Goal: Task Accomplishment & Management: Manage account settings

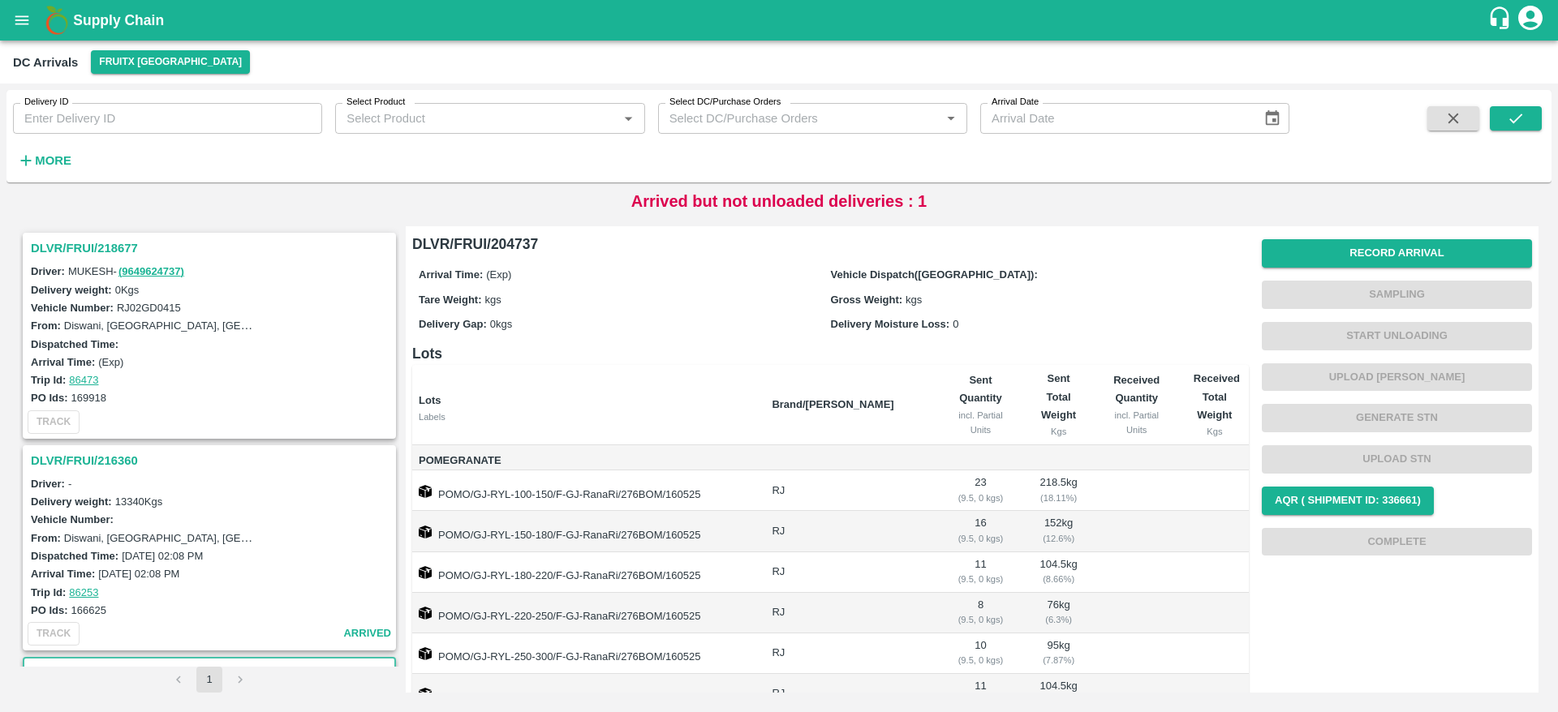
scroll to position [415, 0]
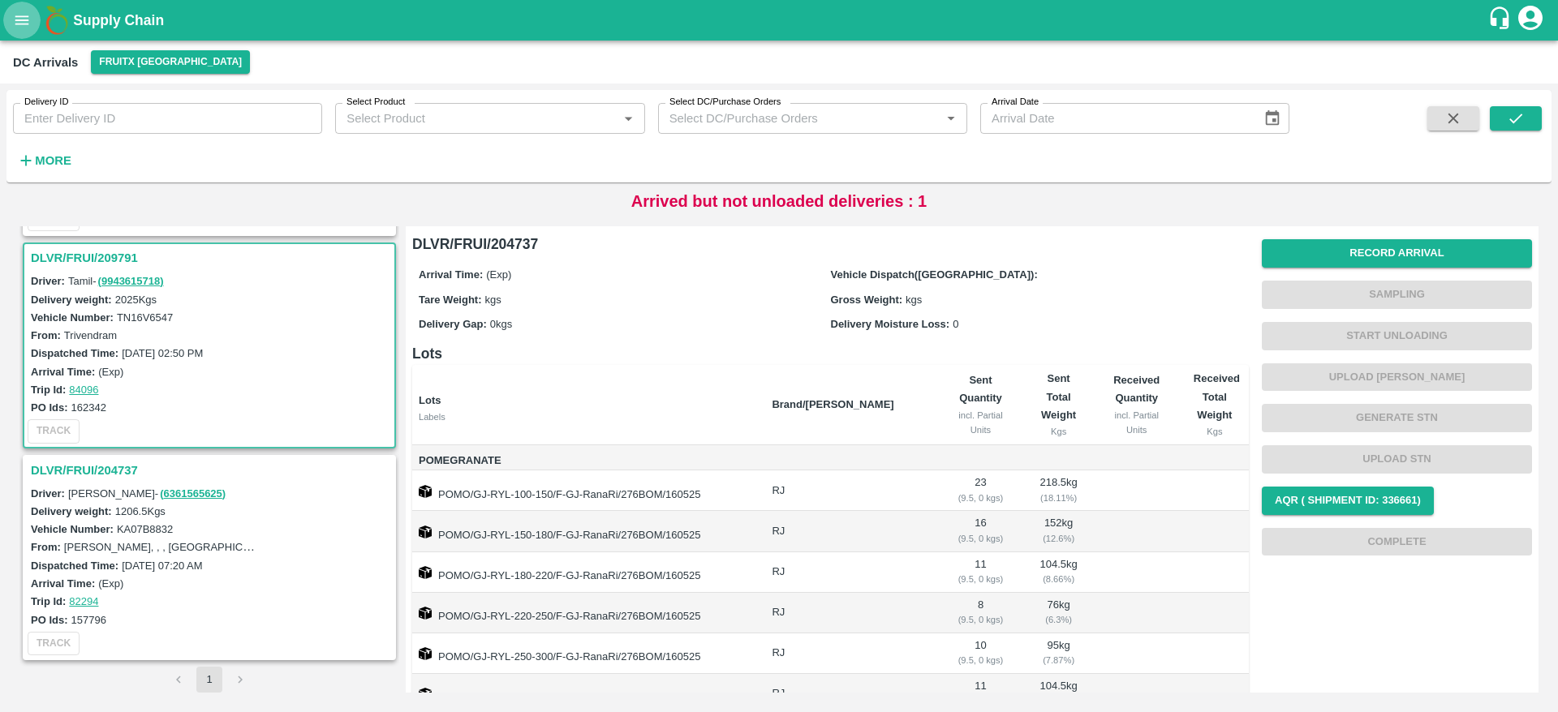
click at [19, 21] on icon "open drawer" at bounding box center [22, 20] width 18 height 18
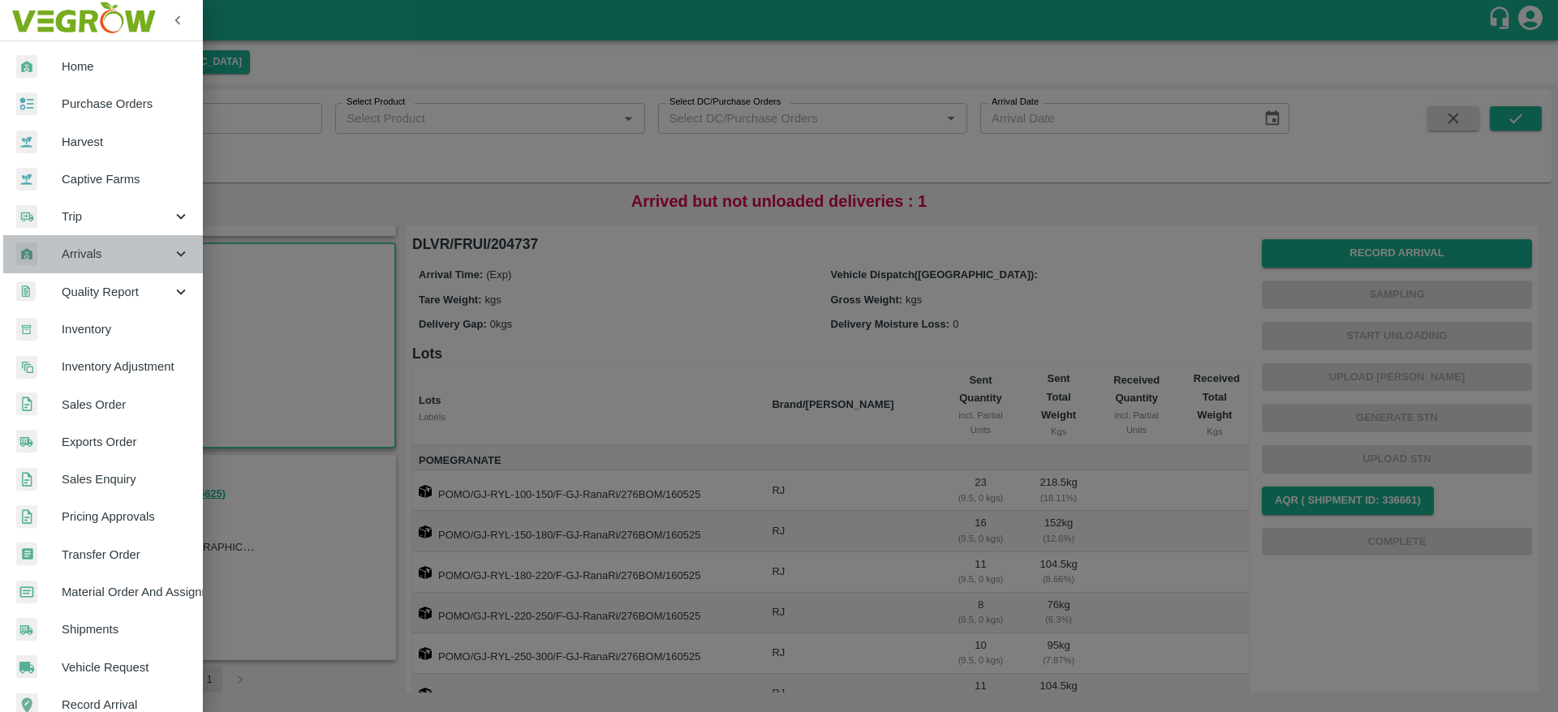
click at [119, 250] on span "Arrivals" at bounding box center [117, 254] width 110 height 18
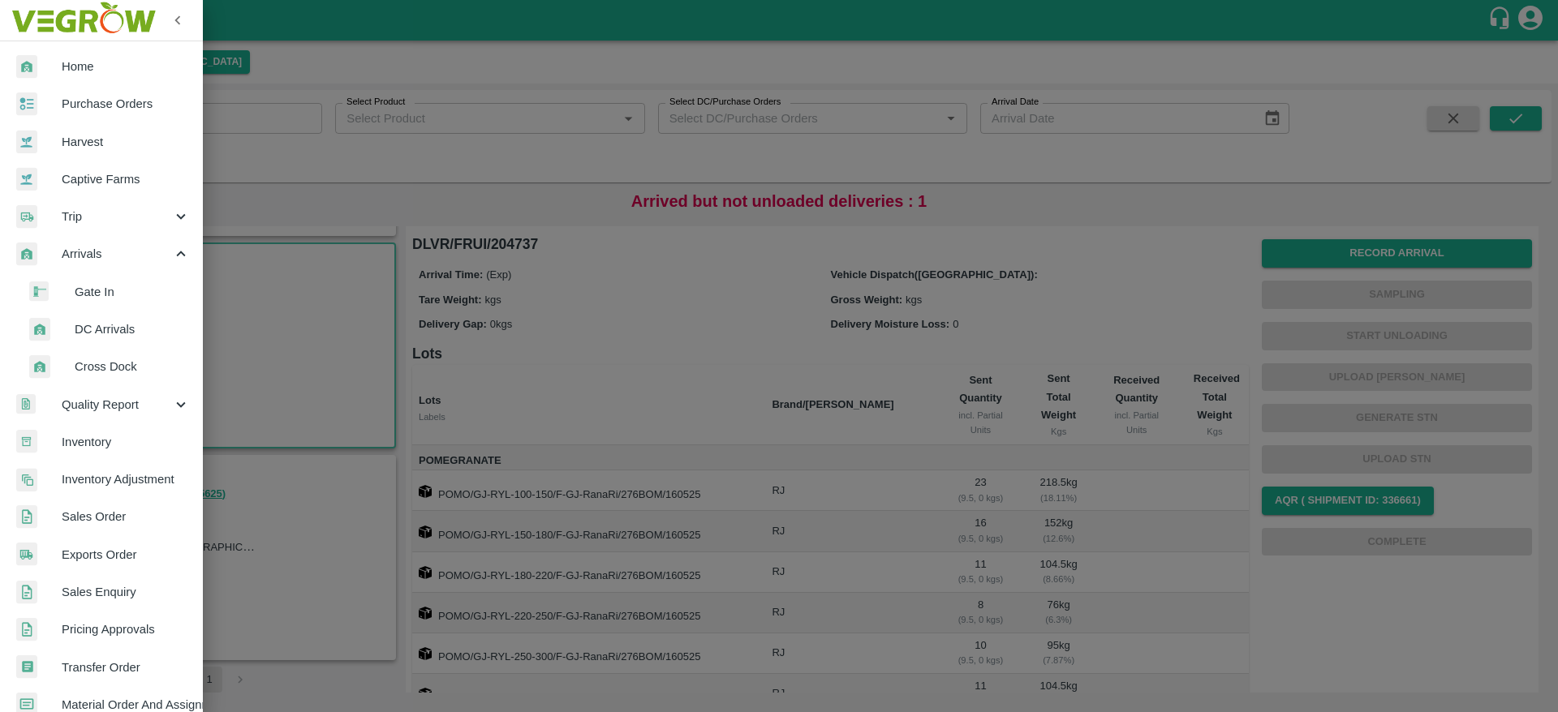
click at [92, 326] on span "DC Arrivals" at bounding box center [132, 330] width 115 height 18
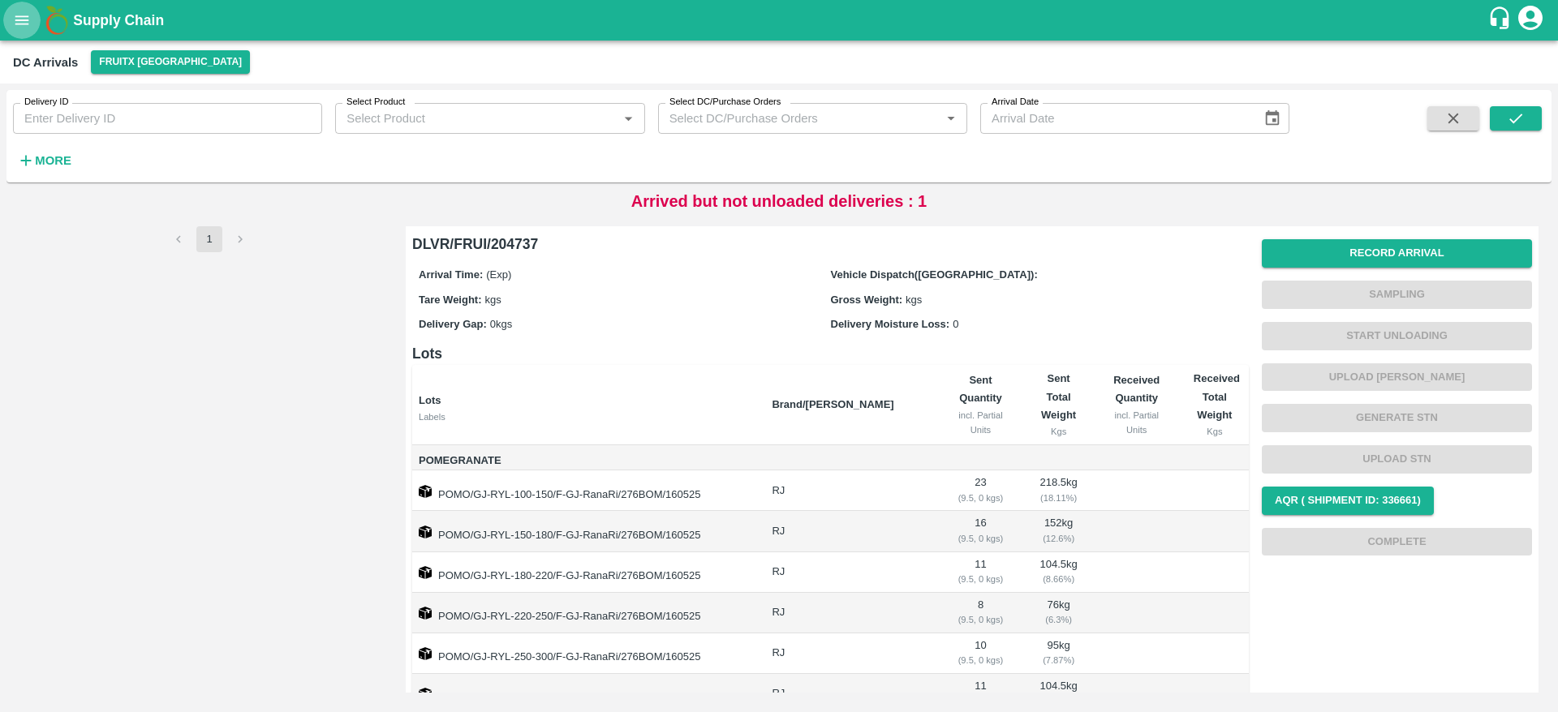
click at [19, 15] on icon "open drawer" at bounding box center [22, 20] width 18 height 18
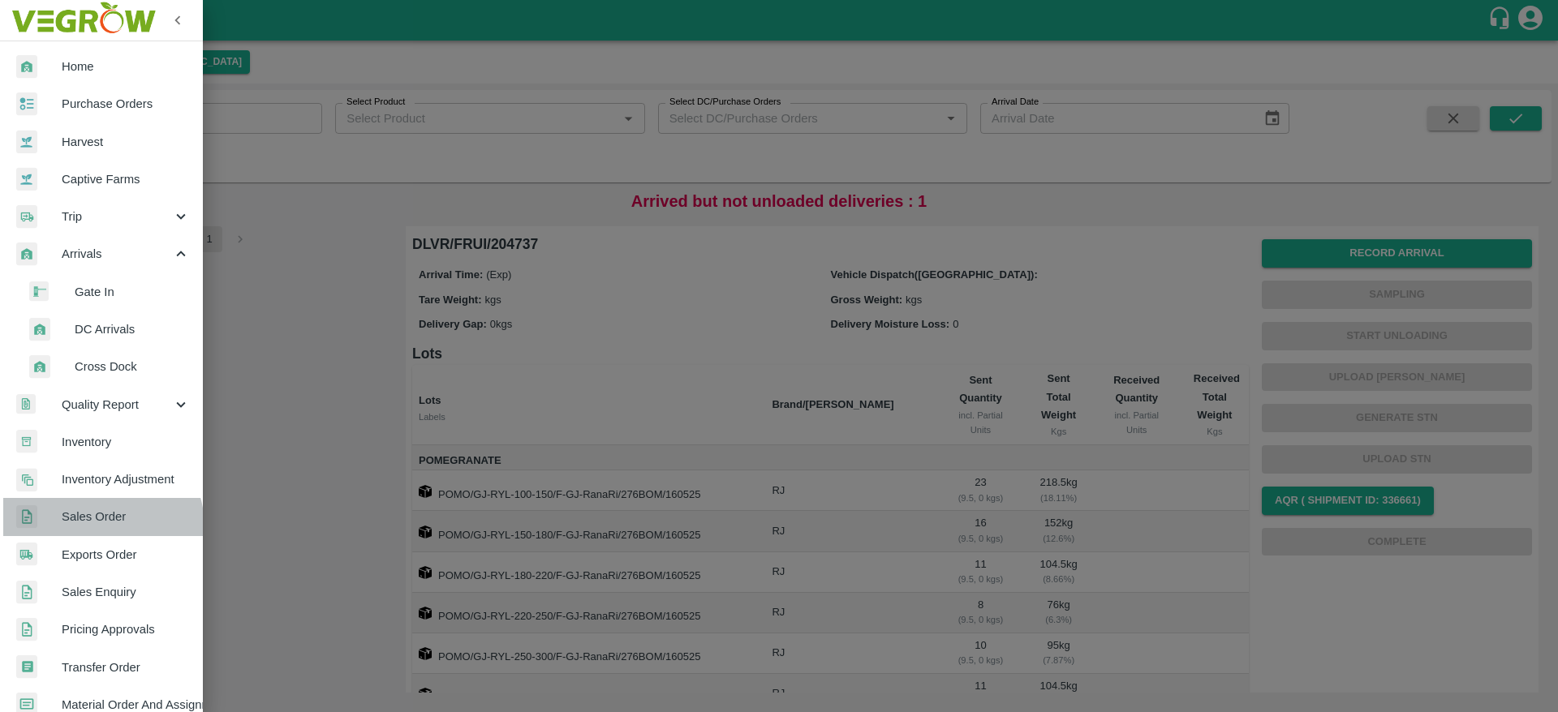
click at [99, 527] on link "Sales Order" at bounding box center [101, 516] width 203 height 37
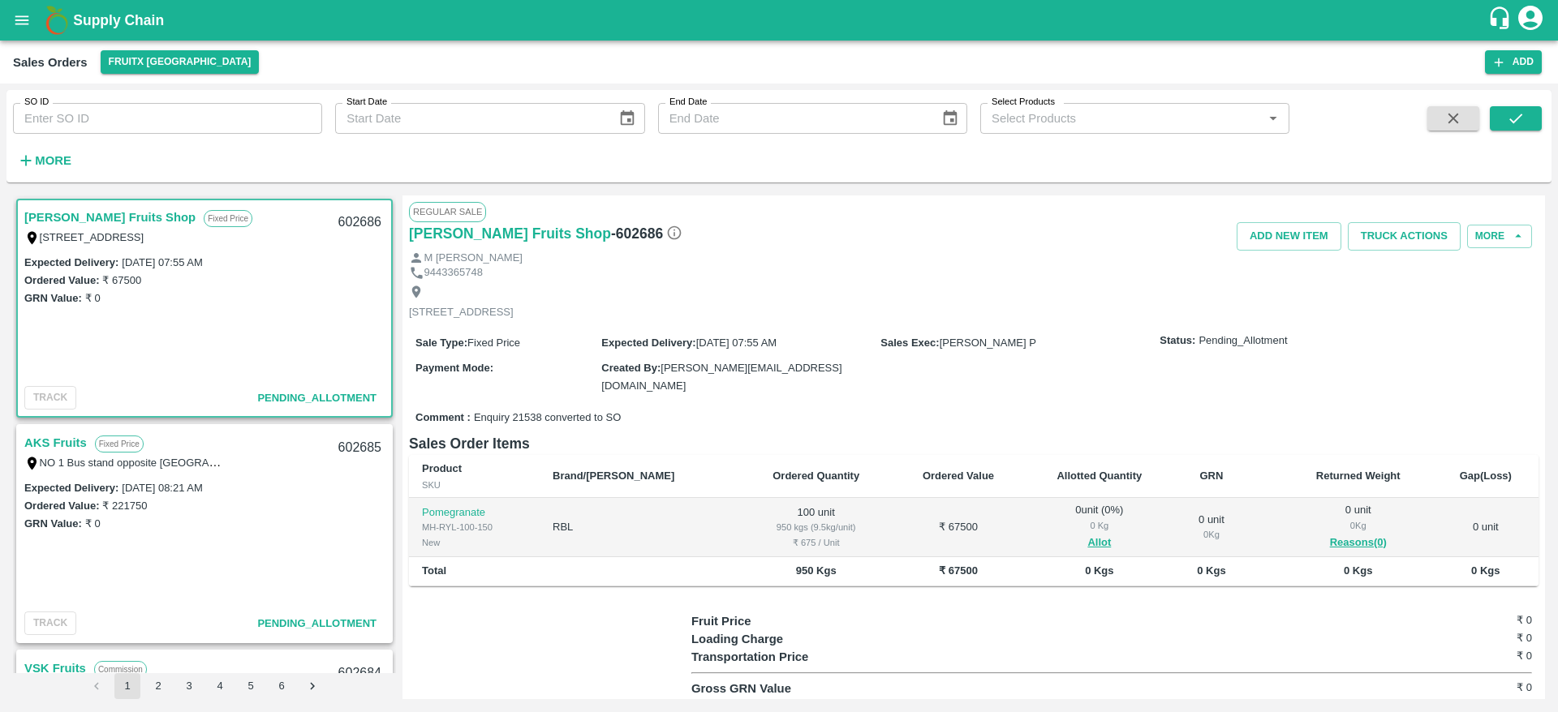
click at [84, 217] on link "Syed Ibrahim Fruits Shop" at bounding box center [109, 217] width 171 height 21
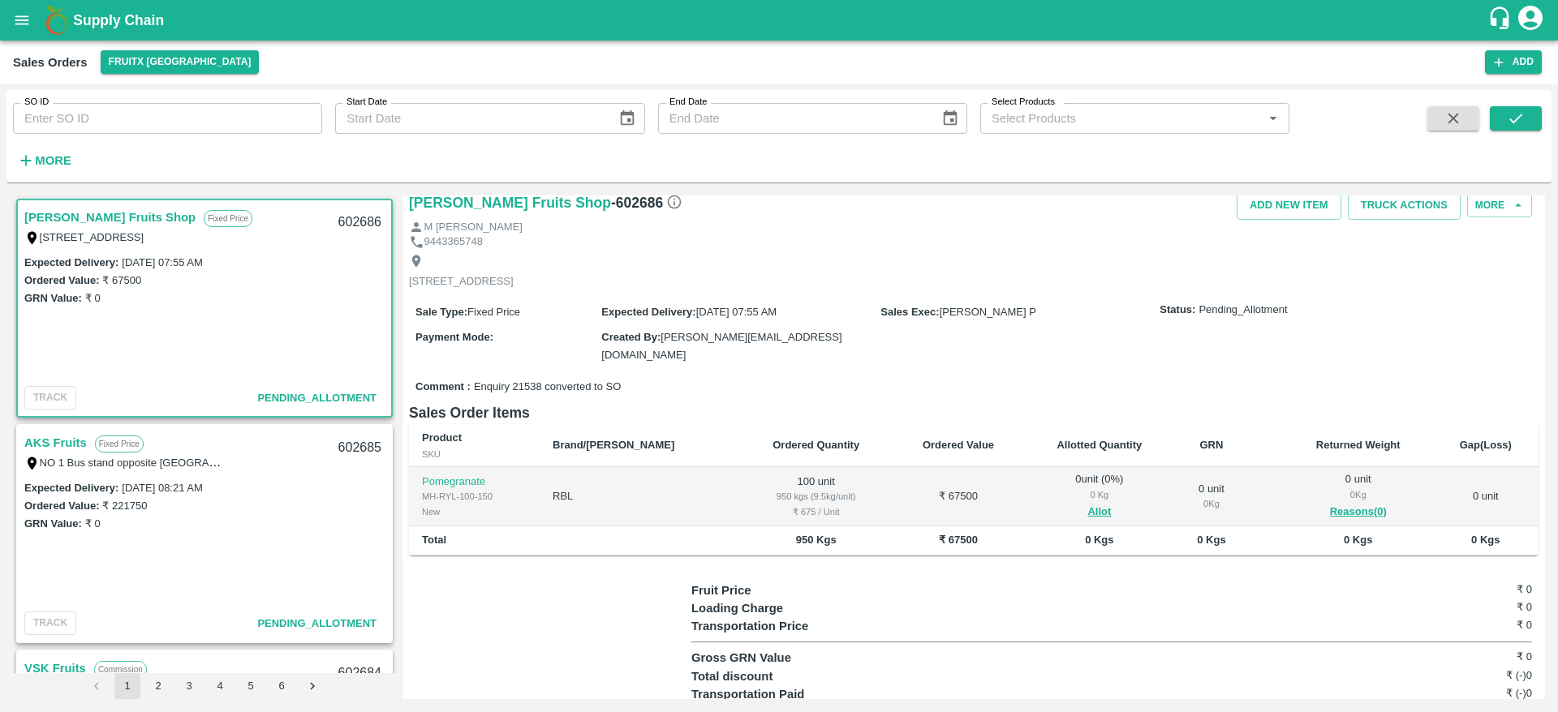
click at [62, 218] on link "Syed Ibrahim Fruits Shop" at bounding box center [109, 217] width 171 height 21
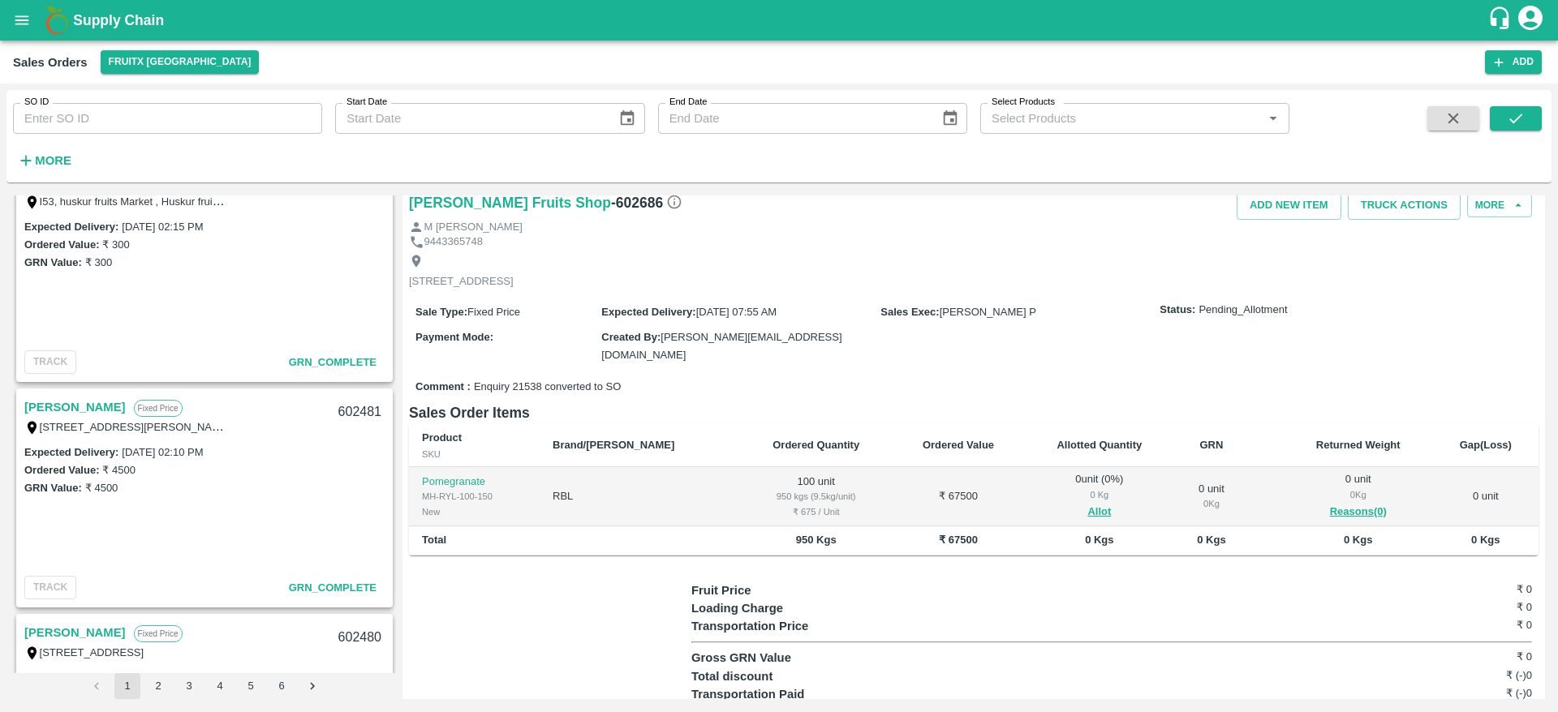
scroll to position [4763, 0]
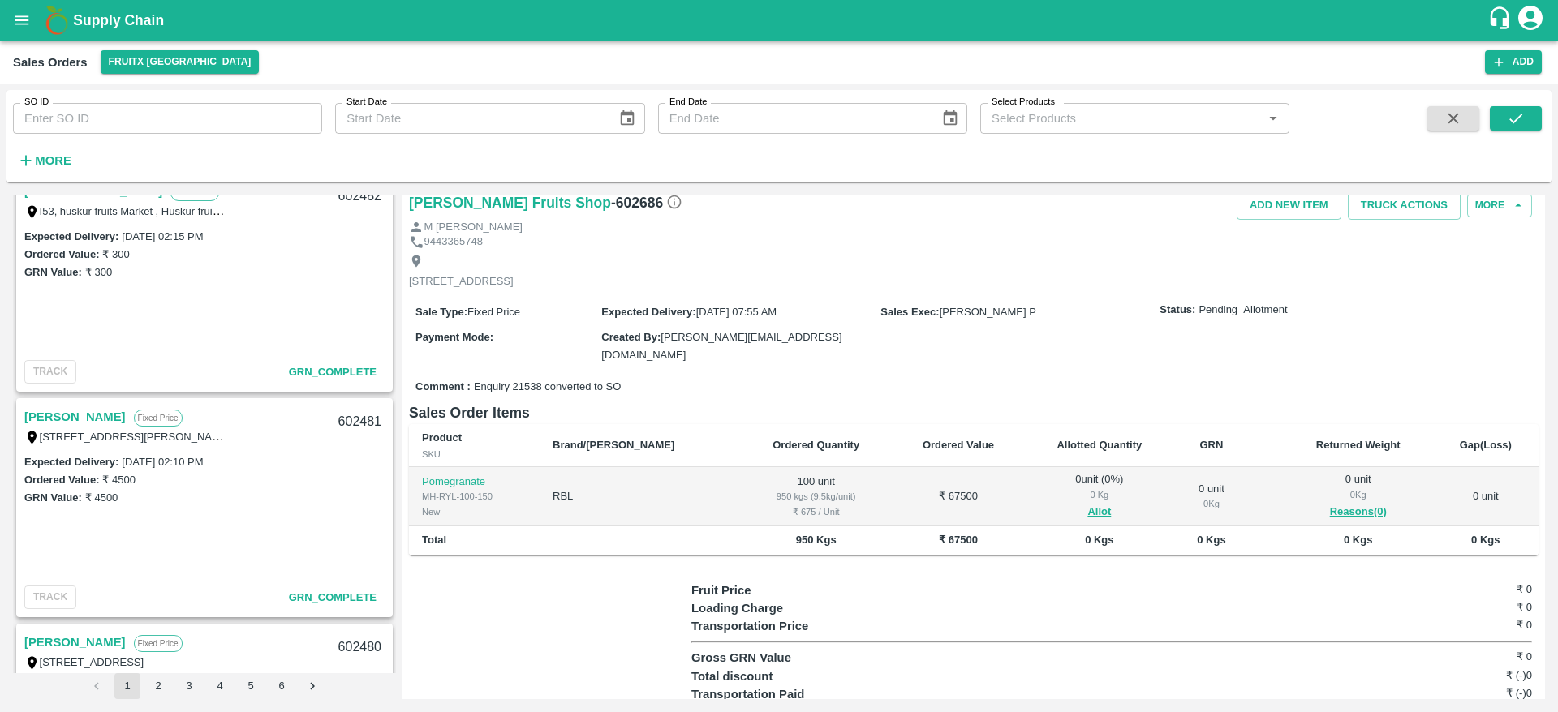
click at [47, 407] on link "Ganesh V" at bounding box center [74, 417] width 101 height 21
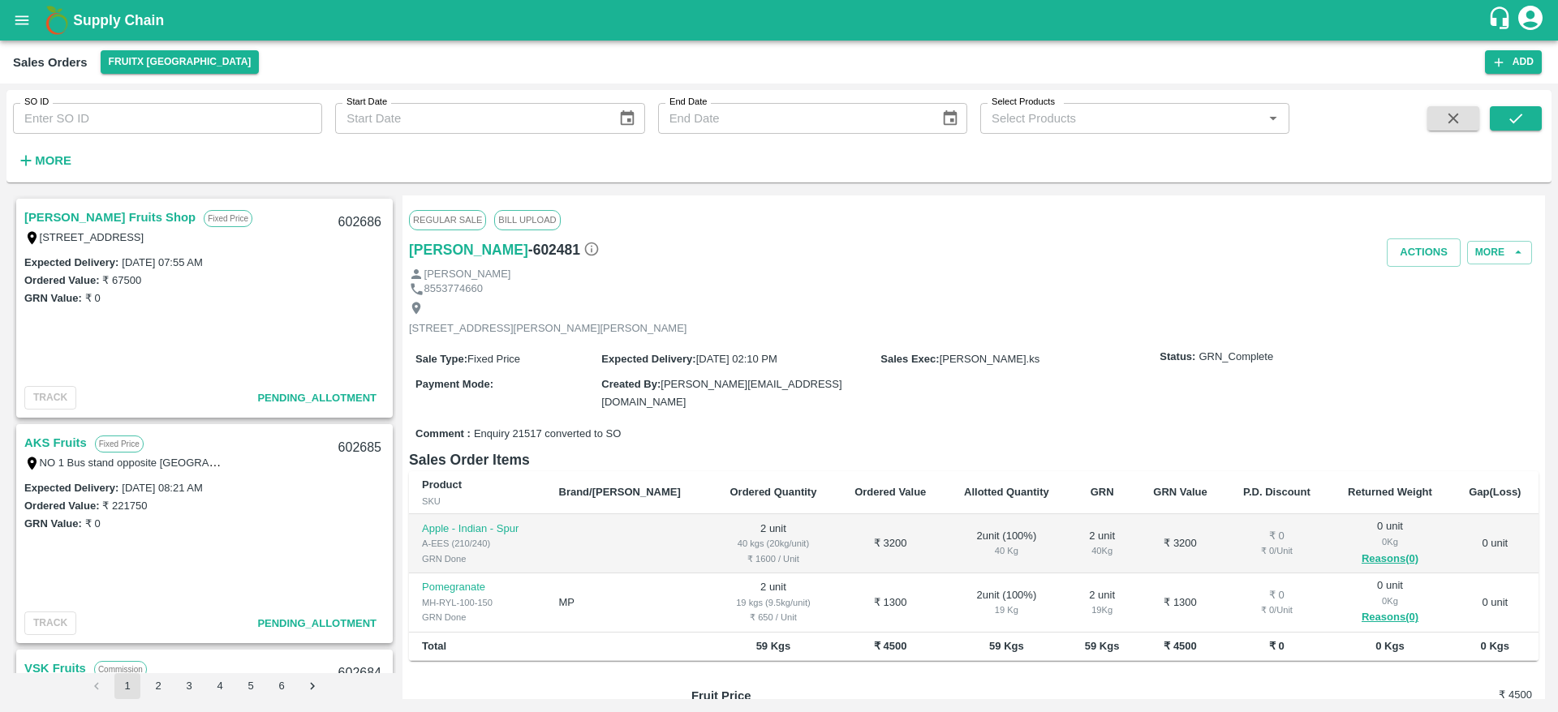
click at [66, 213] on link "Syed Ibrahim Fruits Shop" at bounding box center [109, 217] width 171 height 21
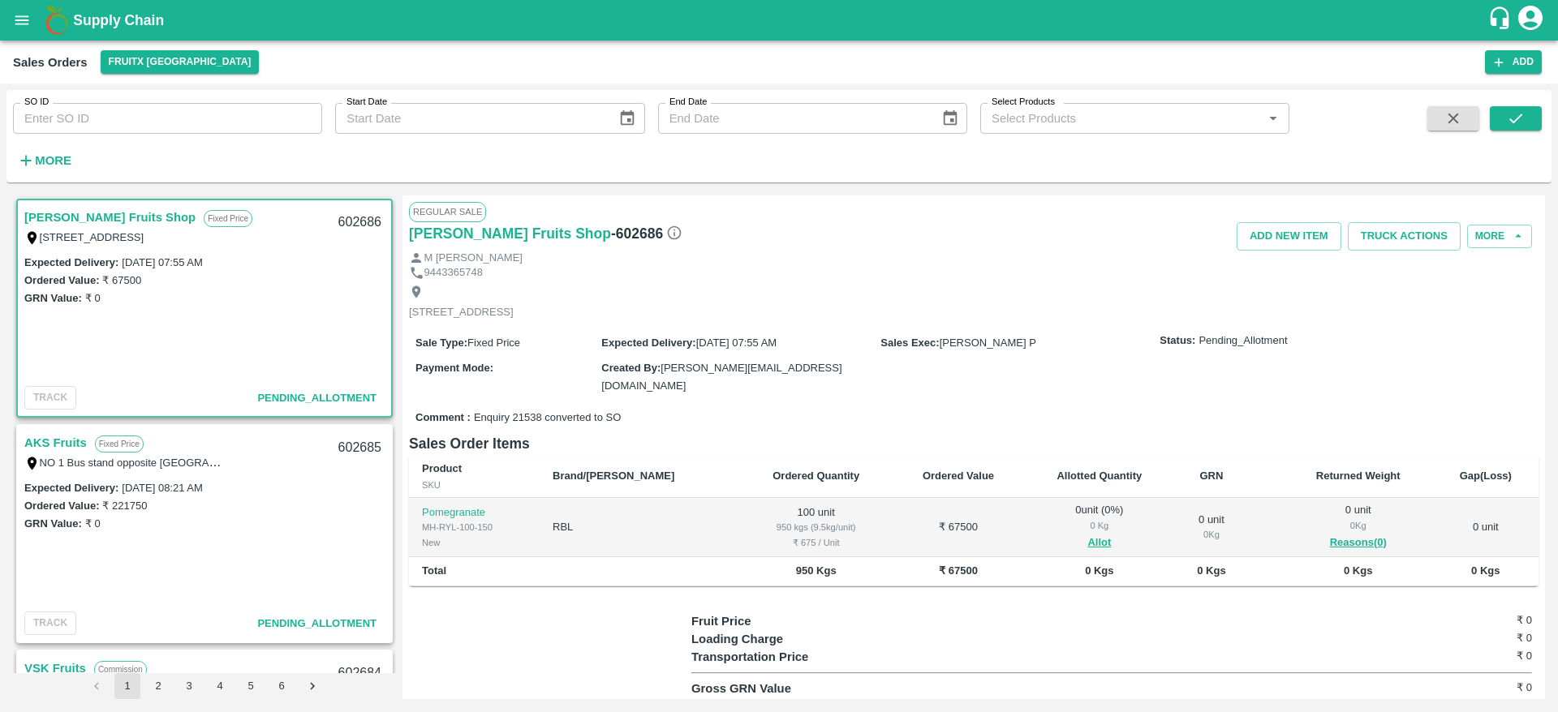
click at [66, 213] on link "Syed Ibrahim Fruits Shop" at bounding box center [109, 217] width 171 height 21
click at [349, 219] on div "602686" at bounding box center [360, 223] width 62 height 38
copy div "602686"
click at [1087, 534] on button "Allot" at bounding box center [1099, 543] width 24 height 19
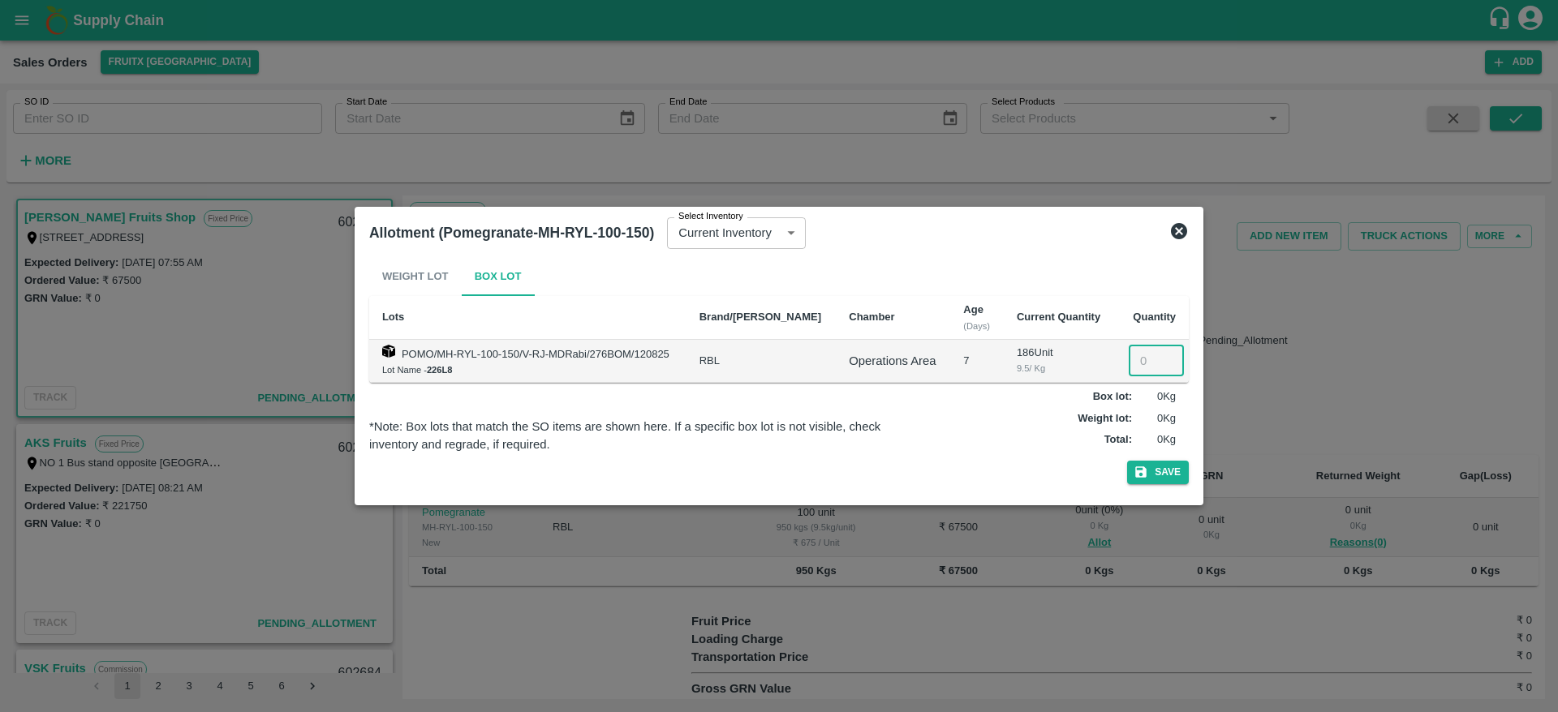
click at [1138, 355] on input "number" at bounding box center [1156, 361] width 55 height 31
type input "100"
click at [1162, 471] on button "Save" at bounding box center [1158, 473] width 62 height 24
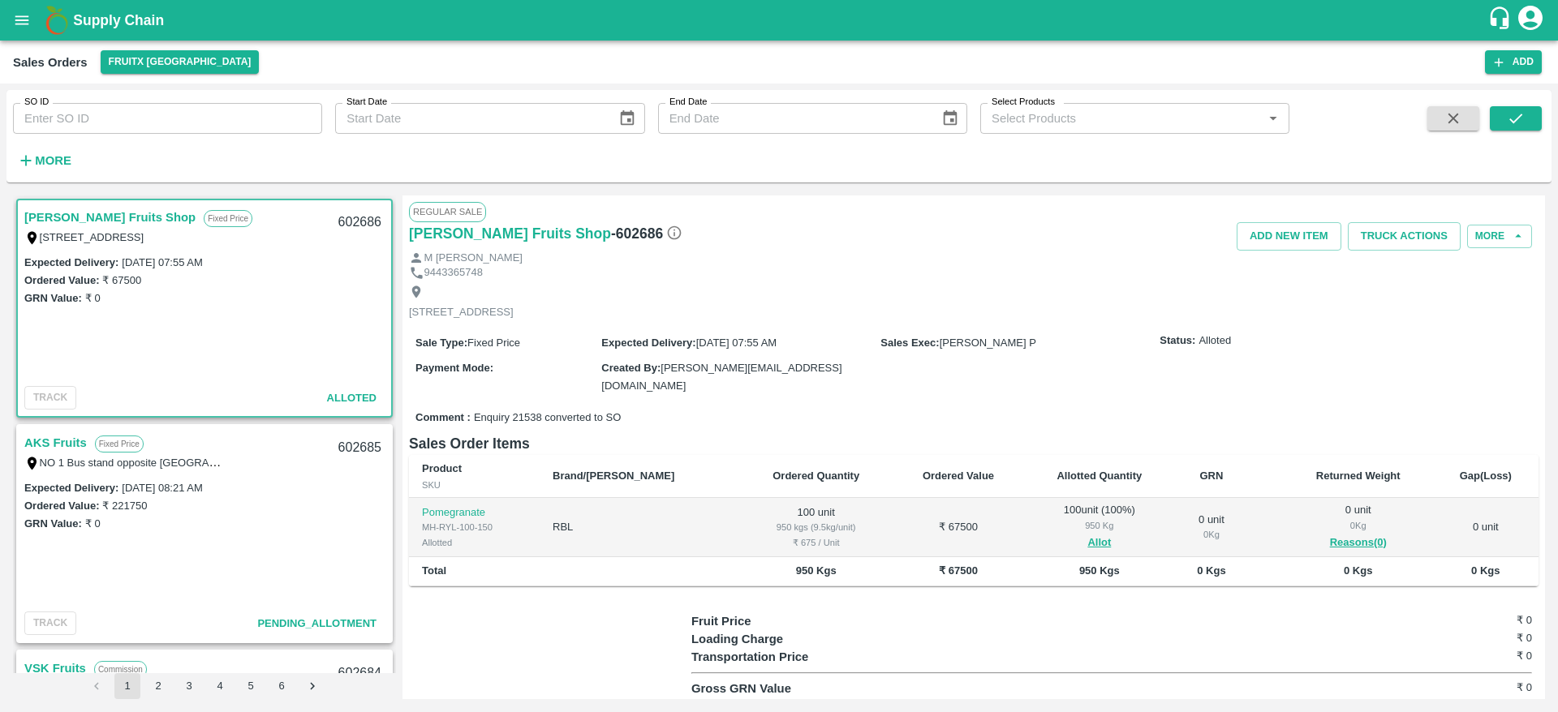
click at [88, 213] on link "Syed Ibrahim Fruits Shop" at bounding box center [109, 217] width 171 height 21
click at [64, 225] on link "Syed Ibrahim Fruits Shop" at bounding box center [109, 217] width 171 height 21
click at [93, 219] on link "Syed Ibrahim Fruits Shop" at bounding box center [109, 217] width 171 height 21
click at [1386, 254] on div "M Syed Ibrahim" at bounding box center [973, 258] width 1129 height 15
click at [1391, 244] on button "Truck Actions" at bounding box center [1404, 236] width 113 height 28
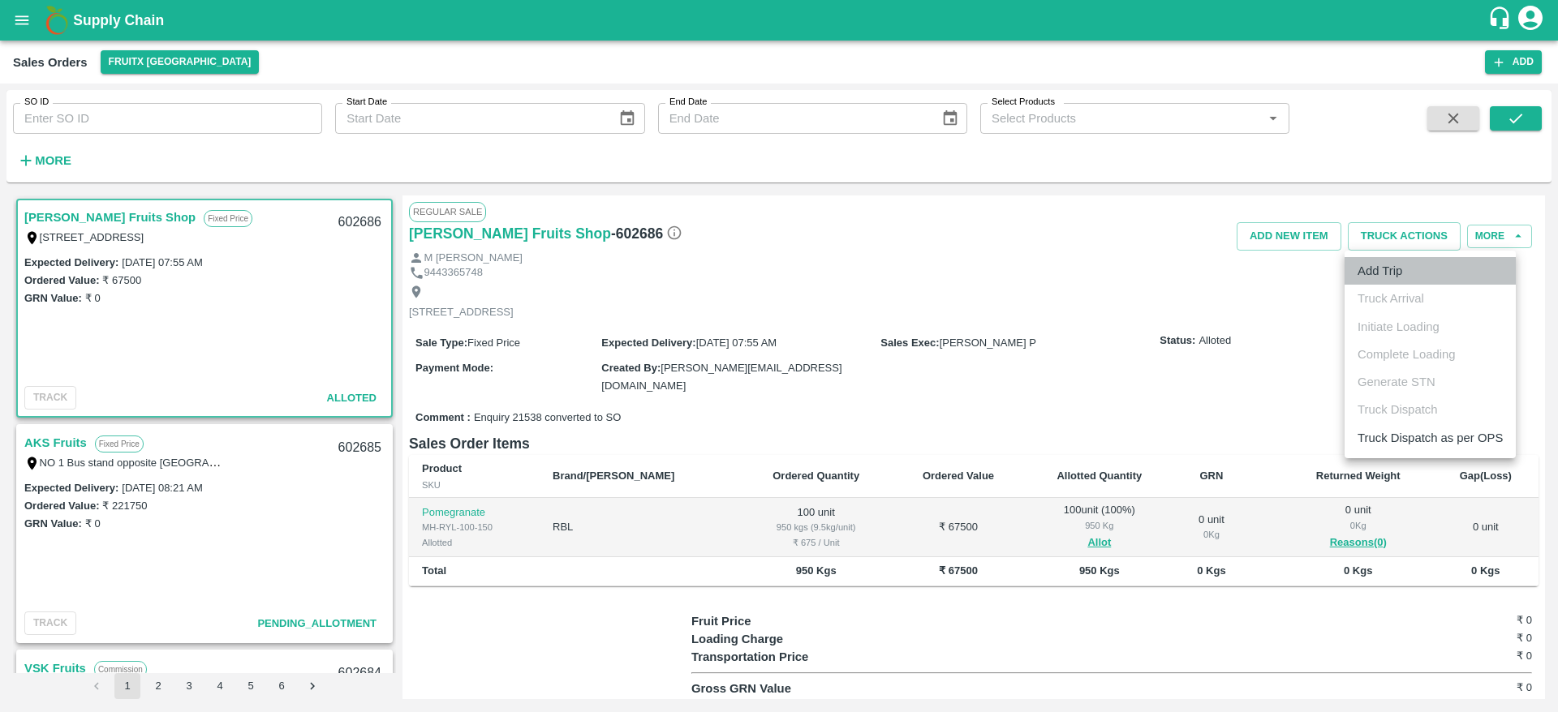
click at [1384, 273] on li "Add Trip" at bounding box center [1429, 271] width 171 height 28
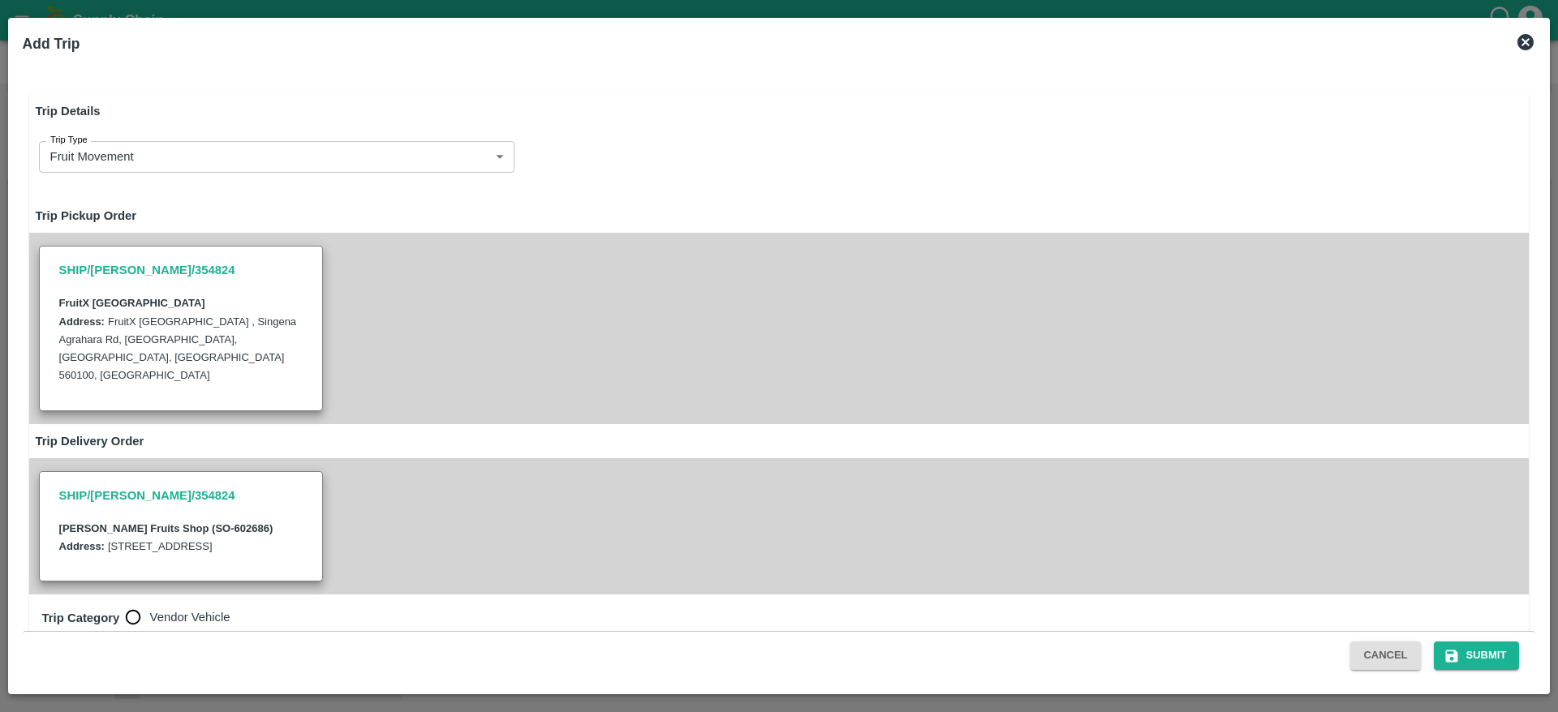
radio input "true"
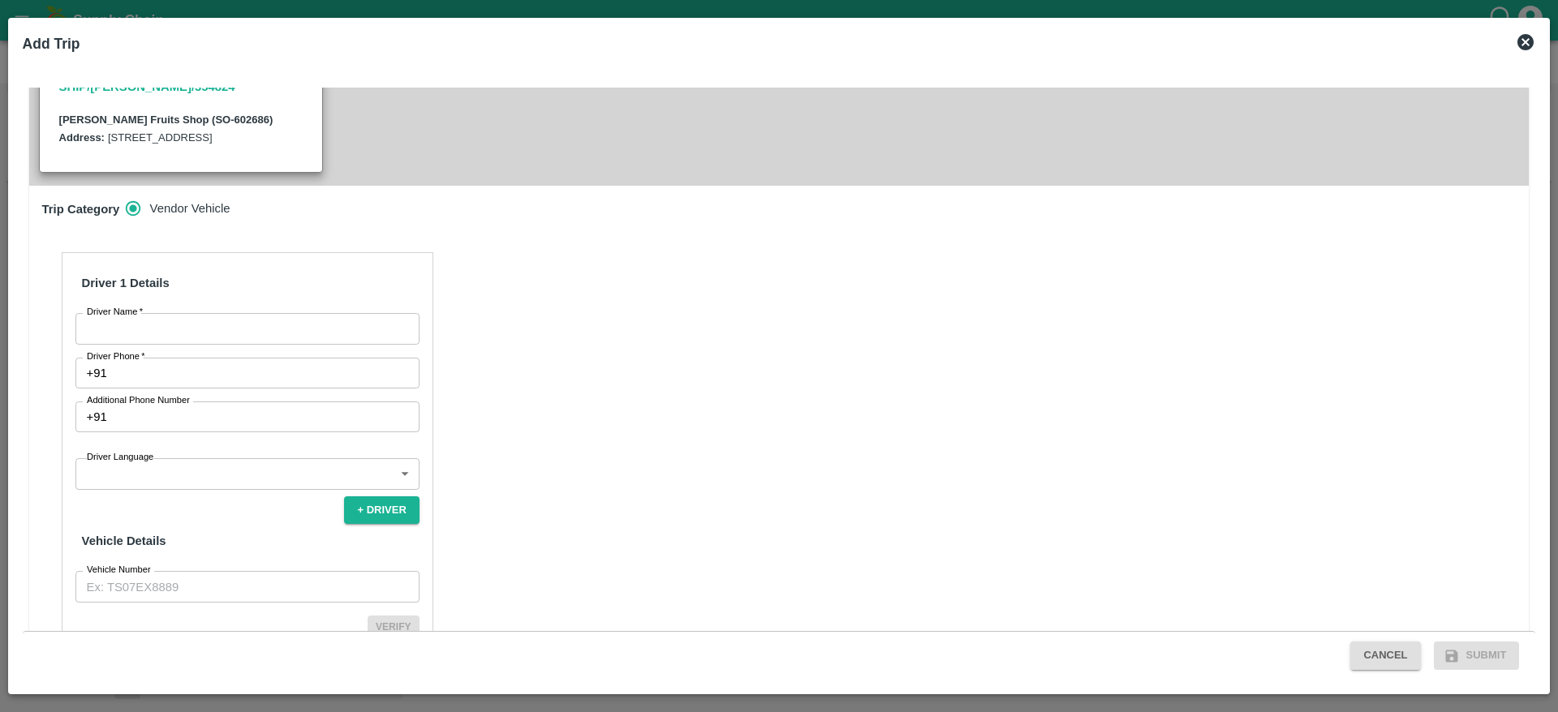
scroll to position [413, 0]
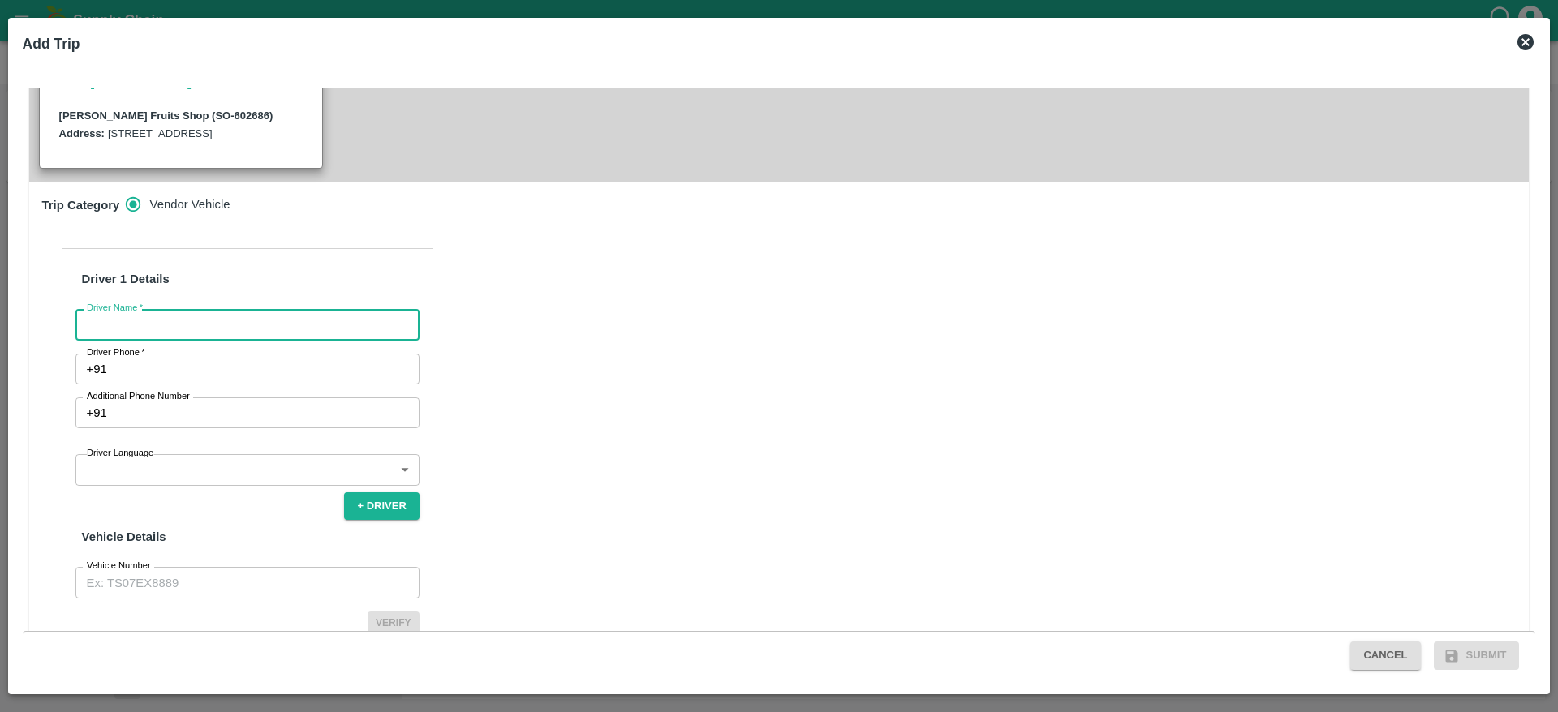
click at [226, 313] on input "Driver Name   *" at bounding box center [247, 324] width 344 height 31
type input "Ranjith kumar"
click at [213, 367] on div "Driver 1 Details Driver Name   * Ranjith kumar Driver Name Driver Phone   * +91…" at bounding box center [248, 461] width 372 height 427
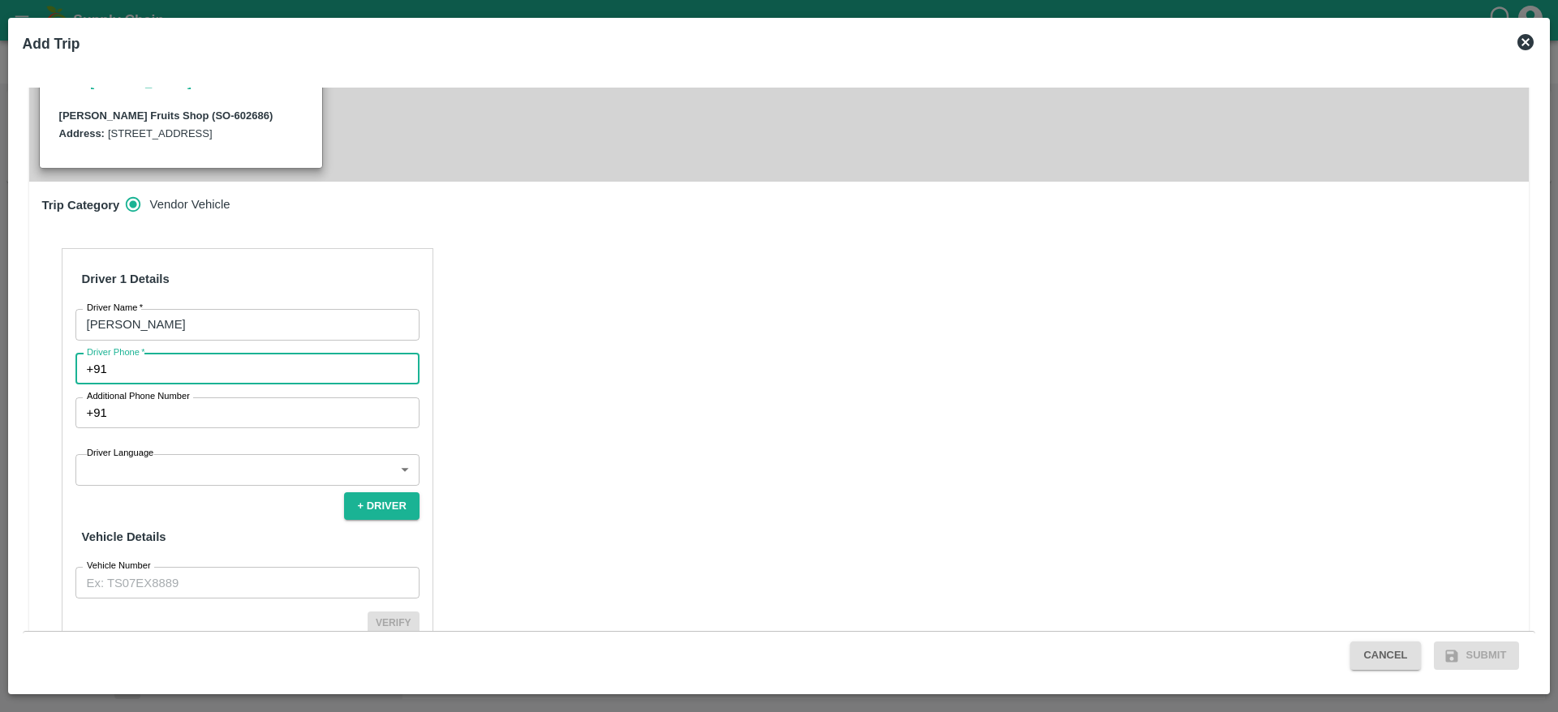
click at [216, 354] on input "Driver Phone   *" at bounding box center [267, 369] width 306 height 31
type input "9899887899"
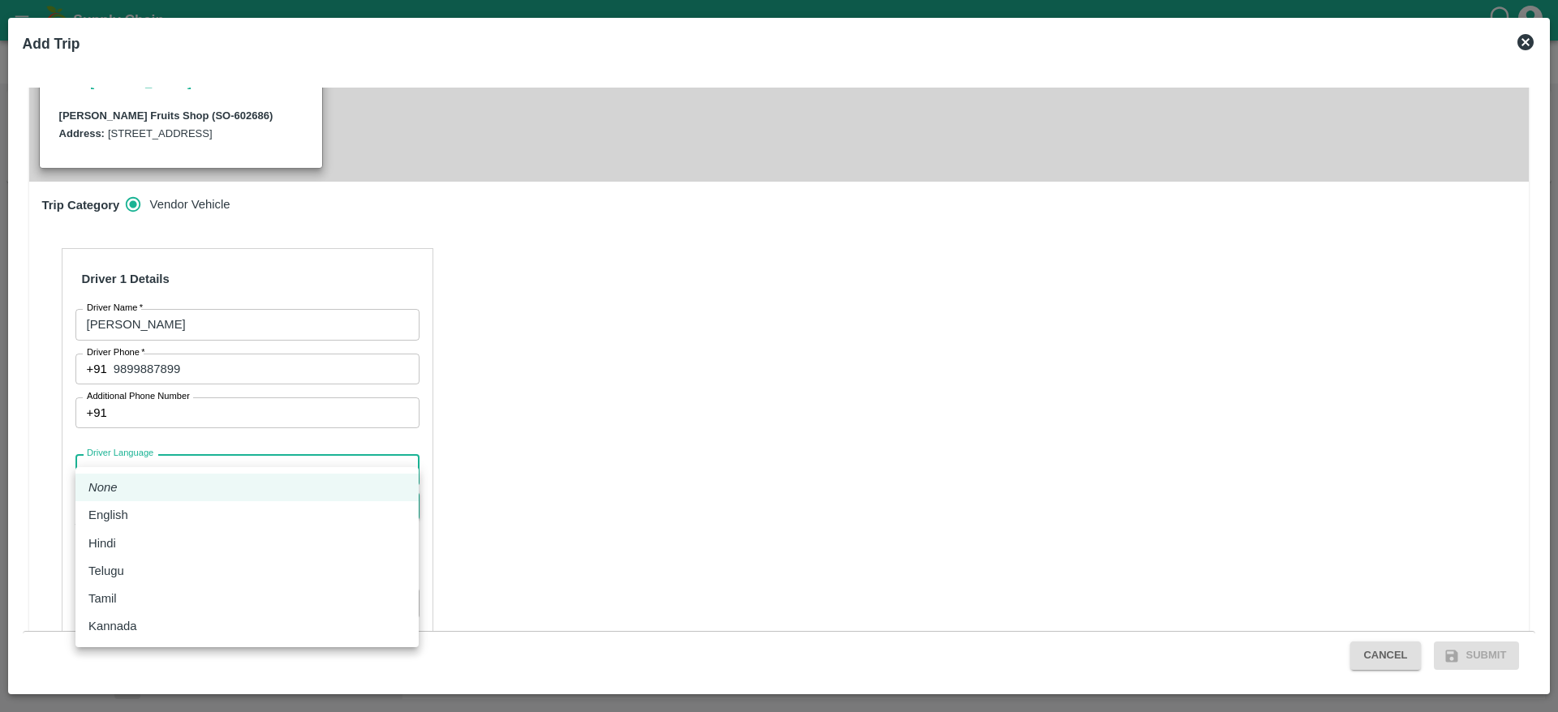
click at [204, 460] on body "Supply Chain Sales Orders FruitX Bangalore Add SO ID SO ID Start Date Start Dat…" at bounding box center [779, 356] width 1558 height 712
click at [179, 602] on div "Tamil" at bounding box center [246, 599] width 317 height 18
type input "ta"
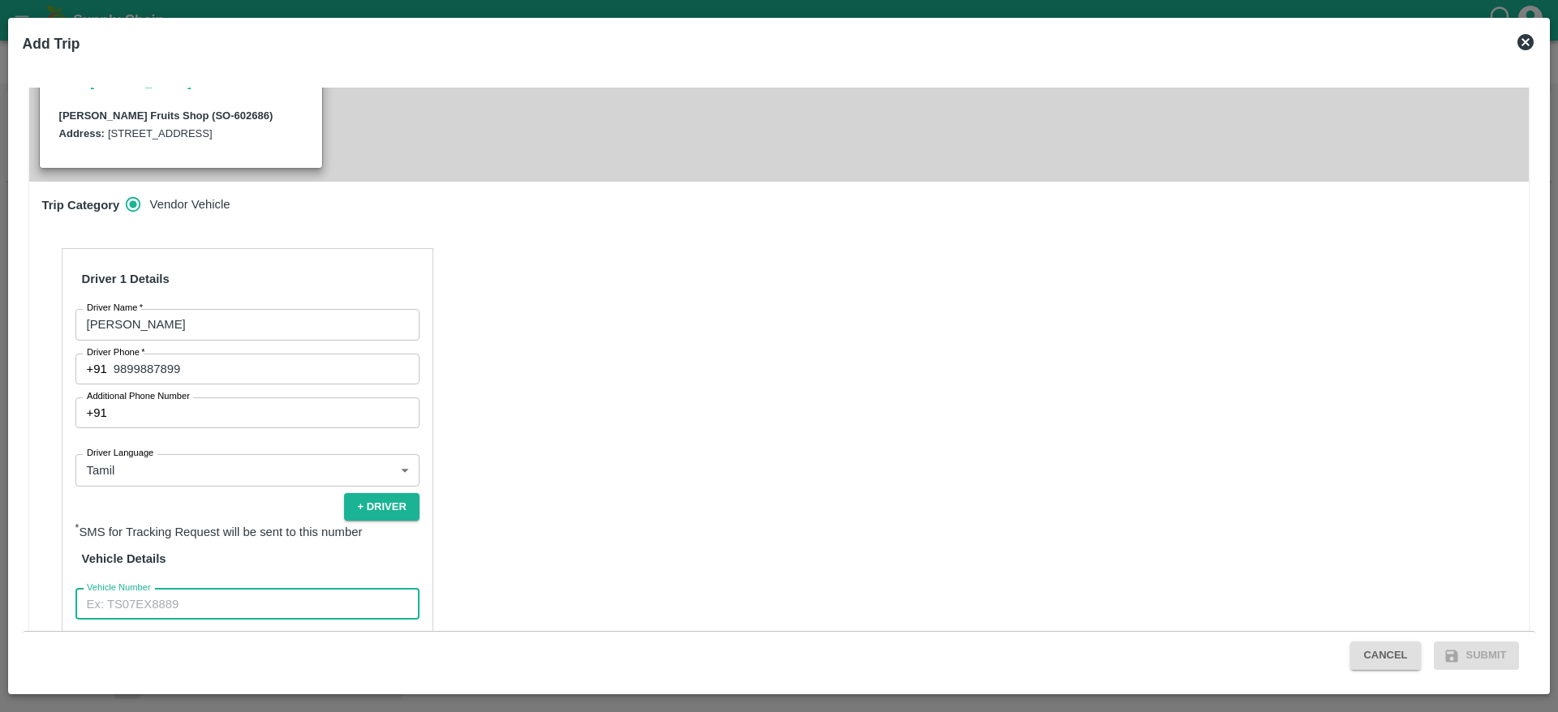
click at [196, 592] on input "Vehicle Number" at bounding box center [247, 604] width 344 height 31
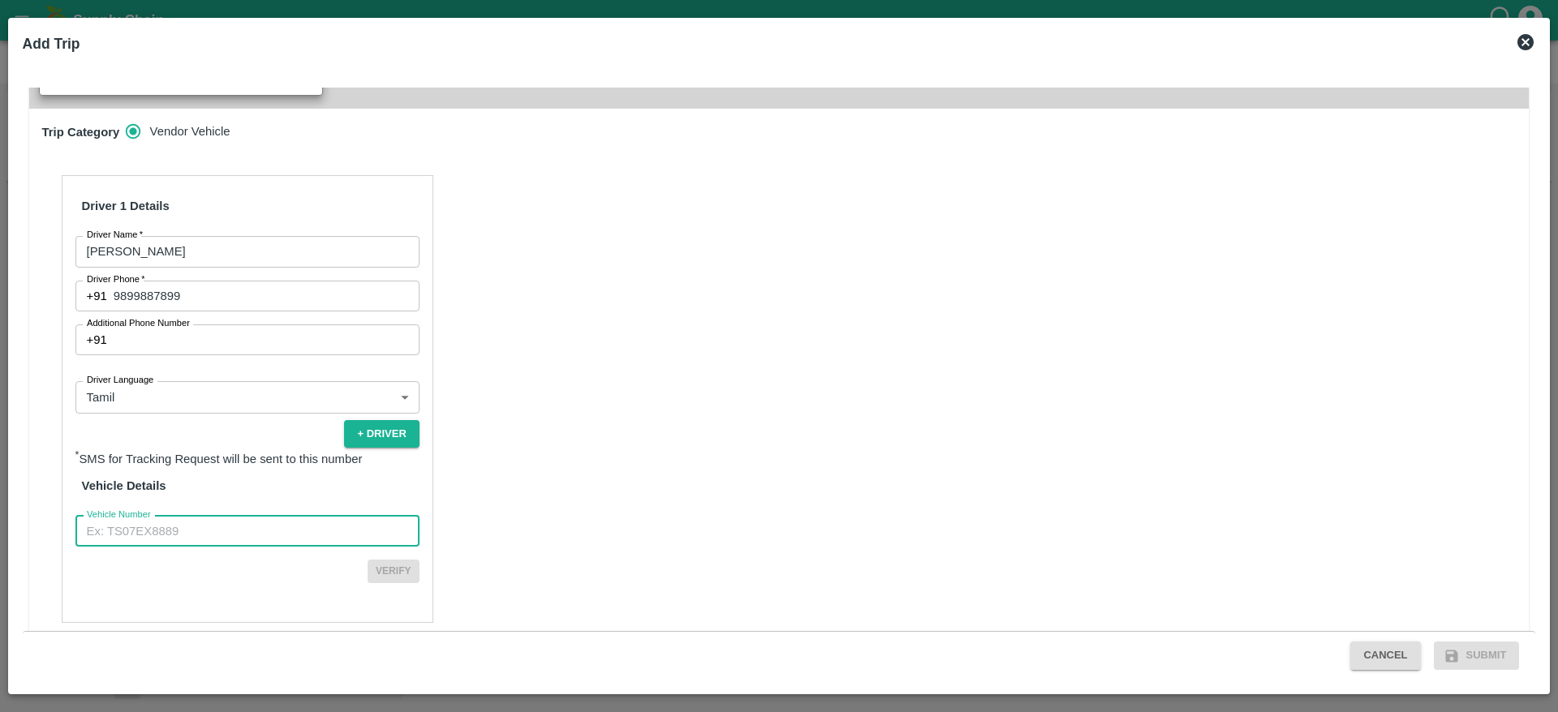
click at [258, 527] on input "Vehicle Number" at bounding box center [247, 531] width 344 height 31
type input "KA708794"
click at [391, 560] on button "Verify" at bounding box center [394, 572] width 52 height 24
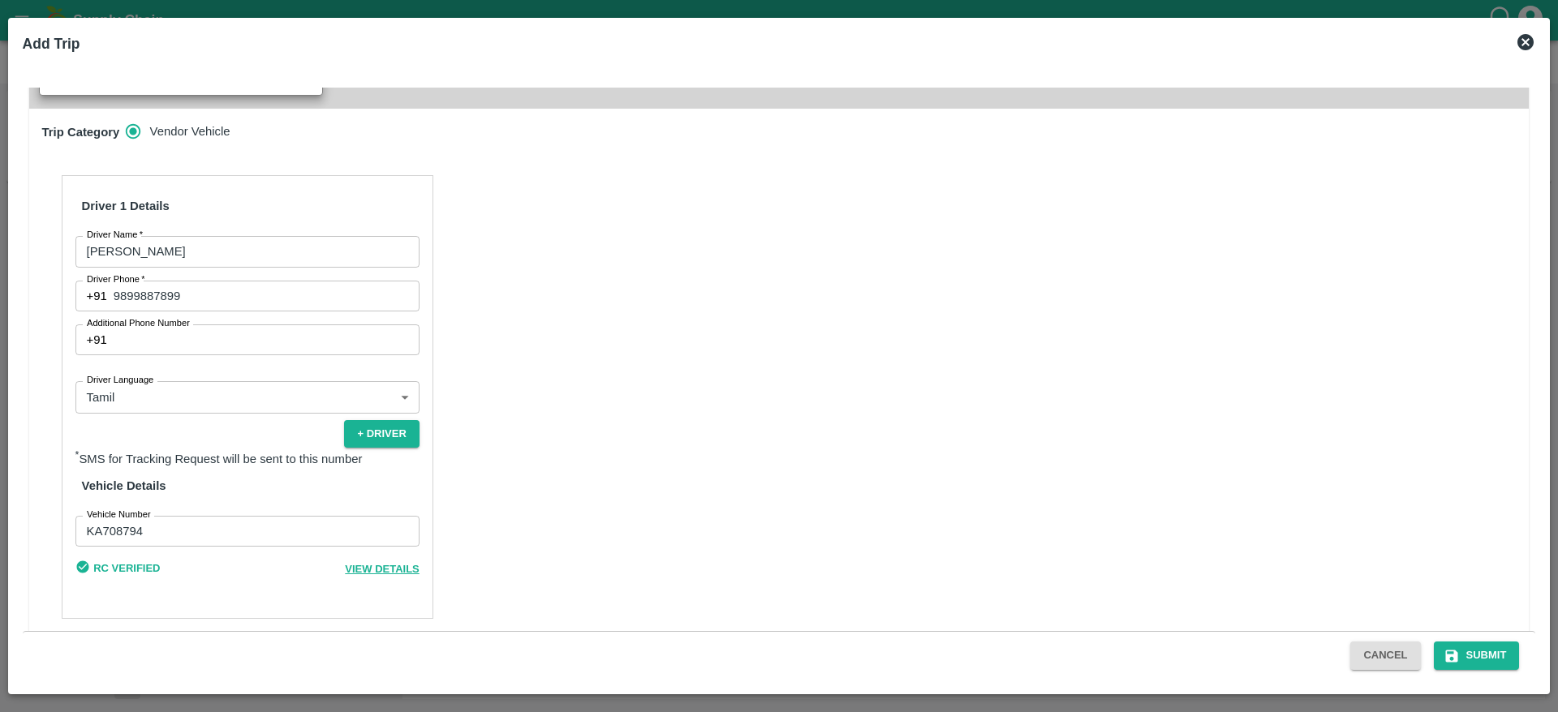
scroll to position [481, 0]
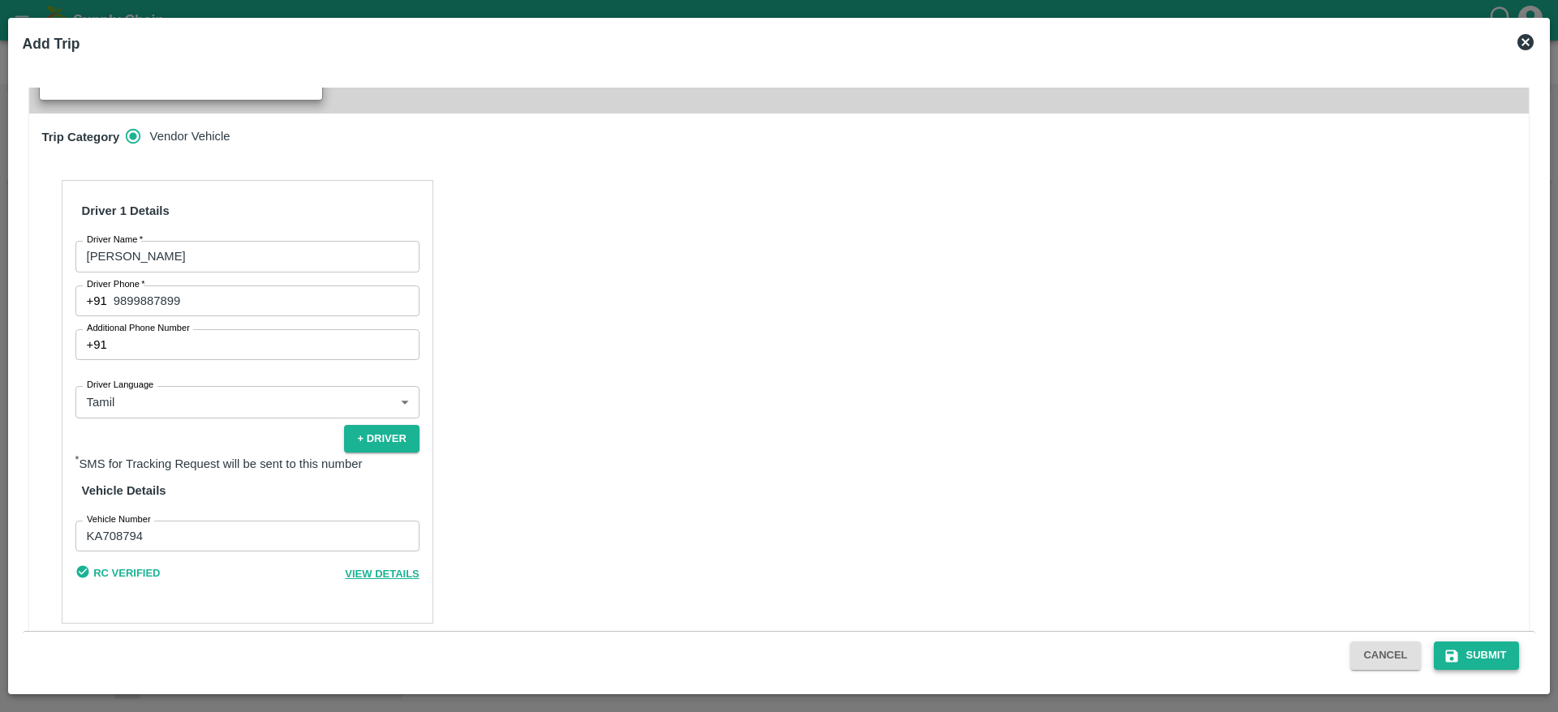
click at [1478, 652] on button "Submit" at bounding box center [1477, 656] width 86 height 28
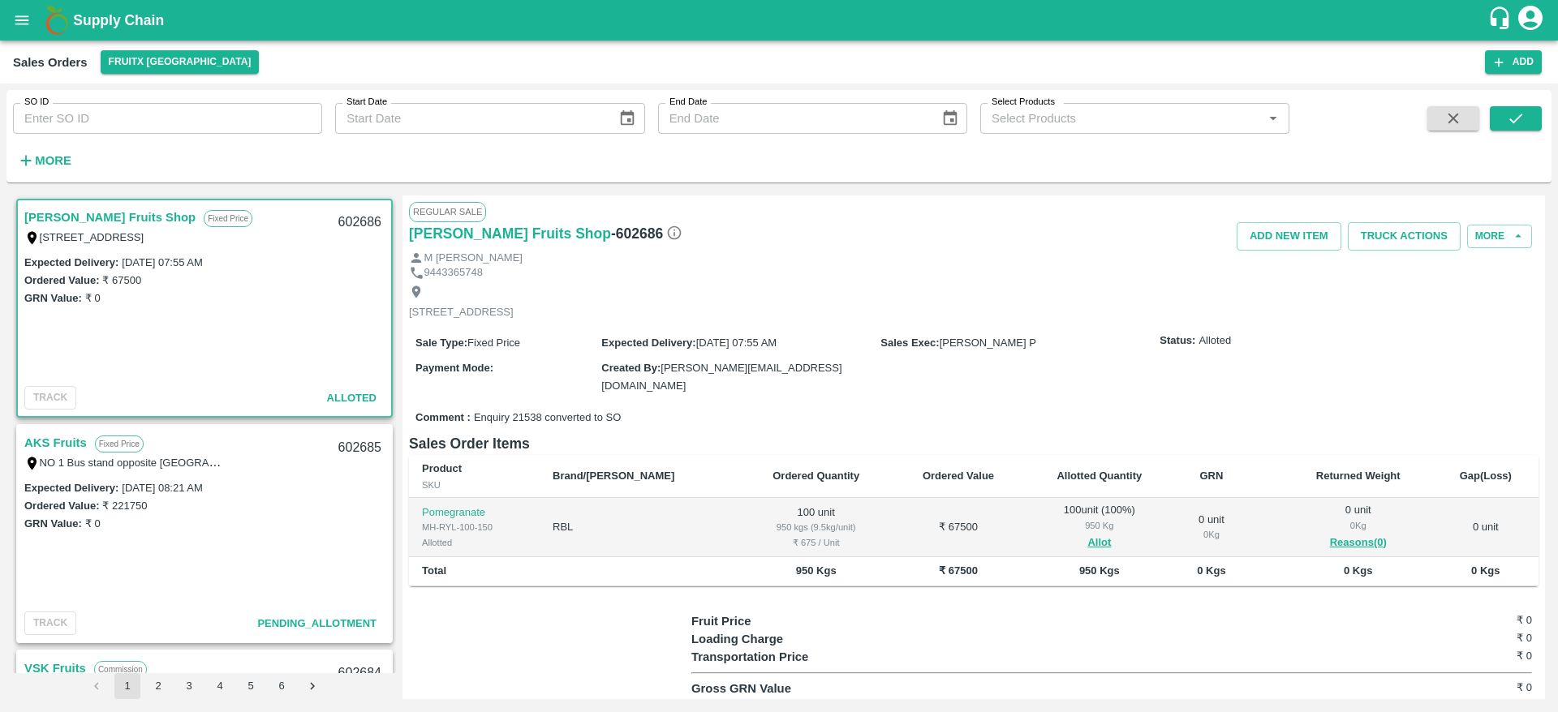
click at [73, 433] on link "AKS Fruits" at bounding box center [55, 442] width 62 height 21
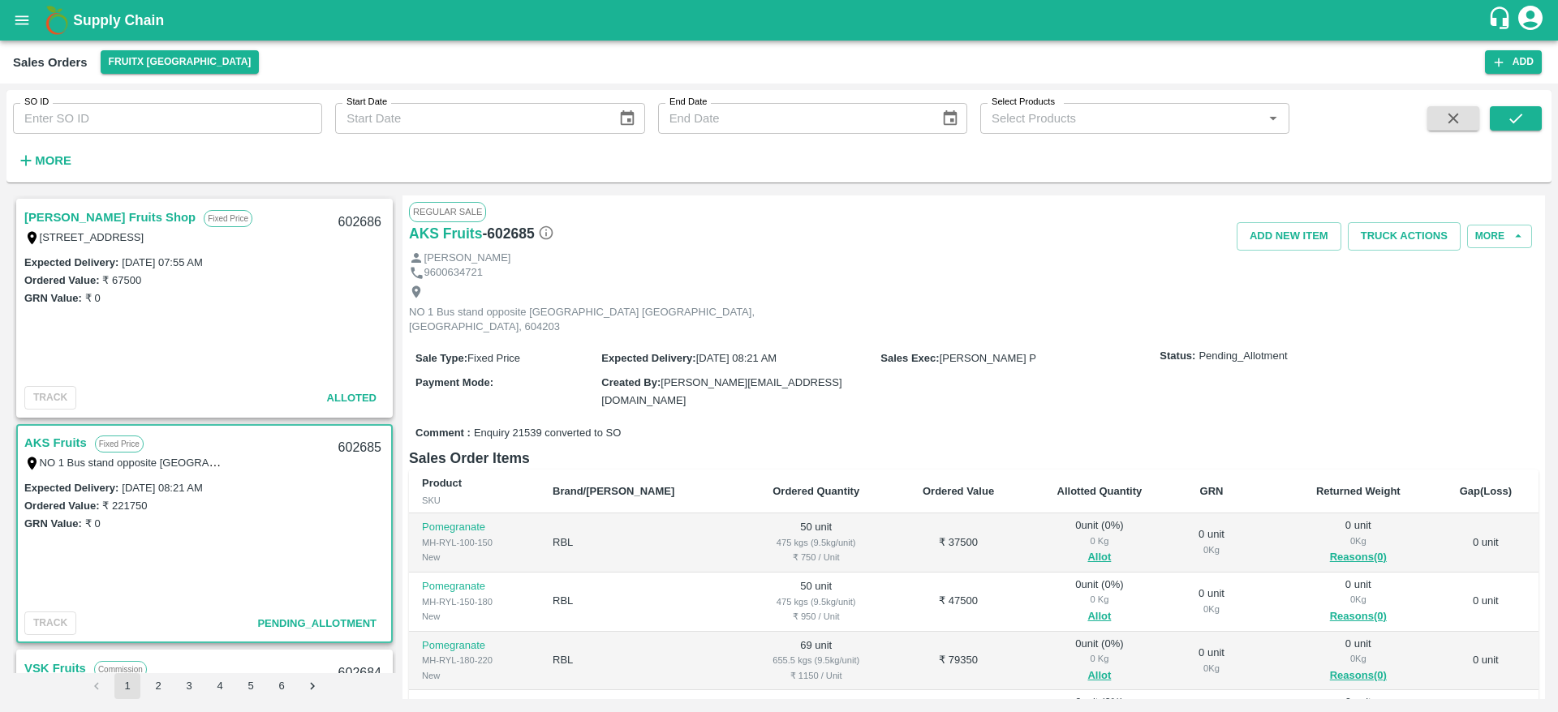
click at [93, 220] on link "Syed Ibrahim Fruits Shop" at bounding box center [109, 217] width 171 height 21
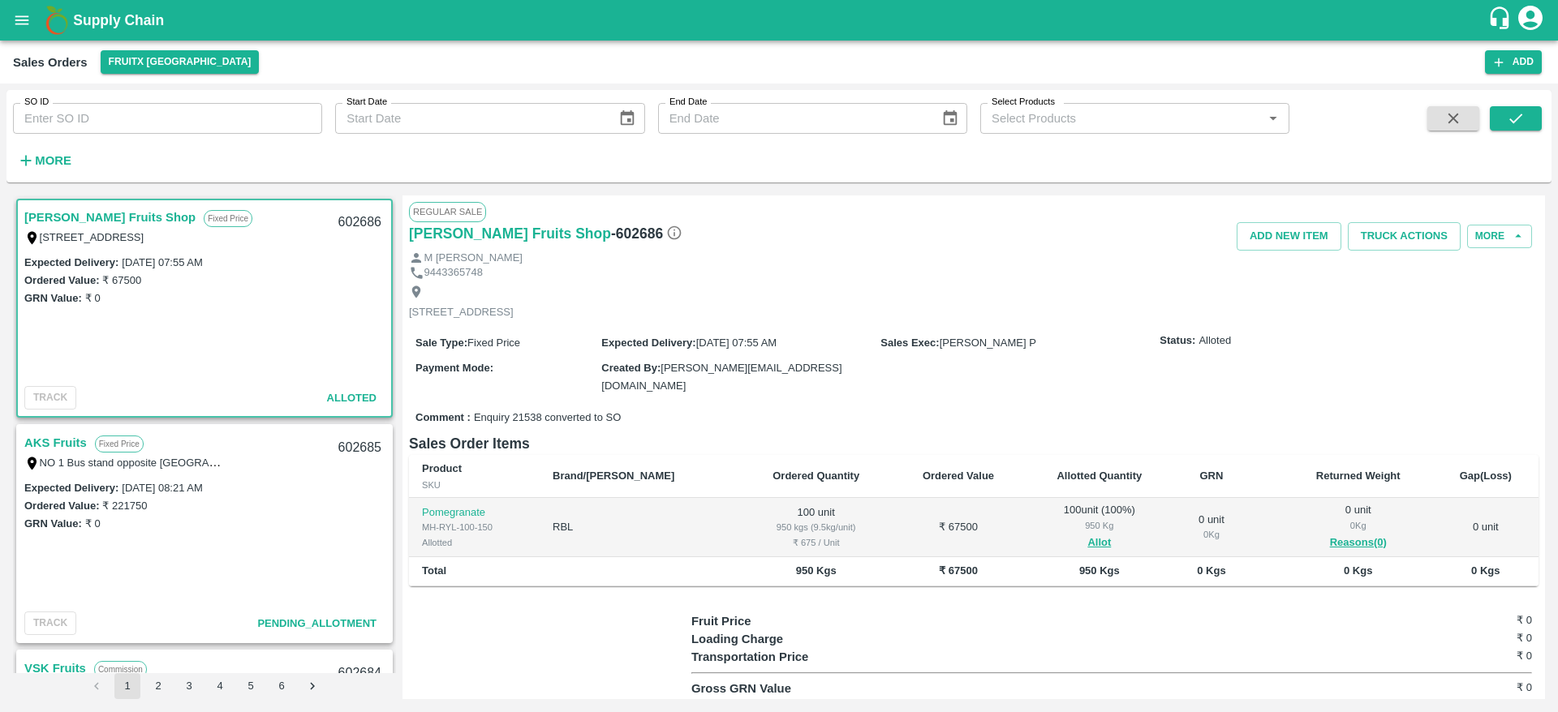
click at [93, 220] on link "Syed Ibrahim Fruits Shop" at bounding box center [109, 217] width 171 height 21
click at [1388, 247] on button "Truck Actions" at bounding box center [1404, 236] width 113 height 28
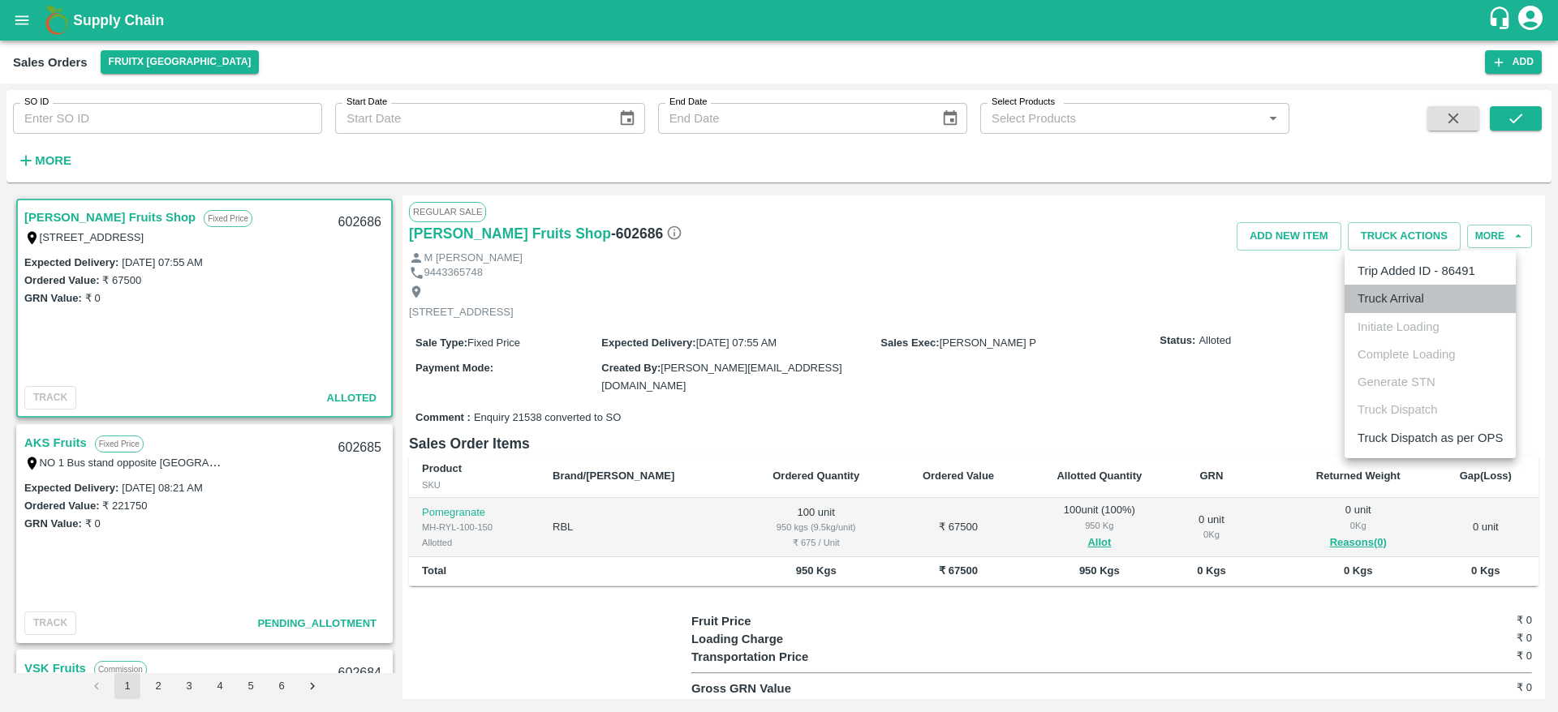
click at [1376, 290] on li "Truck Arrival" at bounding box center [1429, 299] width 171 height 28
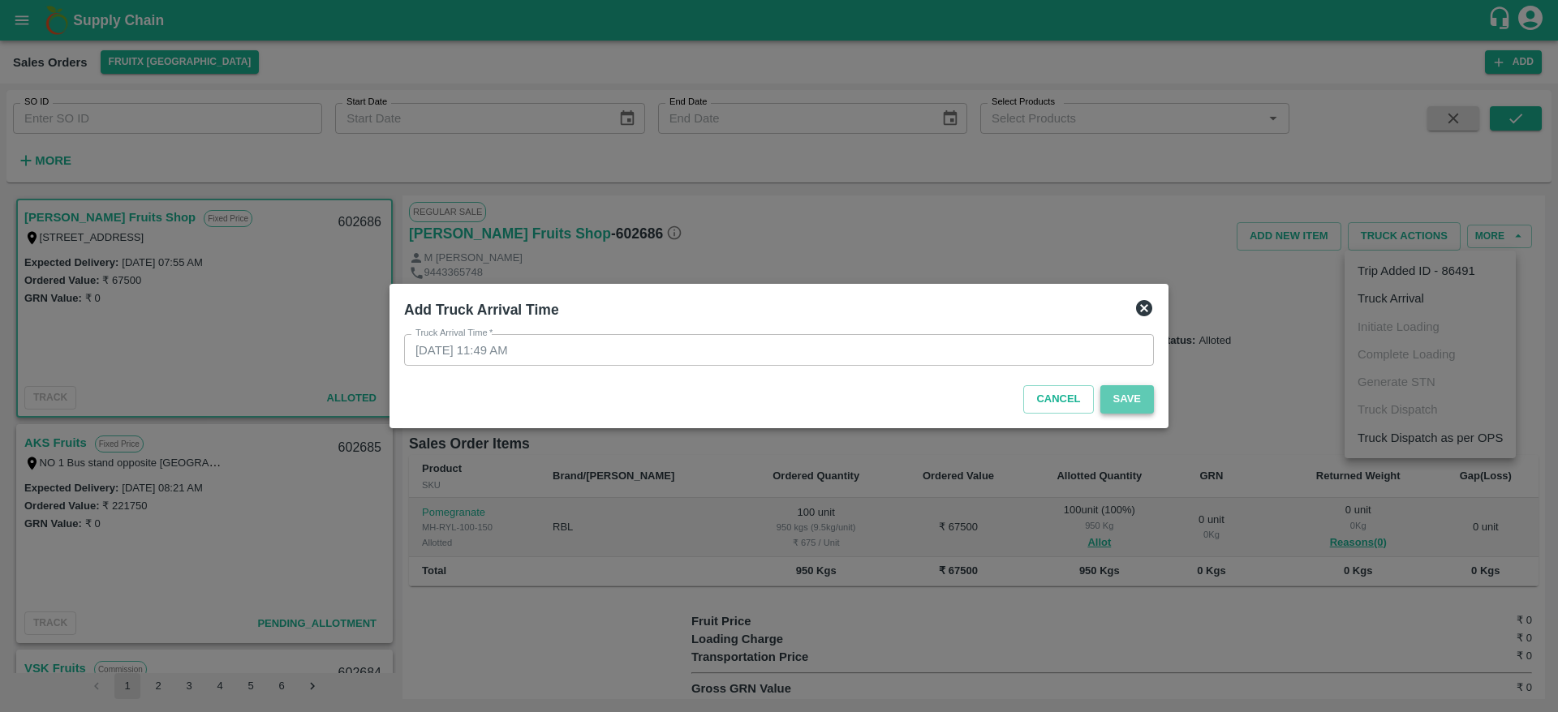
click at [1112, 397] on button "Save" at bounding box center [1127, 399] width 54 height 28
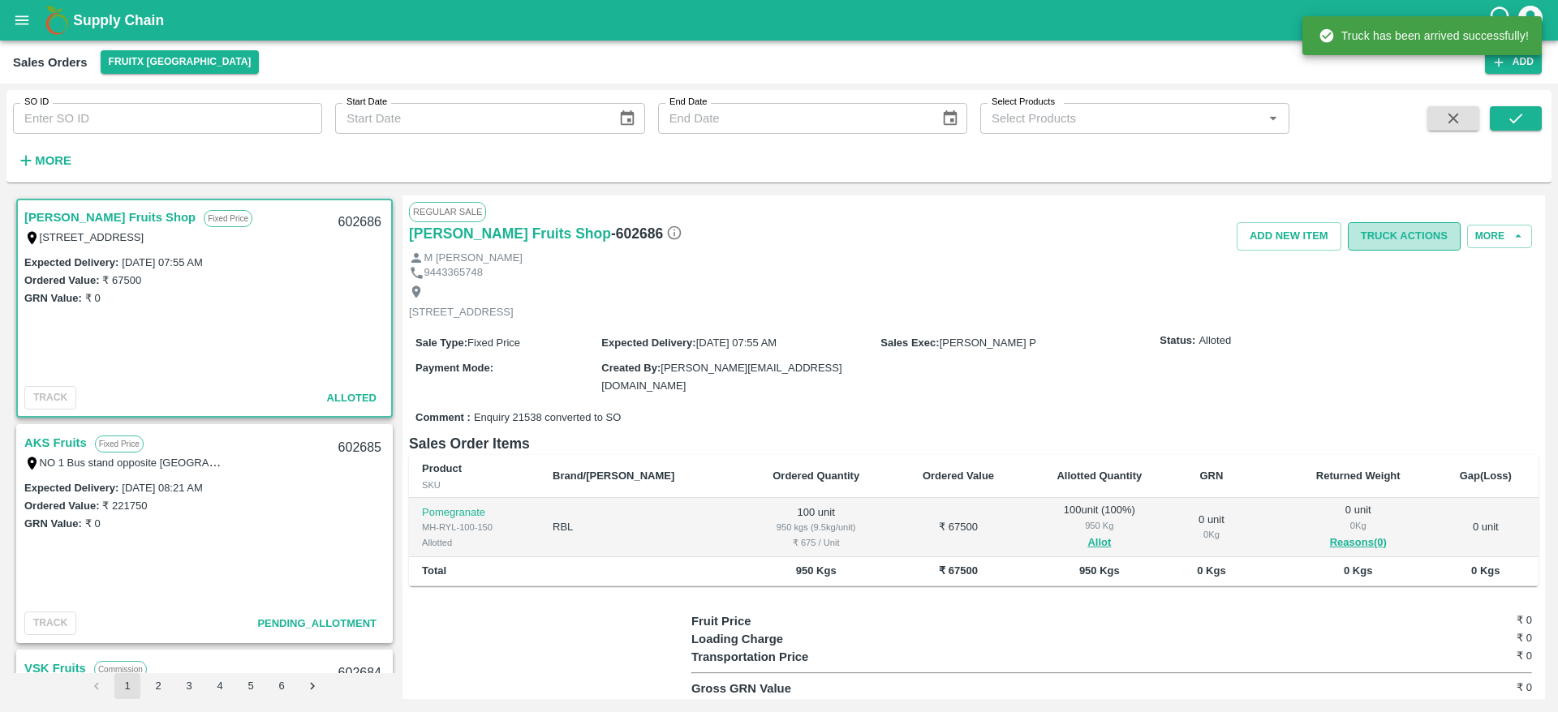
click at [1410, 226] on button "Truck Actions" at bounding box center [1404, 236] width 113 height 28
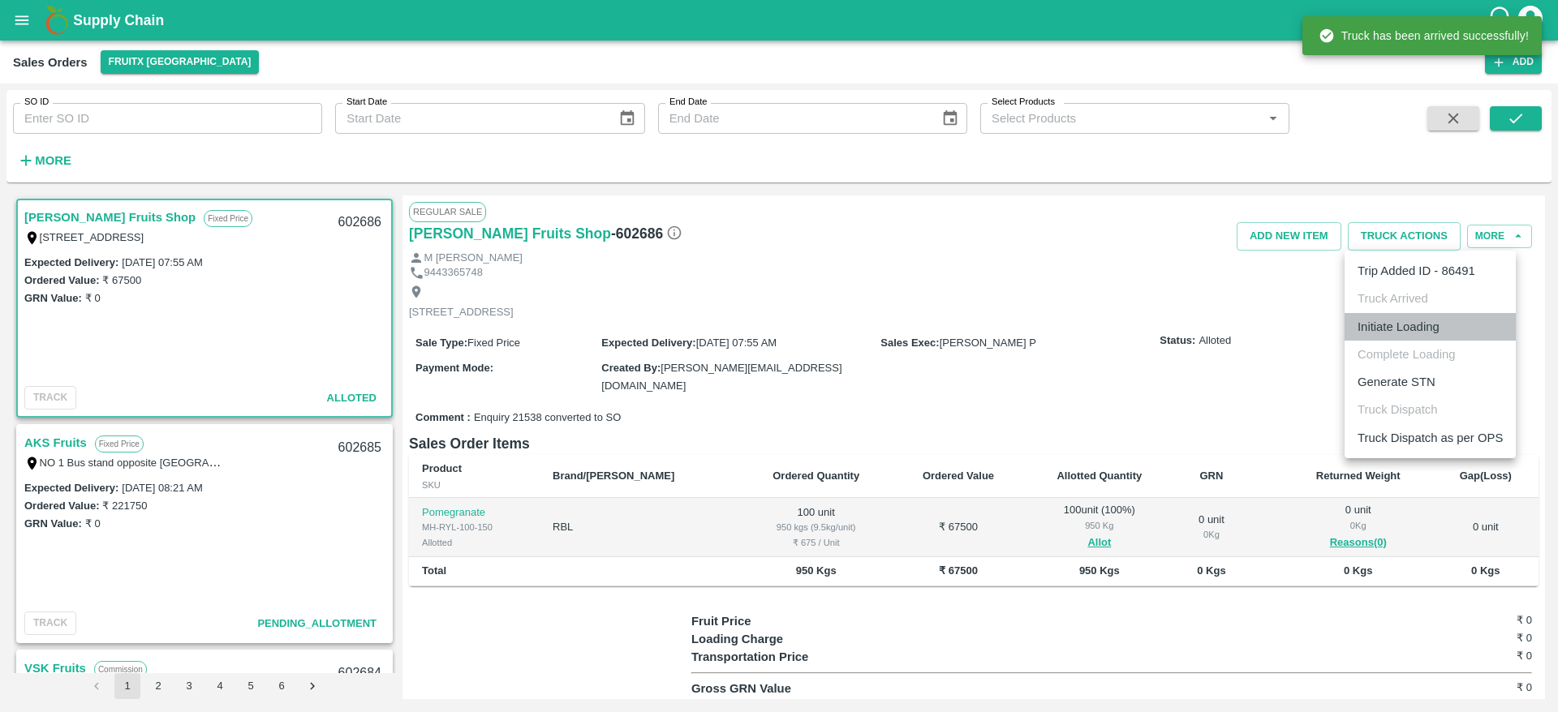
click at [1373, 337] on li "Initiate Loading" at bounding box center [1429, 327] width 171 height 28
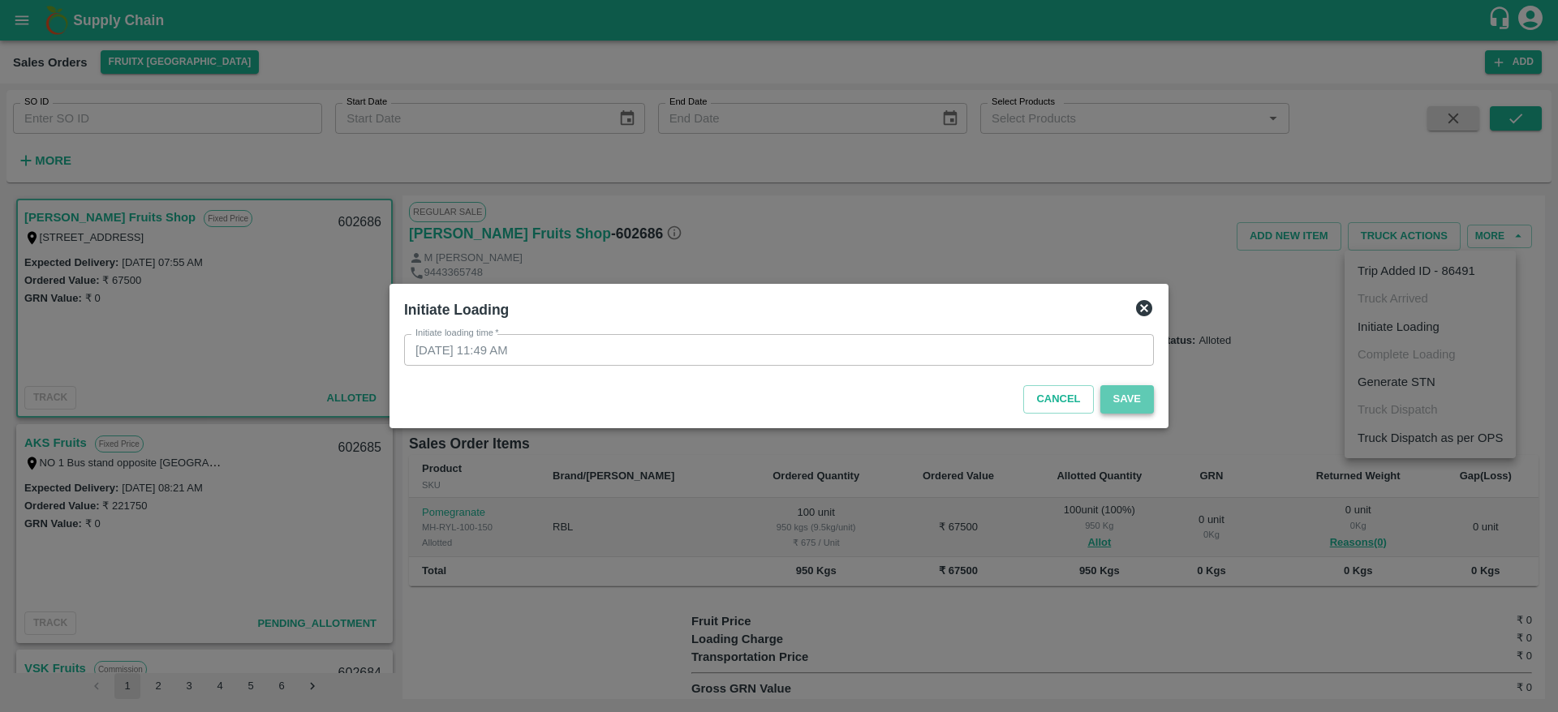
click at [1140, 401] on button "Save" at bounding box center [1127, 399] width 54 height 28
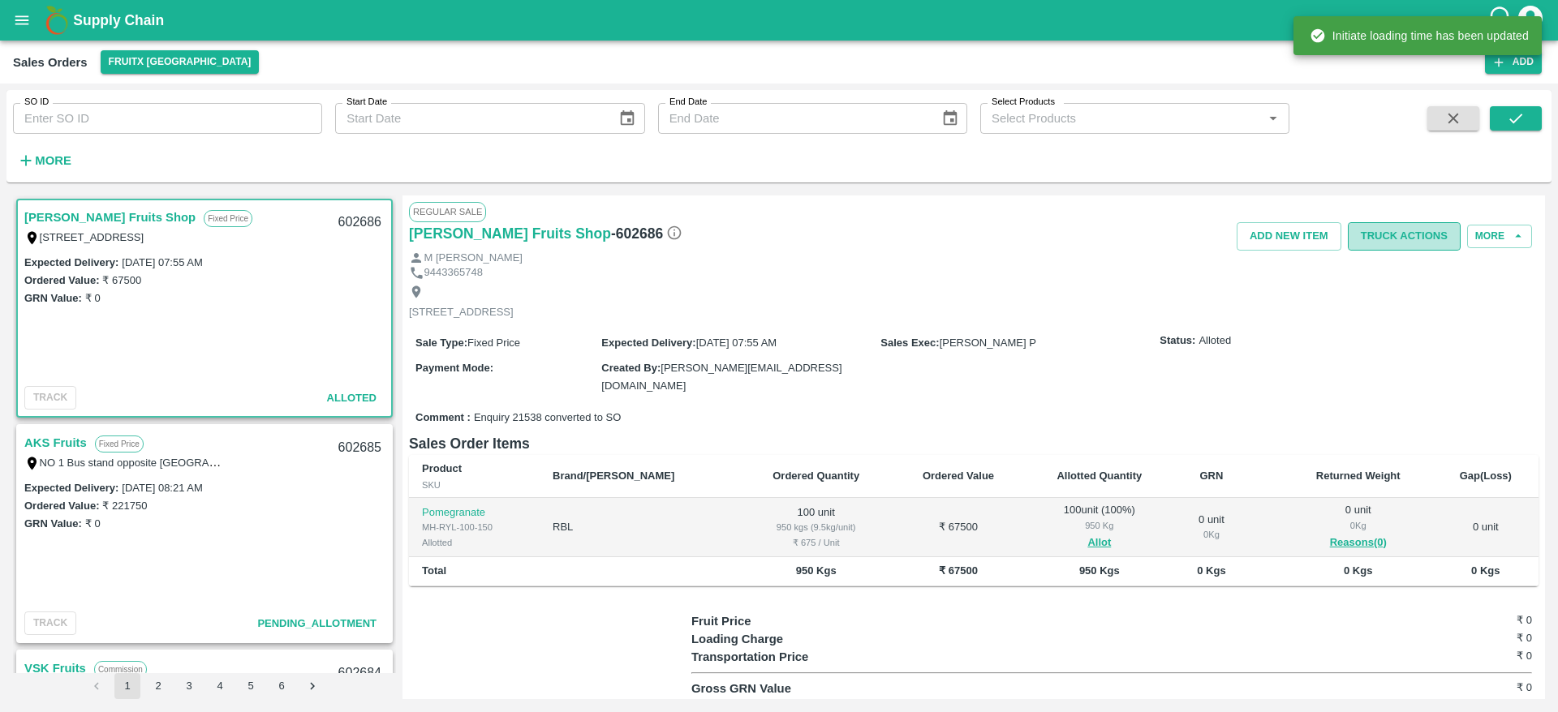
click at [1402, 249] on button "Truck Actions" at bounding box center [1404, 236] width 113 height 28
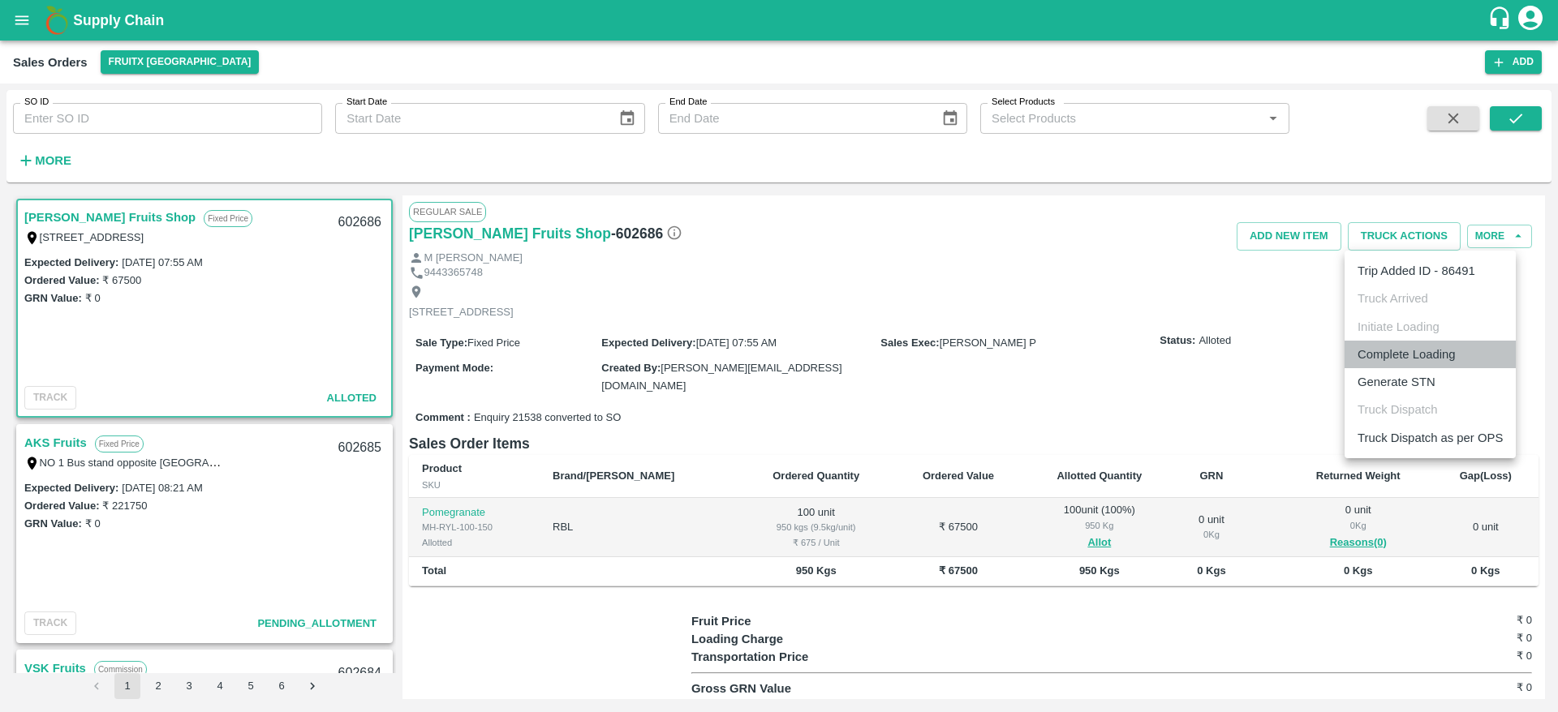
click at [1396, 351] on li "Complete Loading" at bounding box center [1429, 355] width 171 height 28
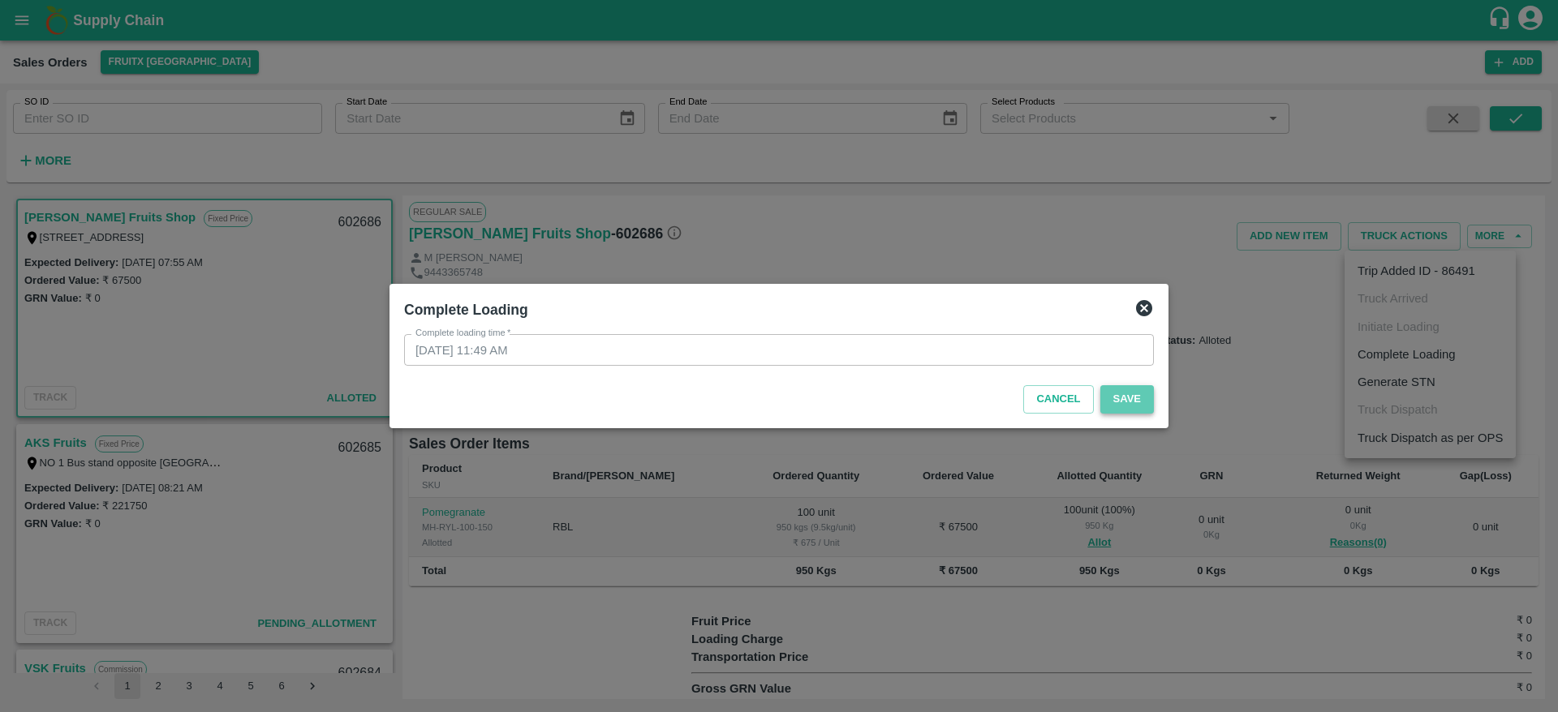
click at [1127, 400] on button "Save" at bounding box center [1127, 399] width 54 height 28
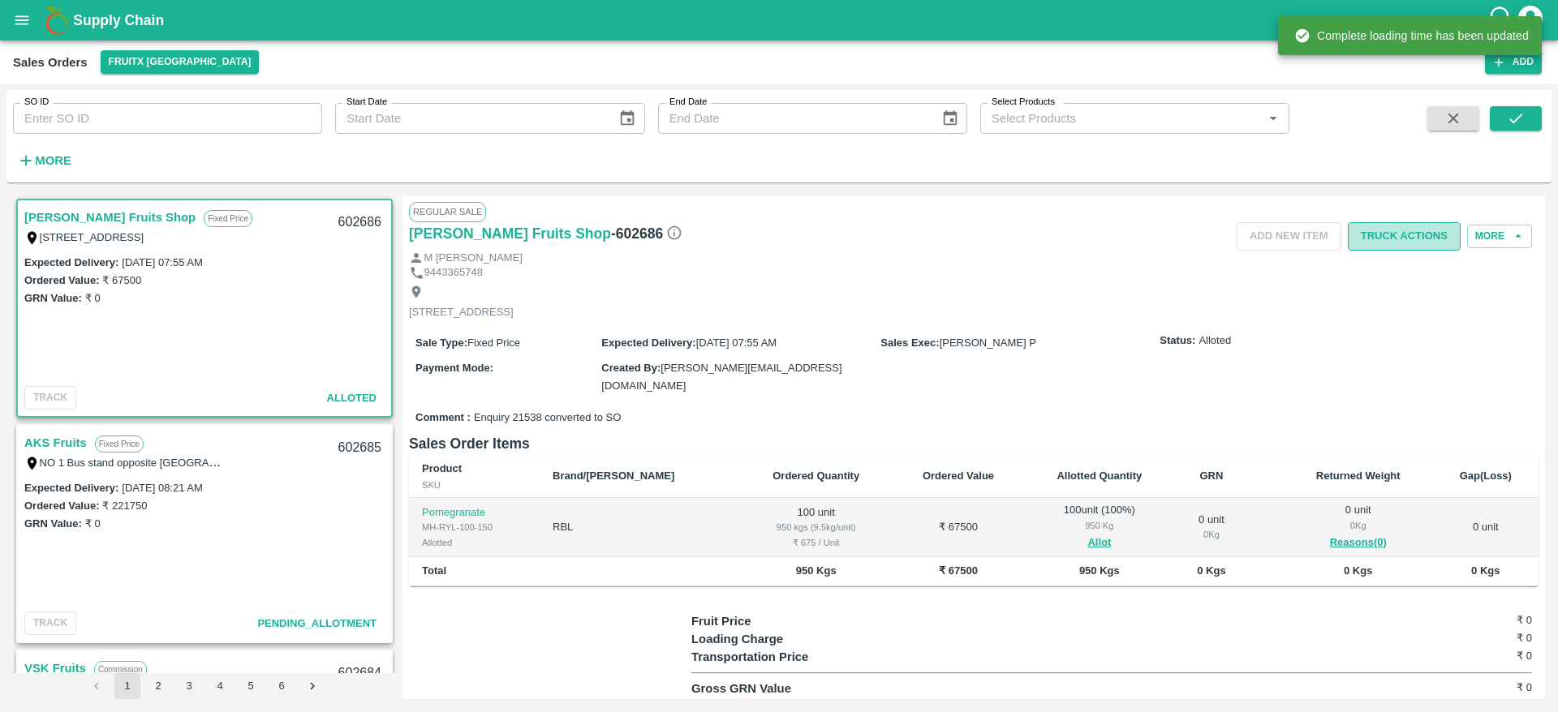
click at [1405, 226] on button "Truck Actions" at bounding box center [1404, 236] width 113 height 28
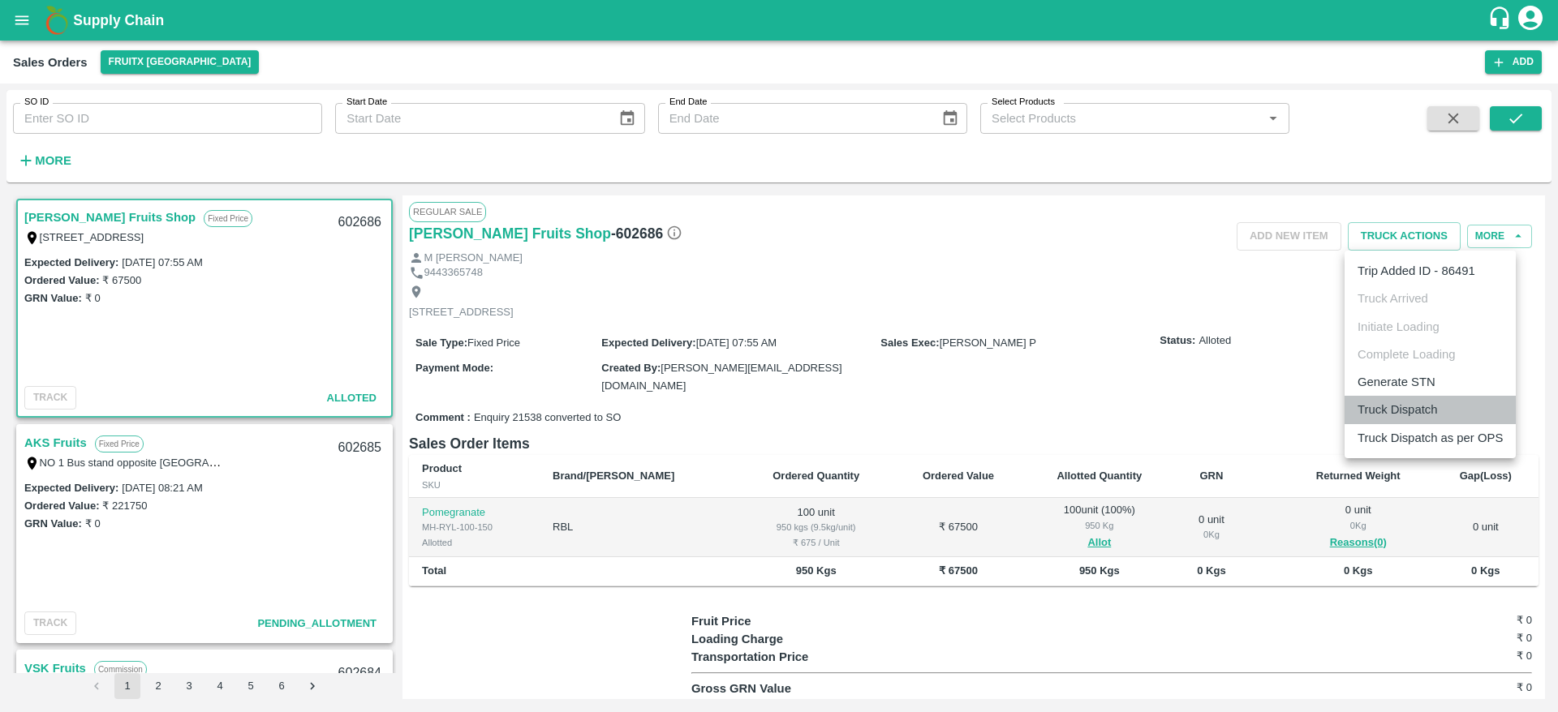
click at [1396, 408] on li "Truck Dispatch" at bounding box center [1429, 410] width 171 height 28
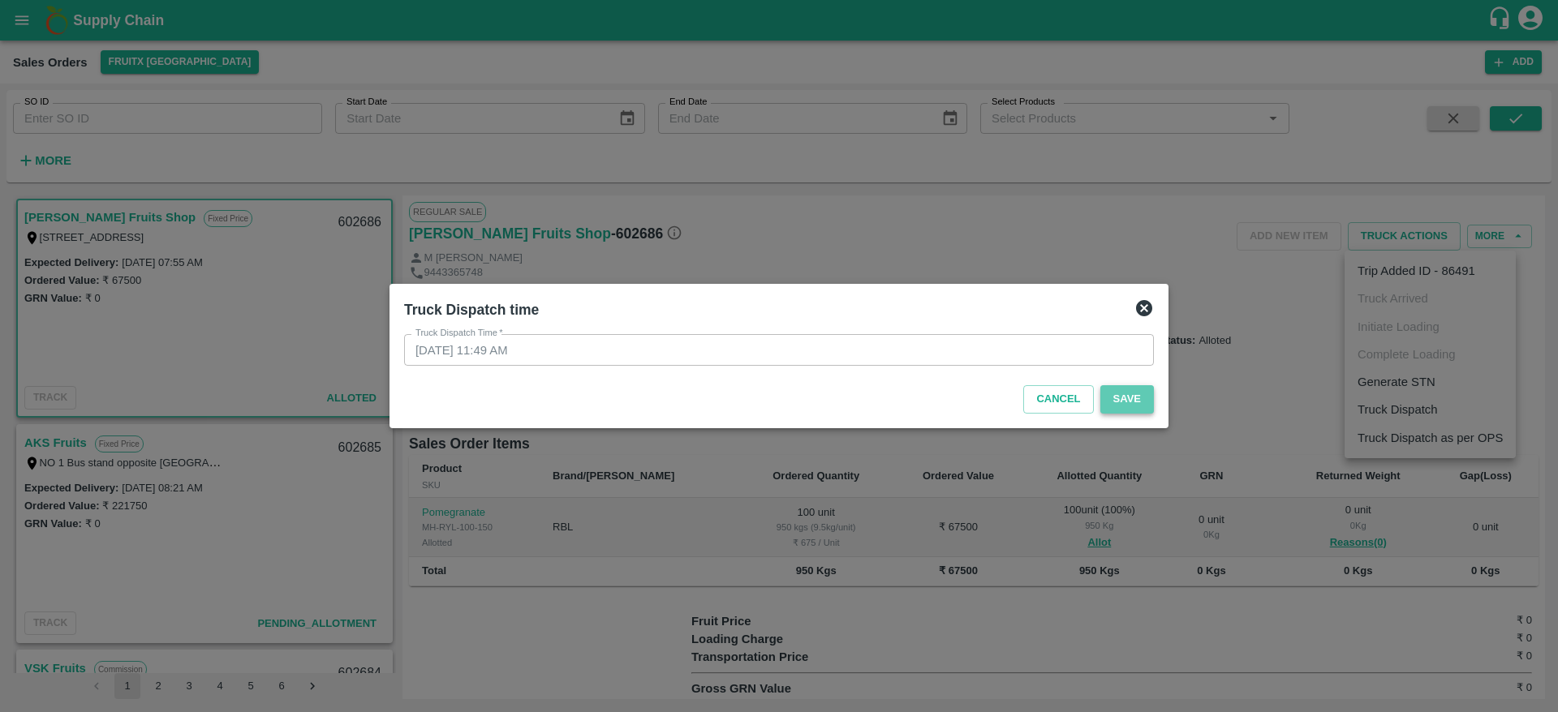
click at [1136, 400] on button "Save" at bounding box center [1127, 399] width 54 height 28
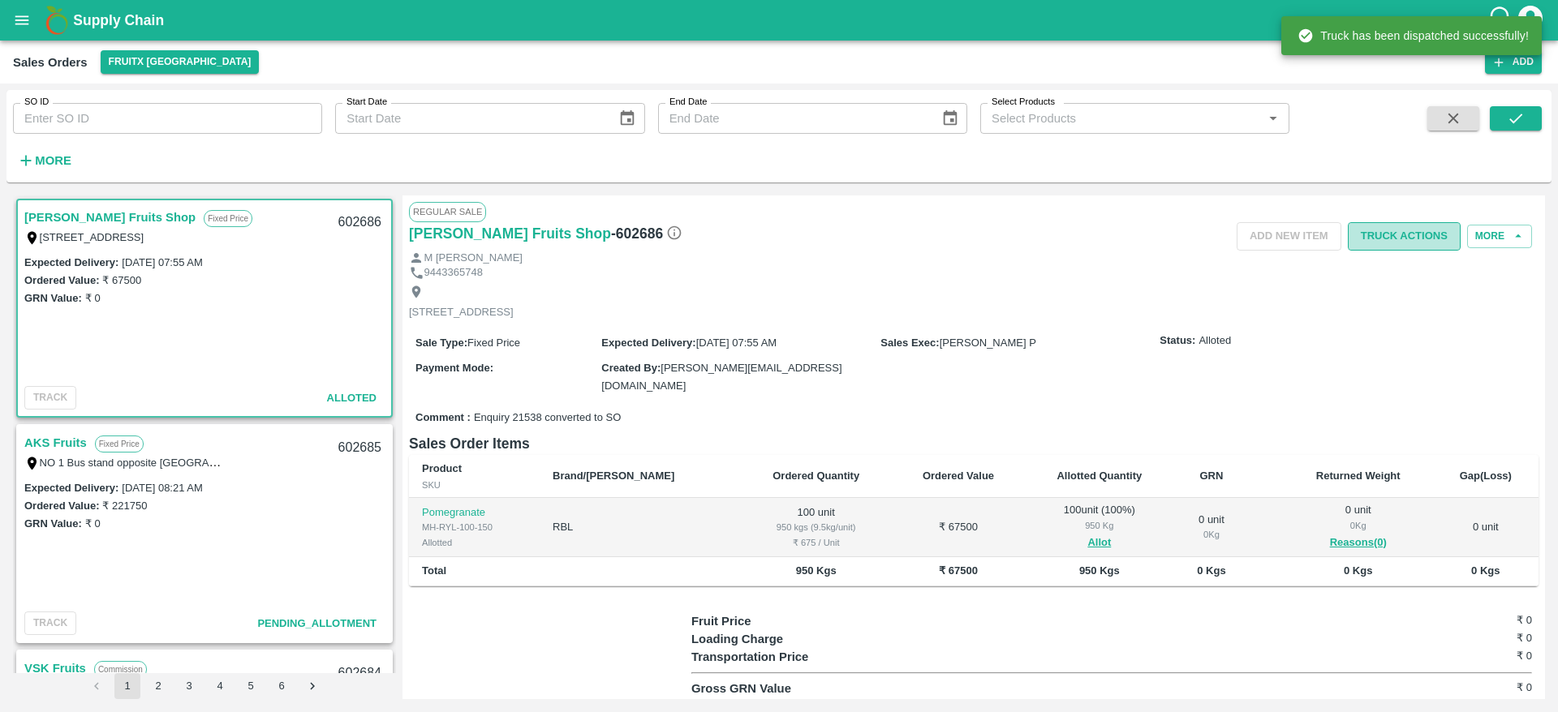
click at [1407, 231] on button "Truck Actions" at bounding box center [1404, 236] width 113 height 28
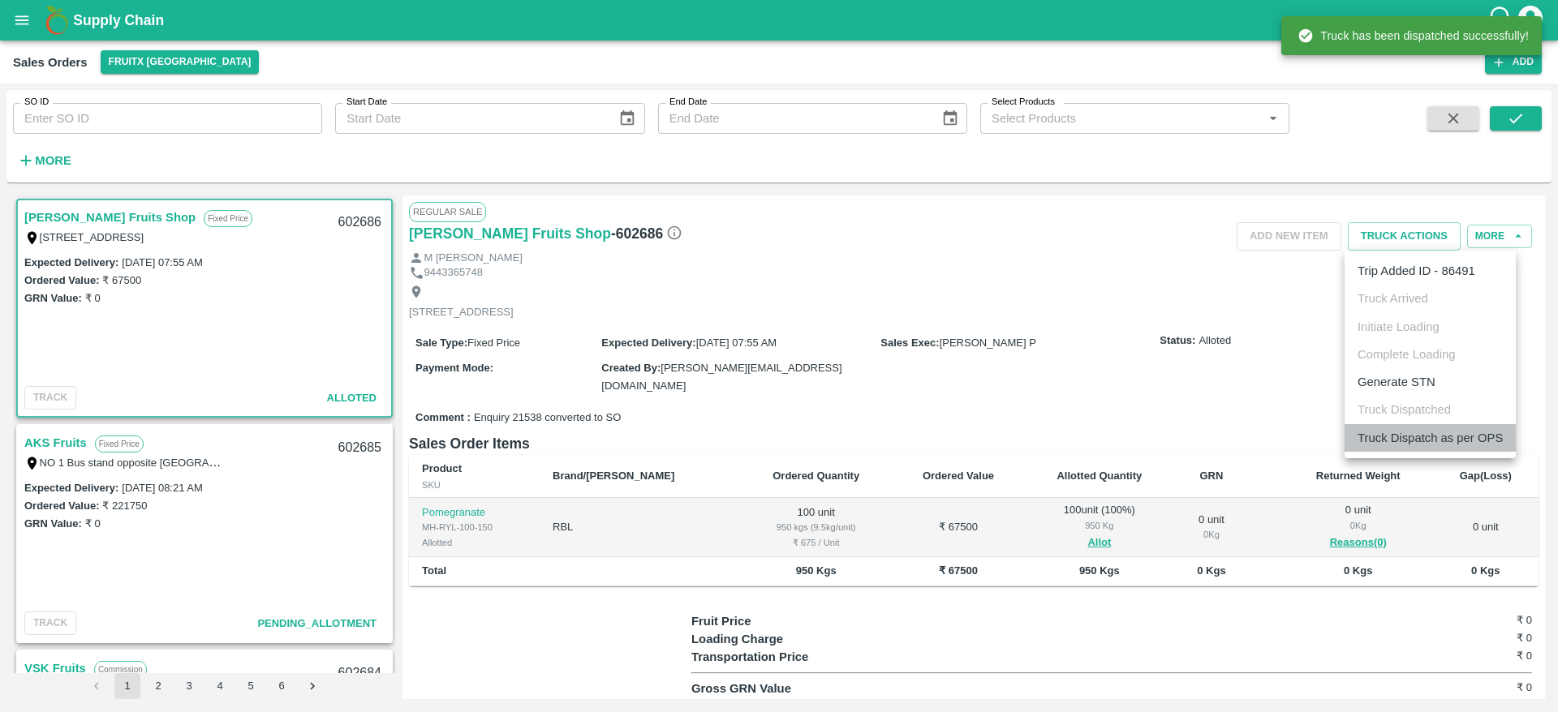
click at [1397, 444] on li "Truck Dispatch as per OPS" at bounding box center [1429, 438] width 171 height 28
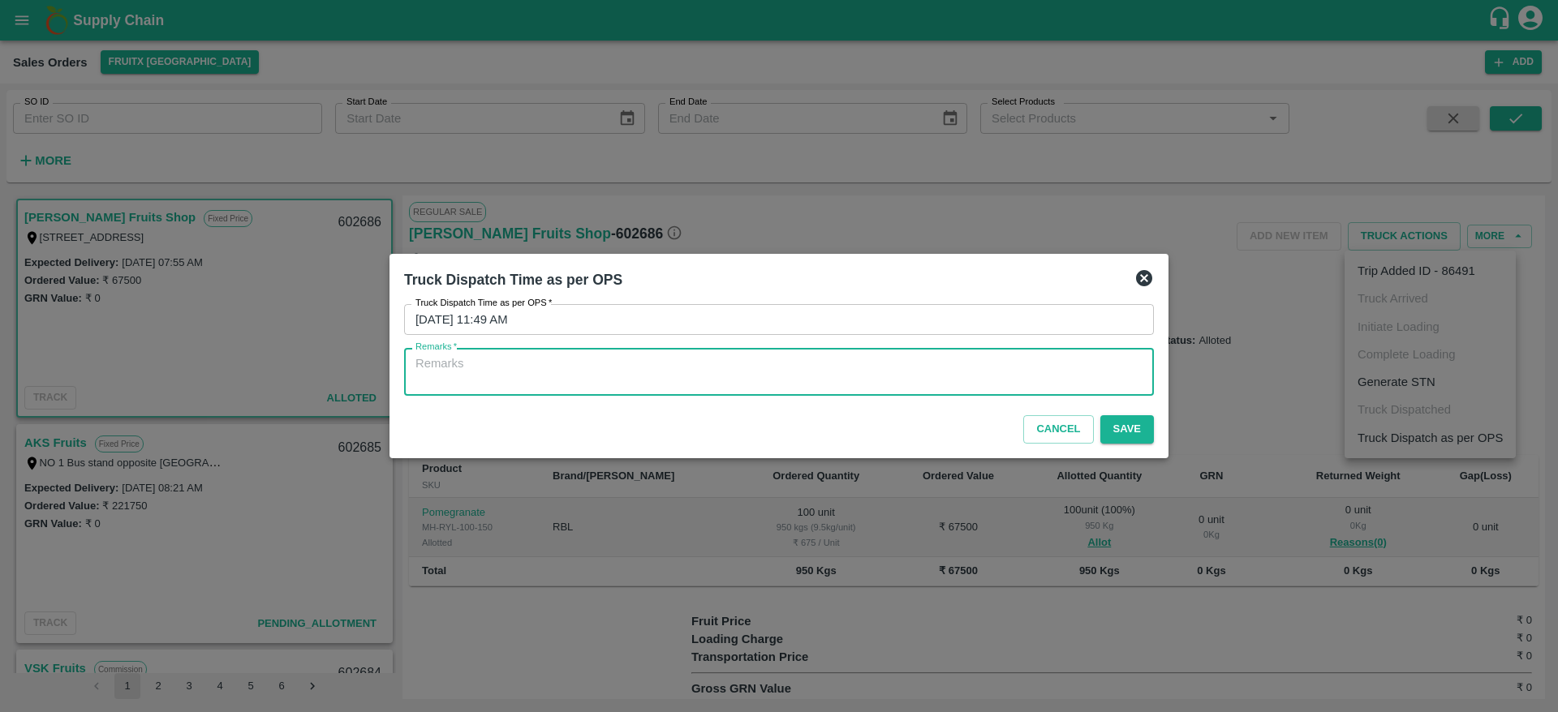
click at [875, 364] on textarea "Remarks   *" at bounding box center [778, 372] width 727 height 34
type textarea "OTD"
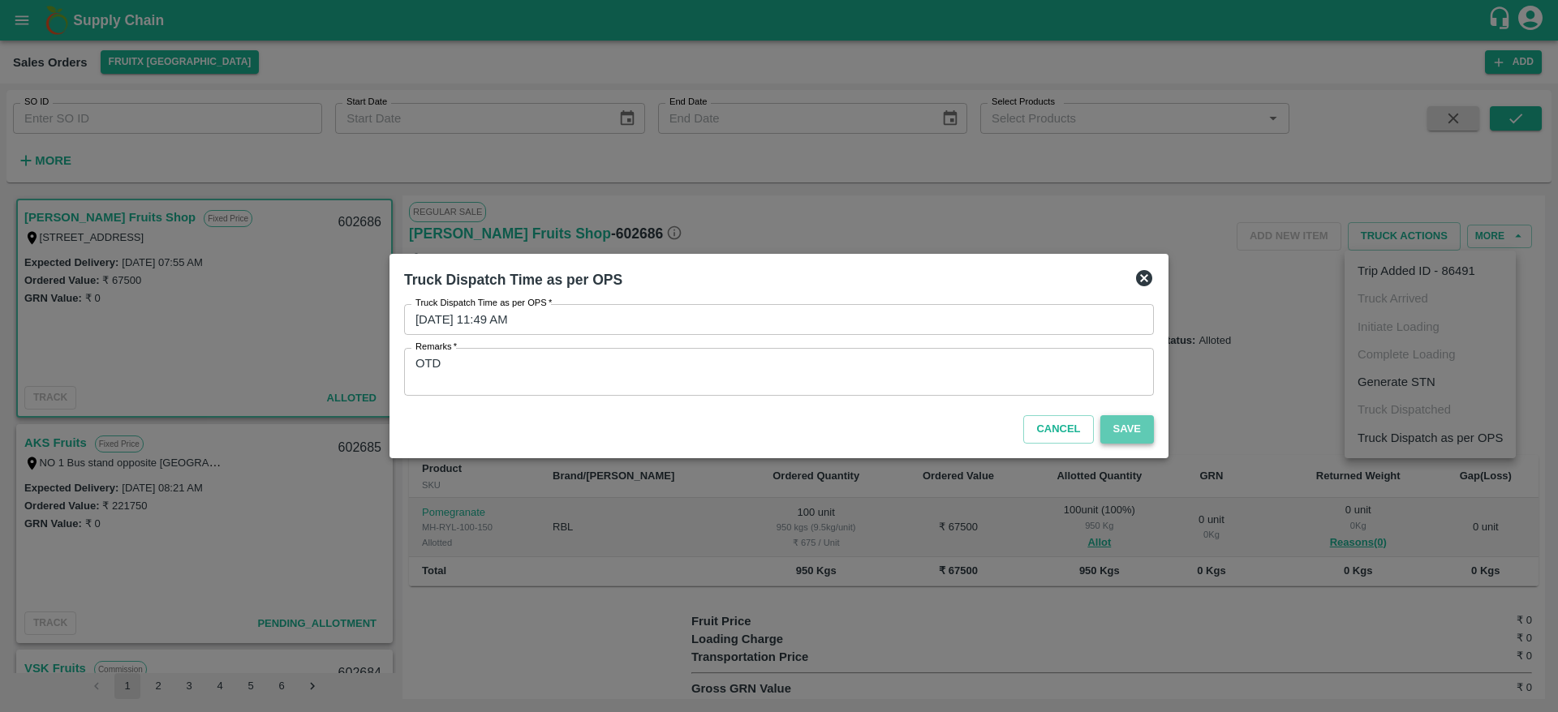
click at [1134, 420] on button "Save" at bounding box center [1127, 429] width 54 height 28
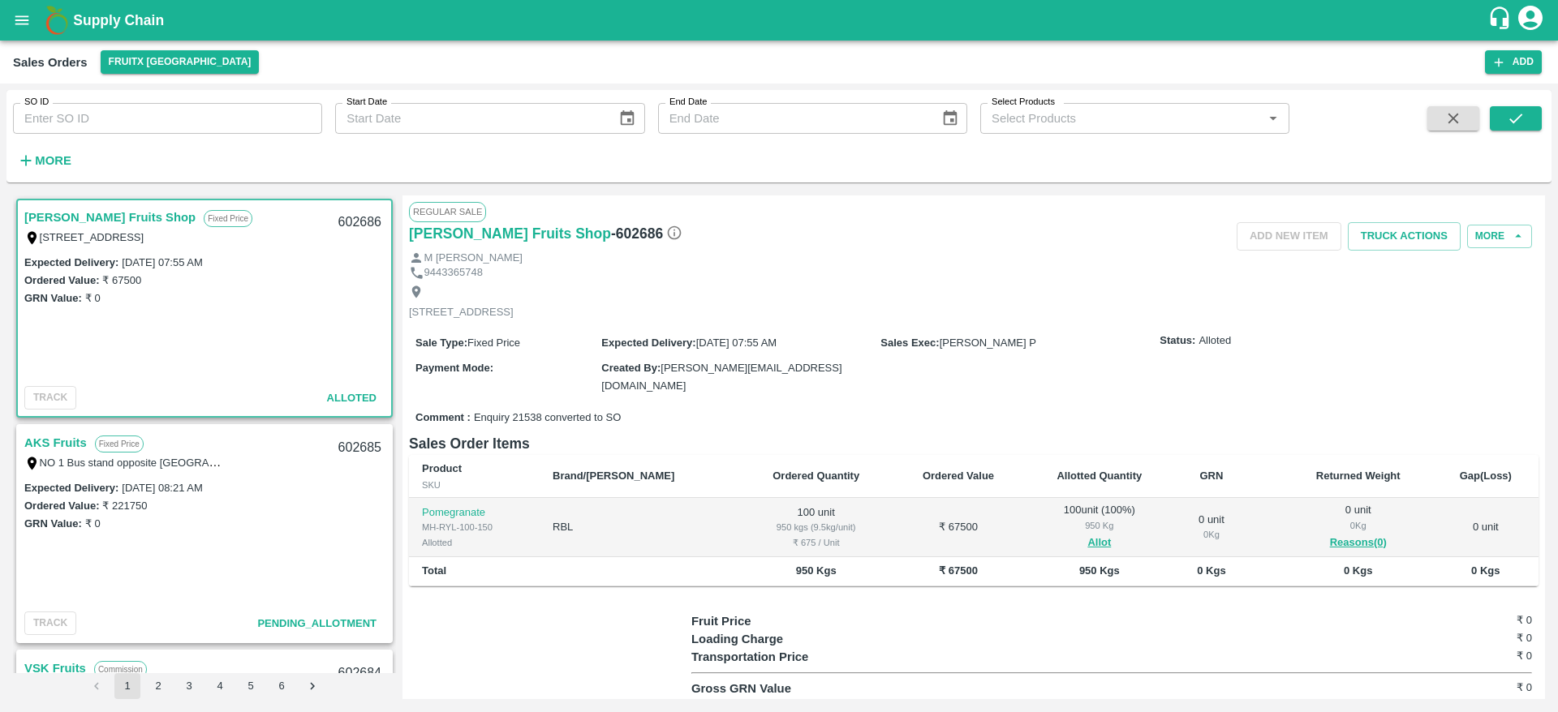
click at [88, 217] on link "Syed Ibrahim Fruits Shop" at bounding box center [109, 217] width 171 height 21
click at [98, 220] on link "Syed Ibrahim Fruits Shop" at bounding box center [109, 217] width 171 height 21
click at [79, 217] on link "Syed Ibrahim Fruits Shop" at bounding box center [109, 217] width 171 height 21
click at [94, 220] on link "Syed Ibrahim Fruits Shop" at bounding box center [109, 217] width 171 height 21
drag, startPoint x: 1378, startPoint y: 216, endPoint x: 1372, endPoint y: 243, distance: 28.2
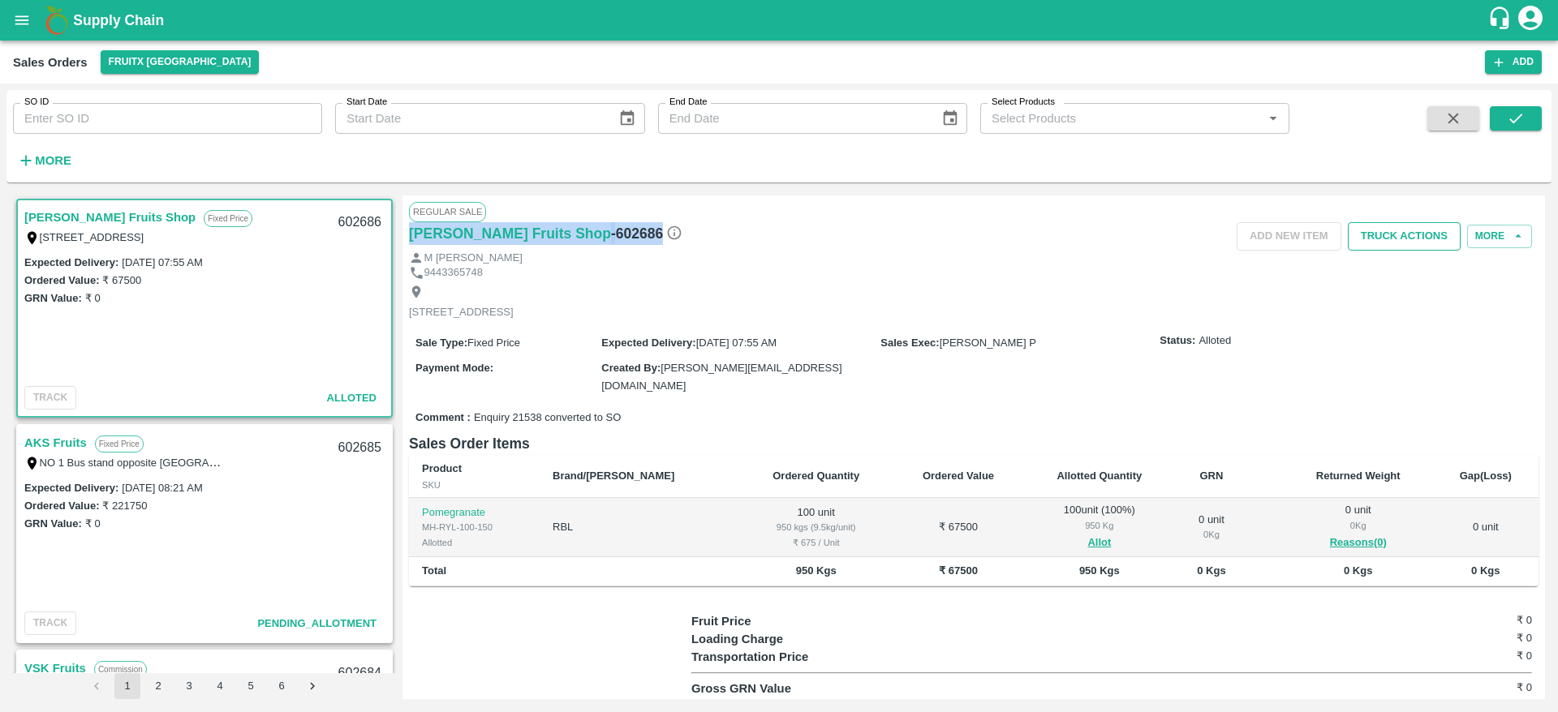
click at [1372, 243] on div "Regular Sale Syed Ibrahim Fruits Shop - 602686 Add NEW ITEM Truck Actions More …" at bounding box center [973, 448] width 1142 height 504
click at [1372, 243] on button "Truck Actions" at bounding box center [1404, 236] width 113 height 28
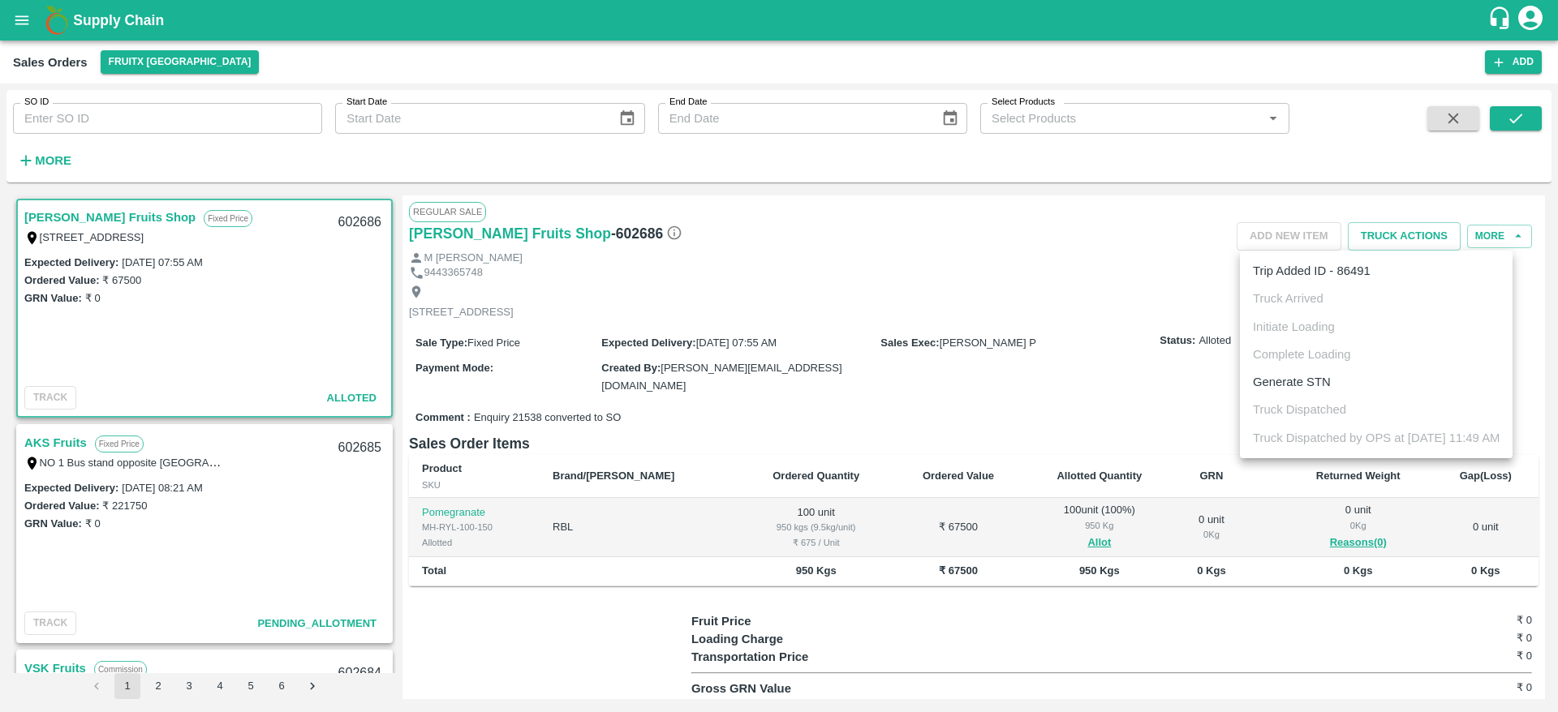
click at [1039, 282] on div at bounding box center [779, 356] width 1558 height 712
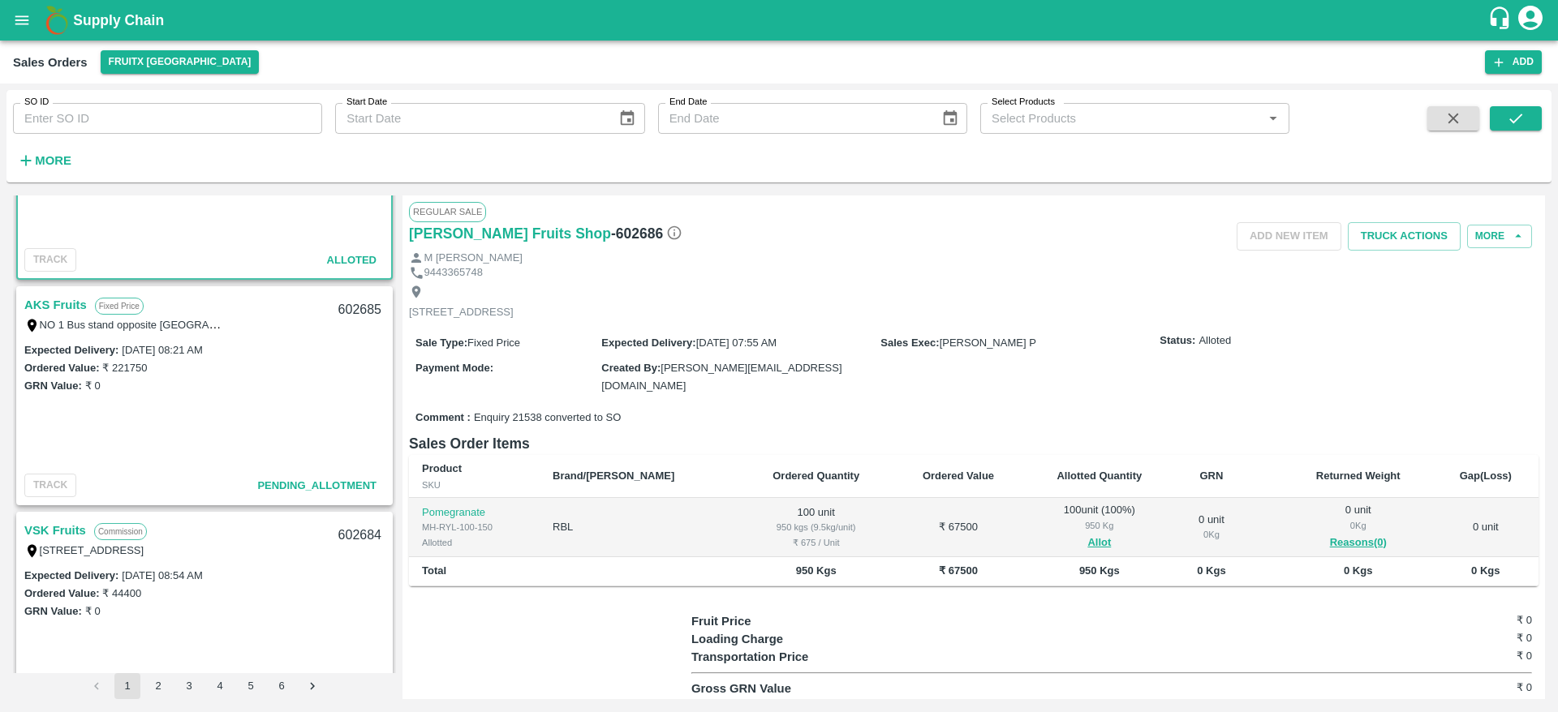
scroll to position [139, 0]
click at [37, 308] on link "AKS Fruits" at bounding box center [55, 304] width 62 height 21
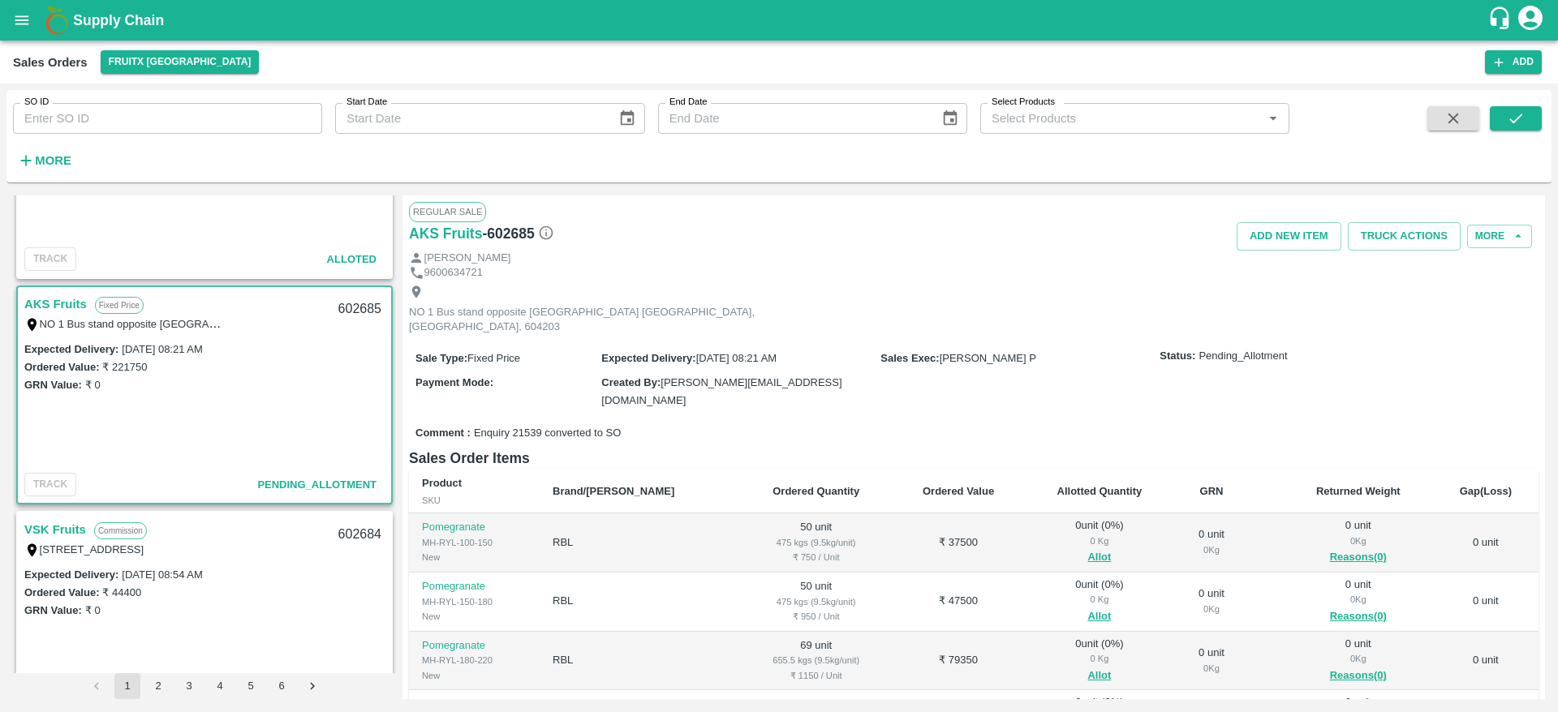
scroll to position [232, 0]
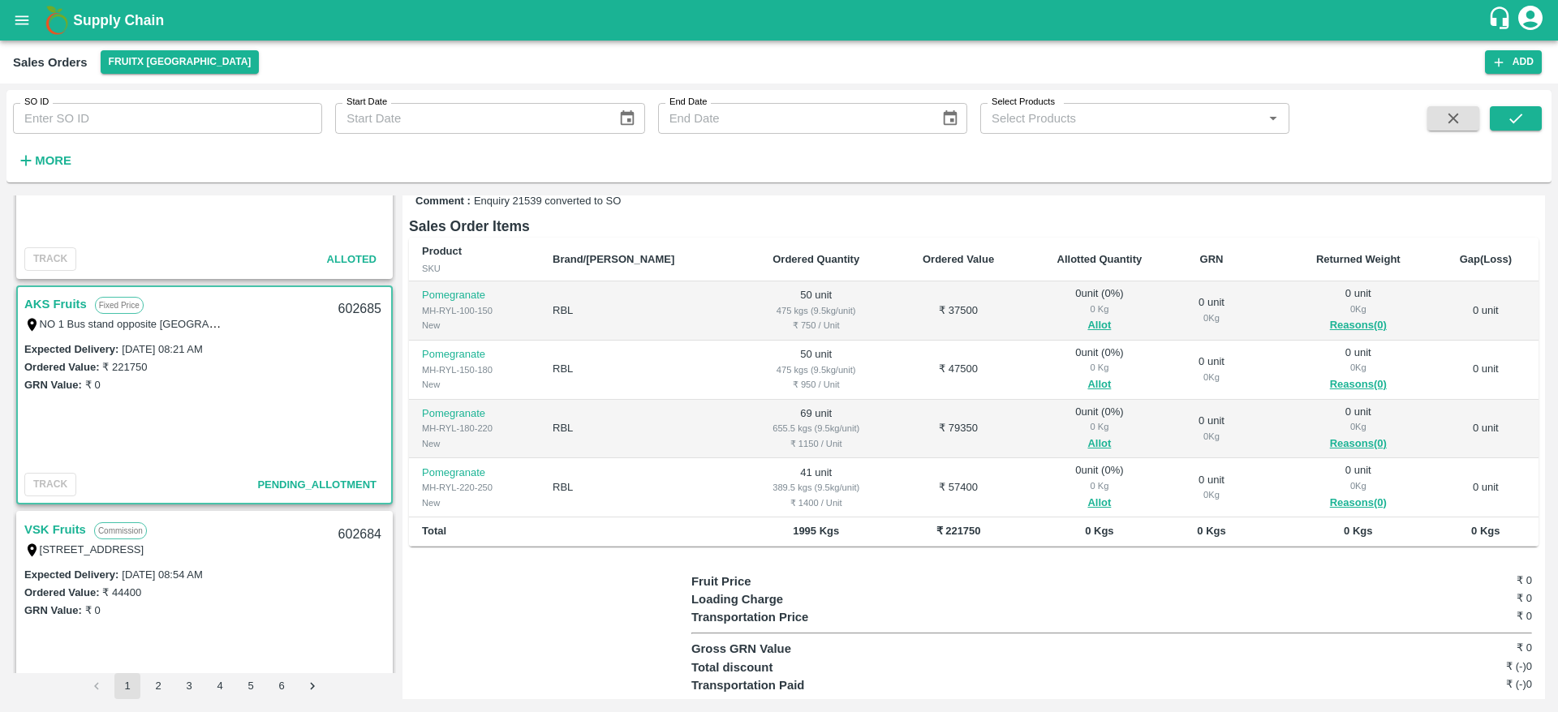
click at [37, 308] on link "AKS Fruits" at bounding box center [55, 304] width 62 height 21
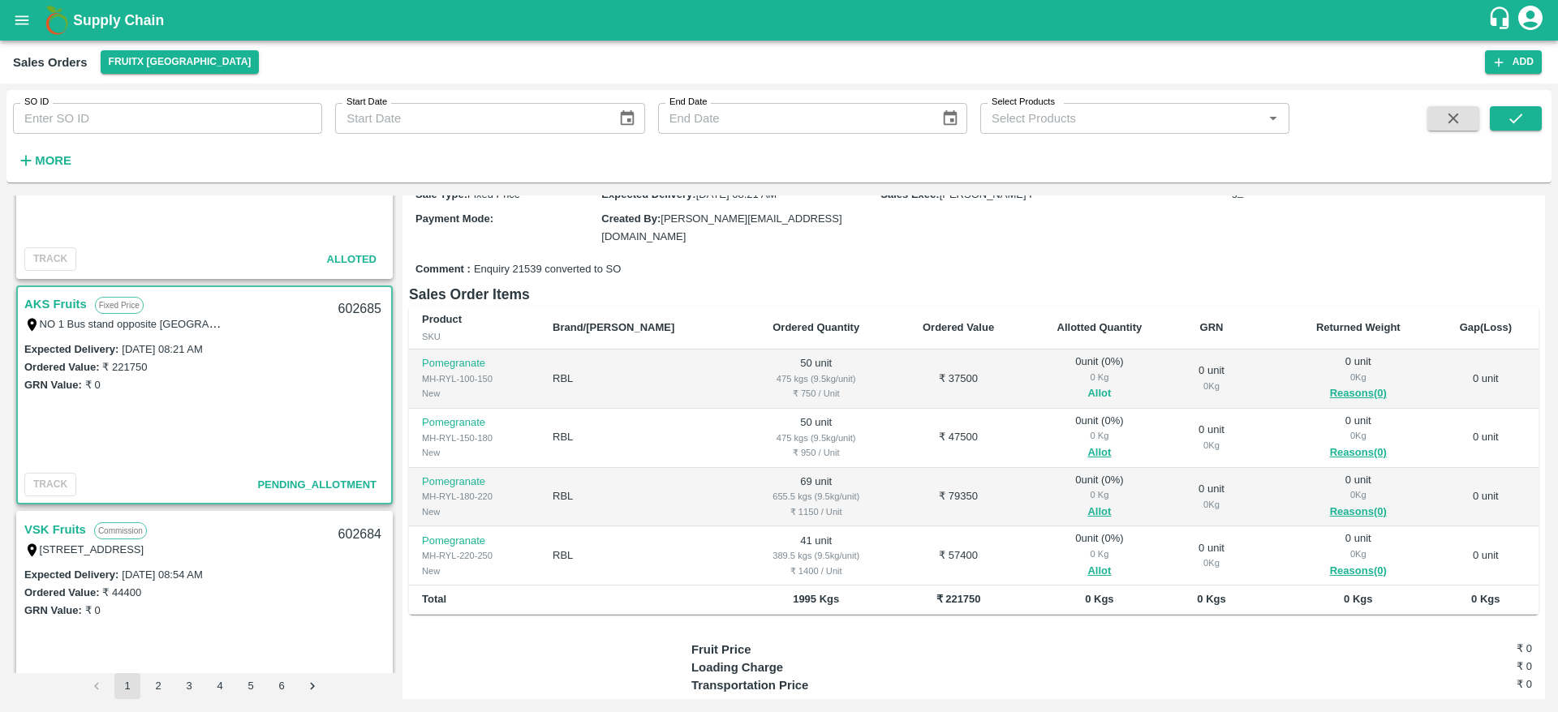
click at [1087, 385] on button "Allot" at bounding box center [1099, 394] width 24 height 19
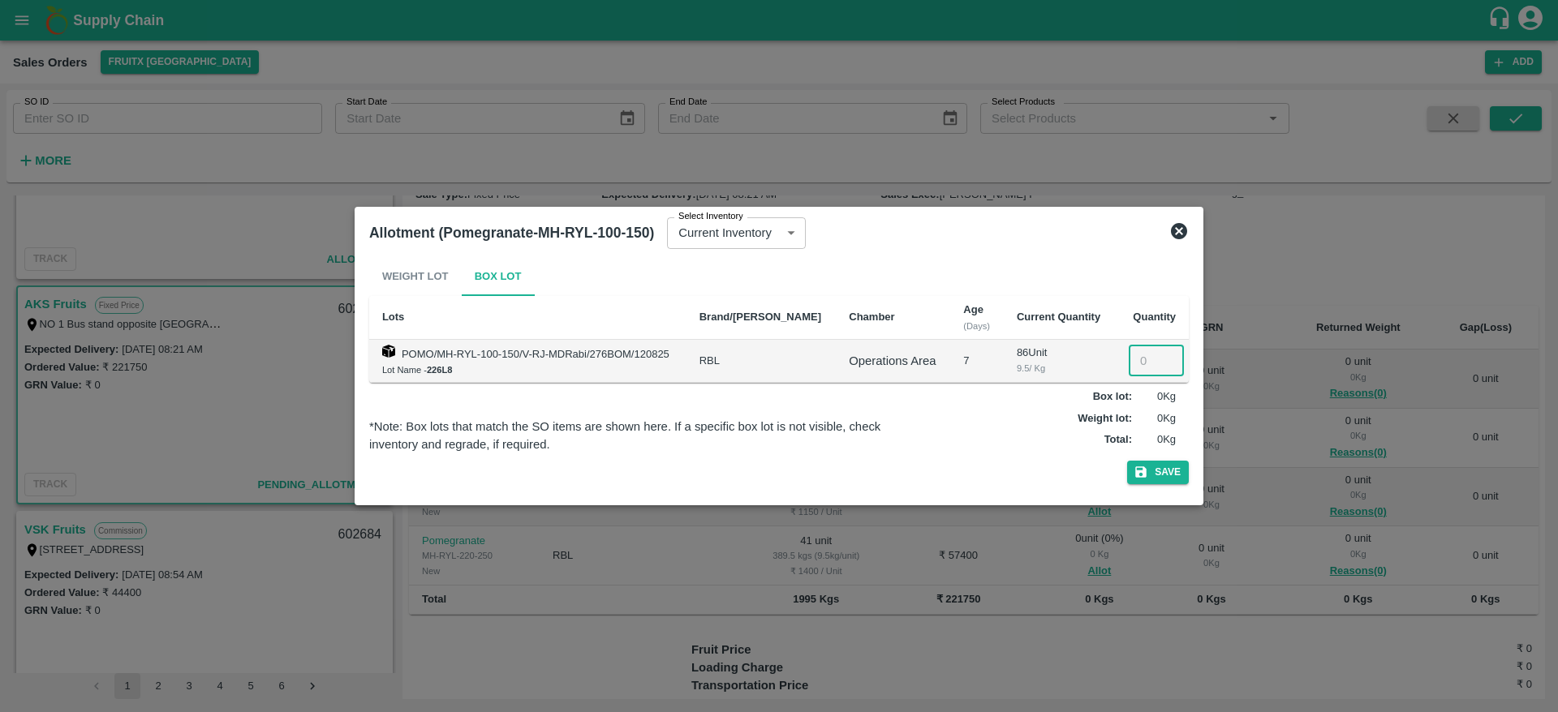
click at [1141, 360] on input "number" at bounding box center [1156, 361] width 55 height 31
type input "50"
click at [1154, 483] on button "Save" at bounding box center [1158, 473] width 62 height 24
click at [1177, 236] on icon at bounding box center [1179, 231] width 16 height 16
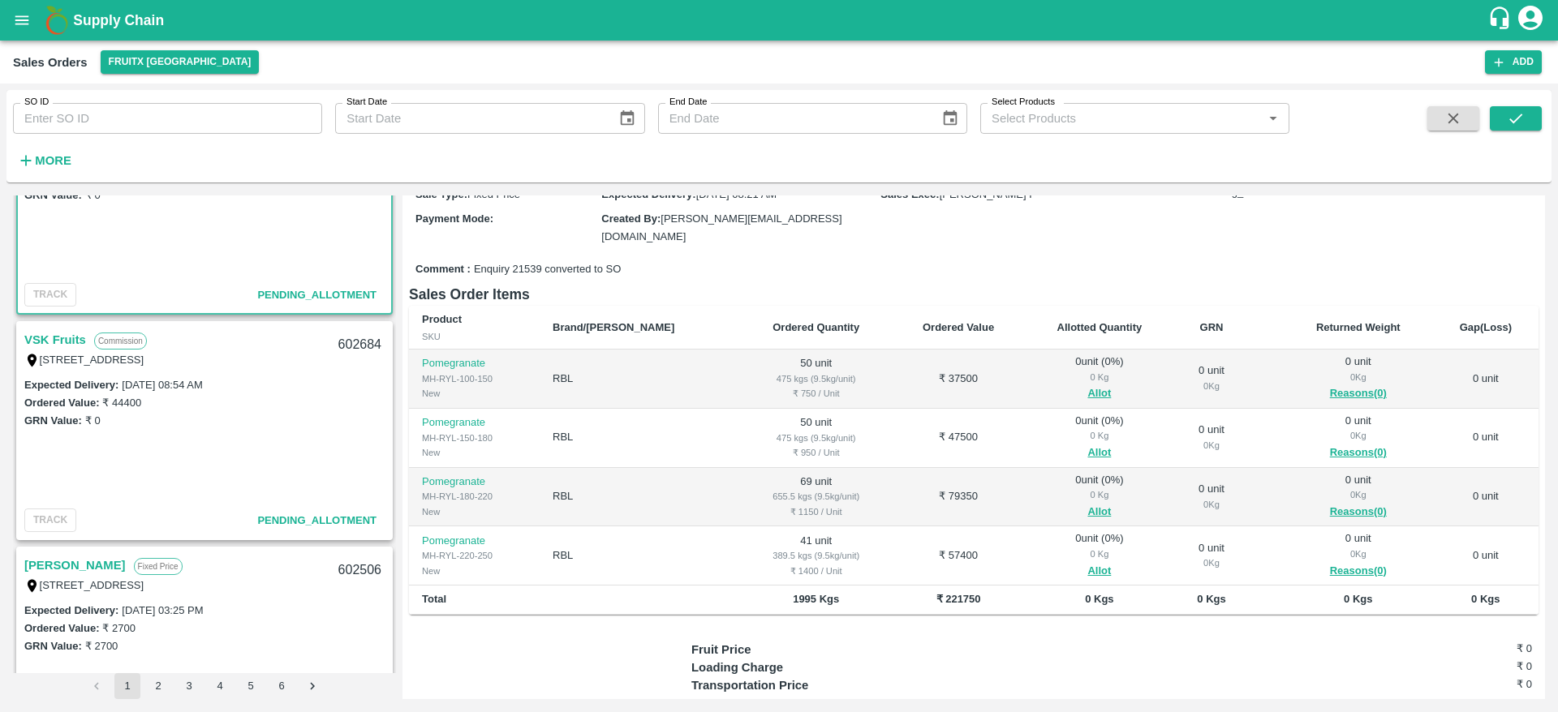
scroll to position [331, 0]
click at [46, 341] on link "VSK Fruits" at bounding box center [55, 337] width 62 height 21
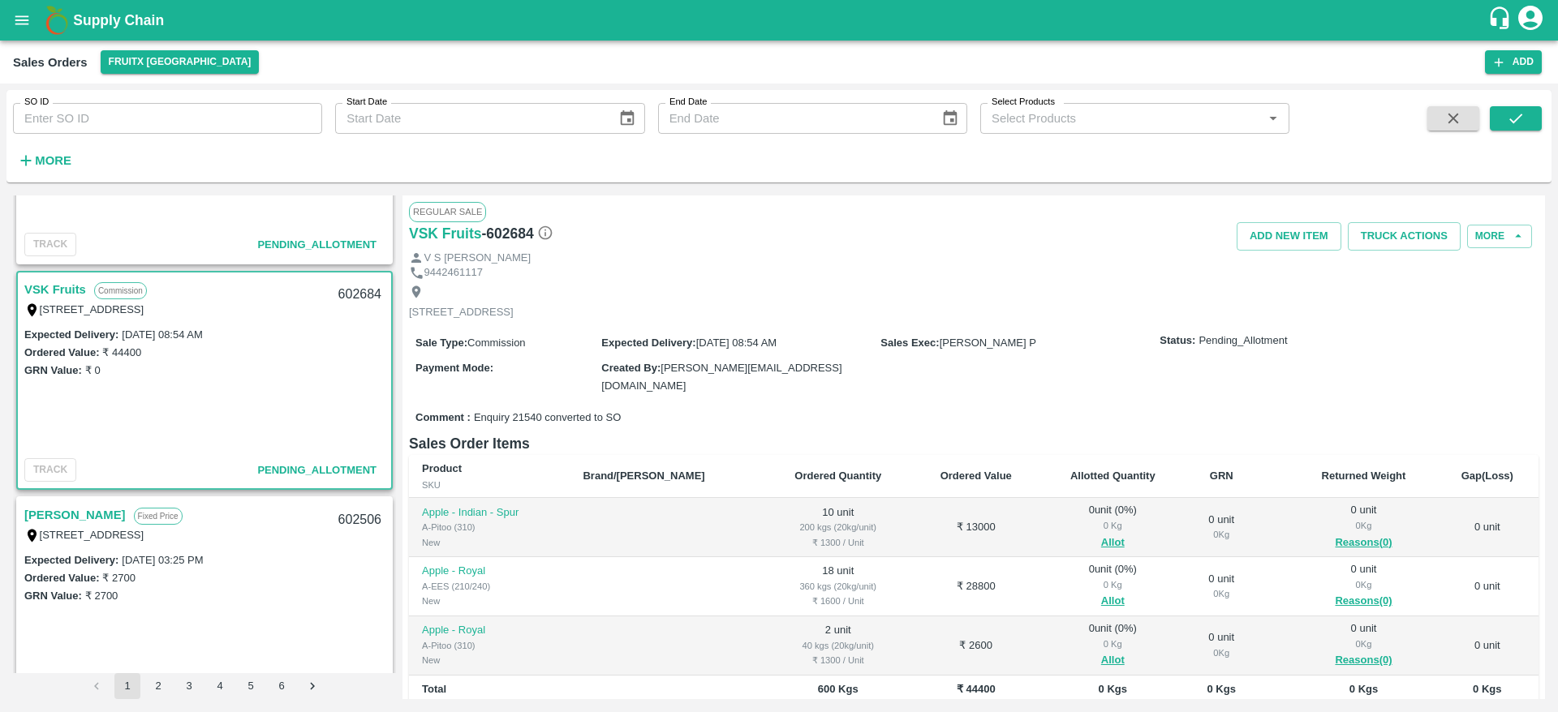
scroll to position [372, 0]
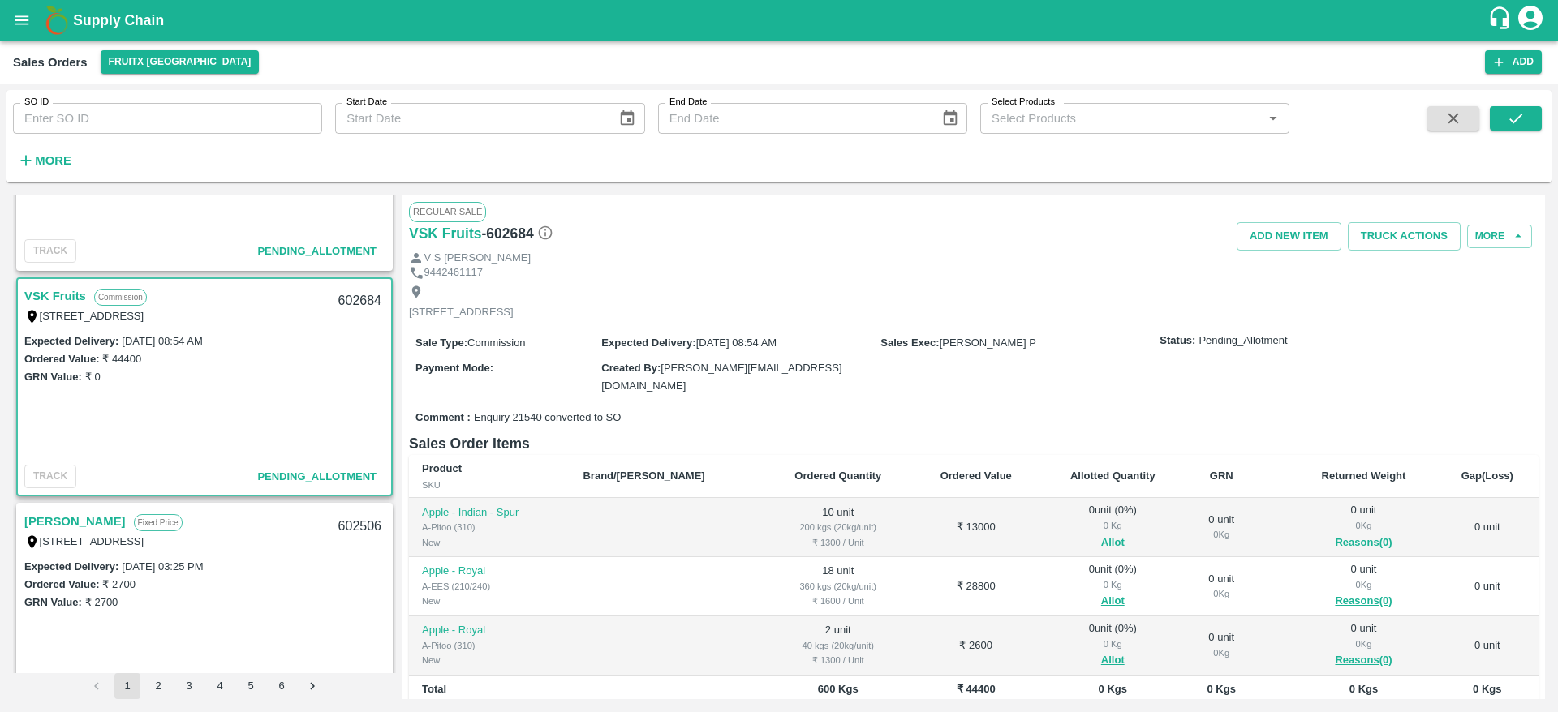
click at [32, 292] on link "VSK Fruits" at bounding box center [55, 296] width 62 height 21
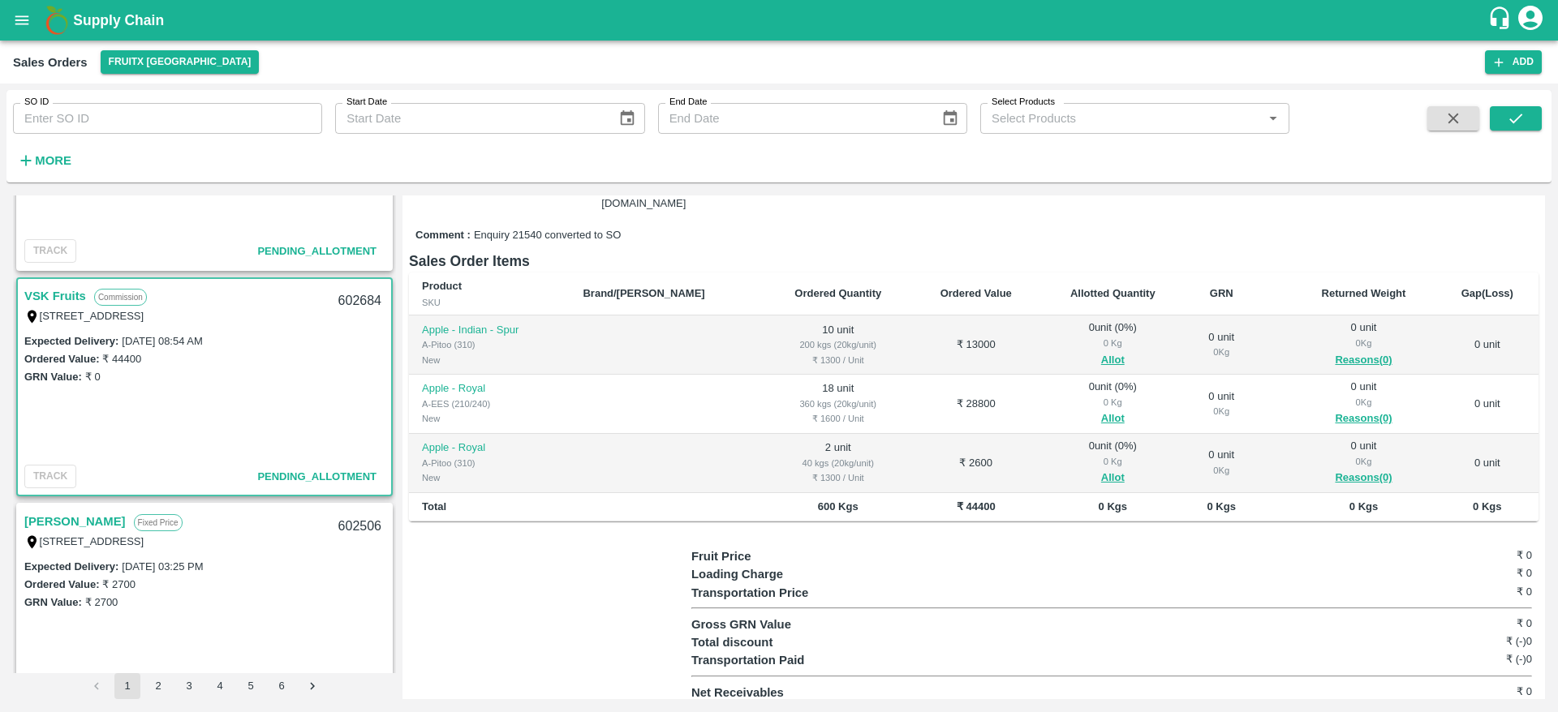
scroll to position [188, 0]
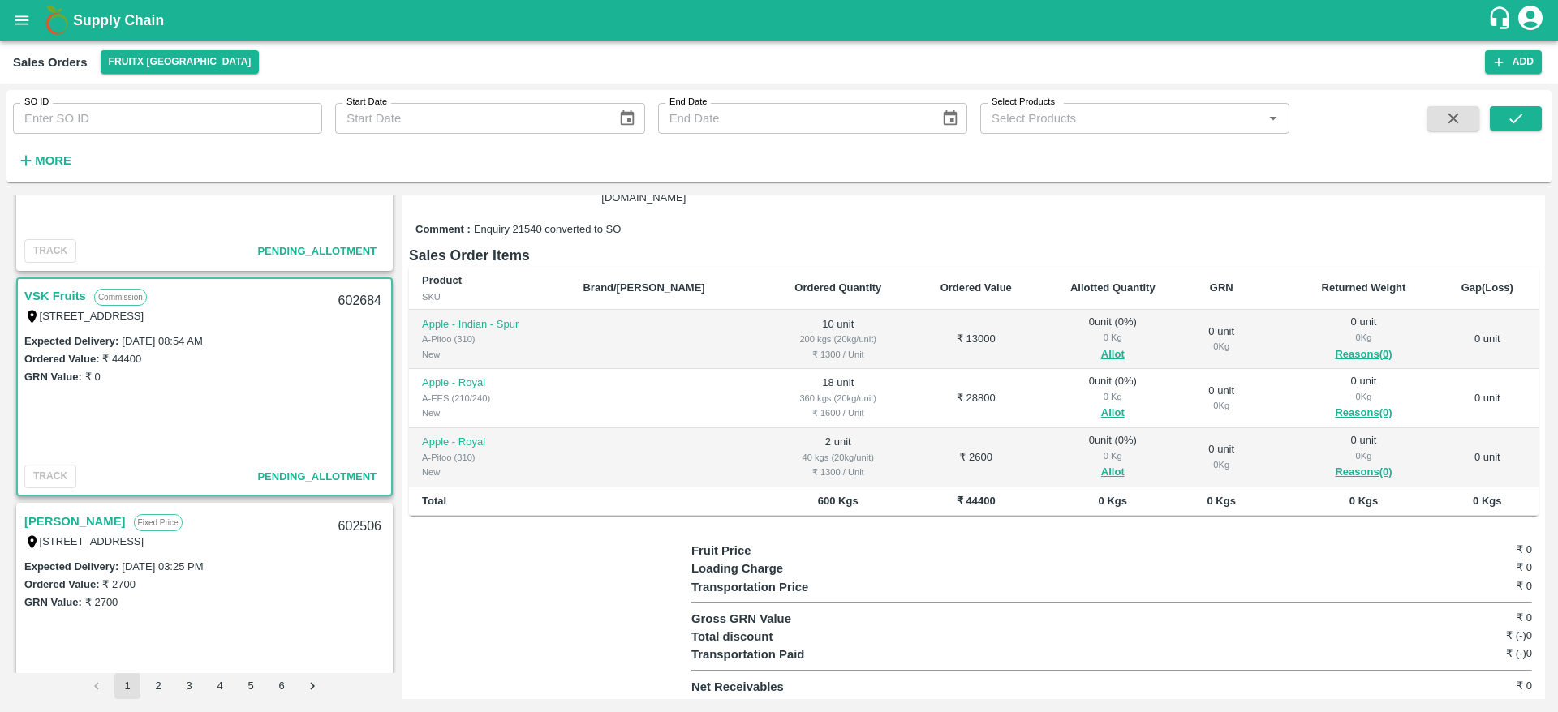
click at [56, 291] on link "VSK Fruits" at bounding box center [55, 296] width 62 height 21
drag, startPoint x: 15, startPoint y: 25, endPoint x: 527, endPoint y: 55, distance: 512.9
click at [527, 55] on div "Sales Orders FruitX Bangalore" at bounding box center [749, 62] width 1472 height 24
click at [15, 15] on icon "open drawer" at bounding box center [22, 20] width 18 height 18
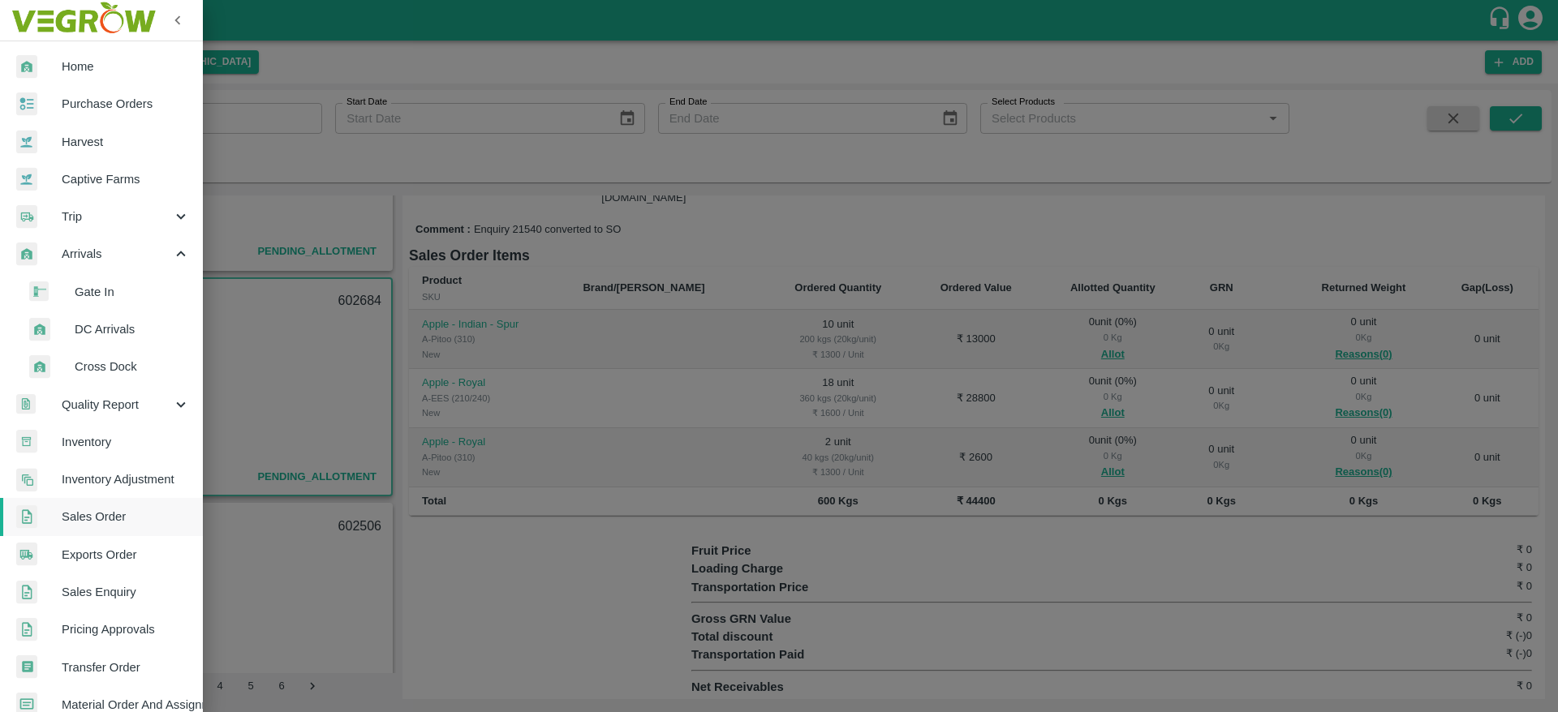
click at [291, 366] on div at bounding box center [779, 356] width 1558 height 712
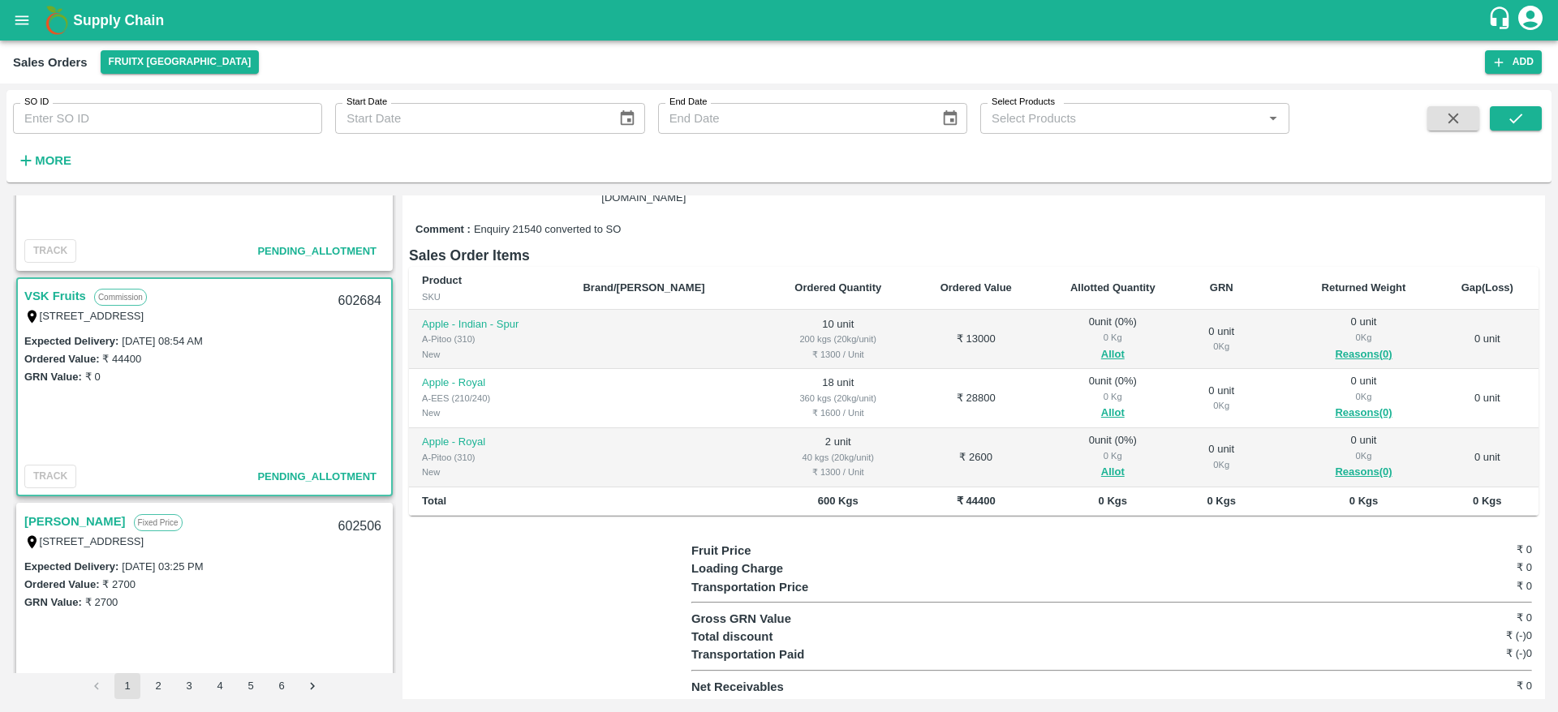
click at [67, 291] on link "VSK Fruits" at bounding box center [55, 296] width 62 height 21
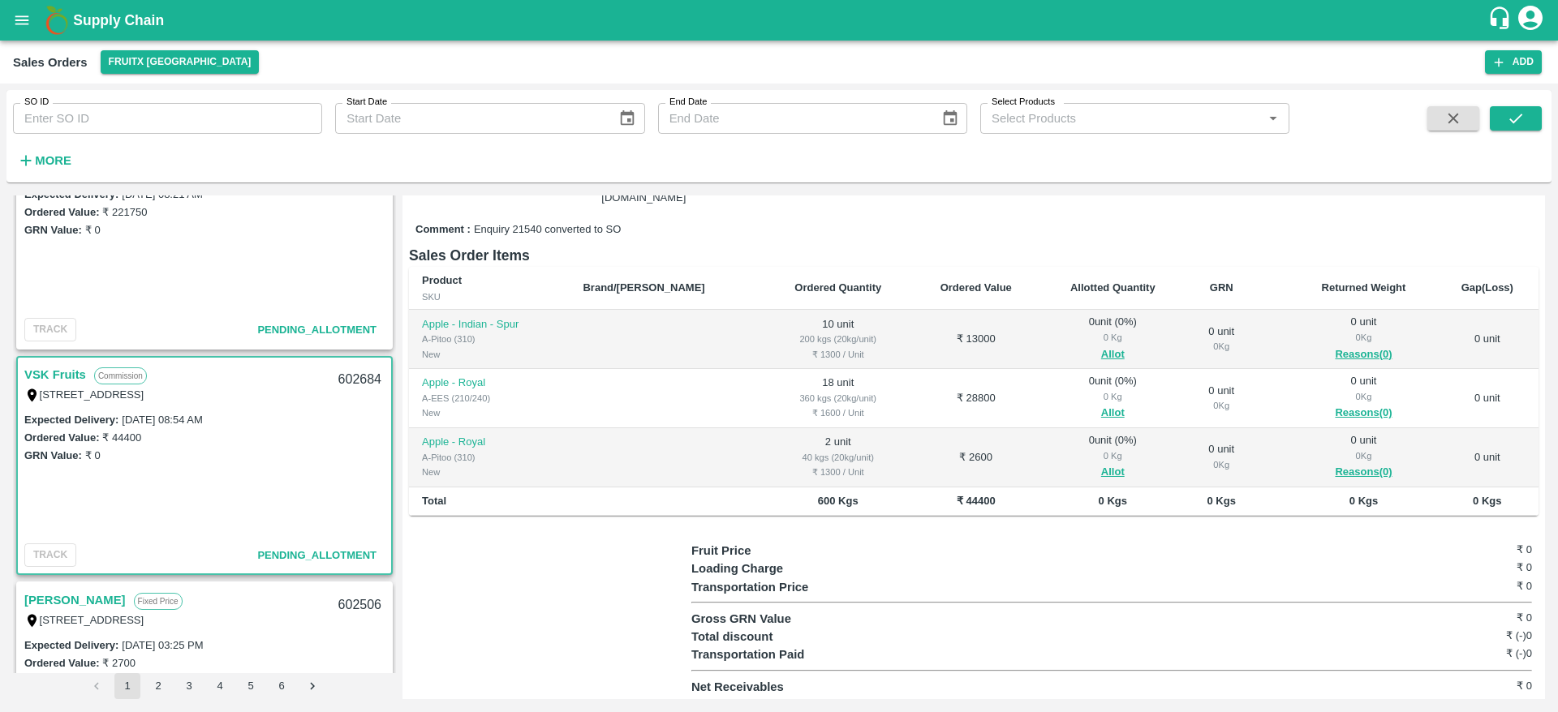
scroll to position [292, 0]
click at [43, 377] on link "VSK Fruits" at bounding box center [55, 376] width 62 height 21
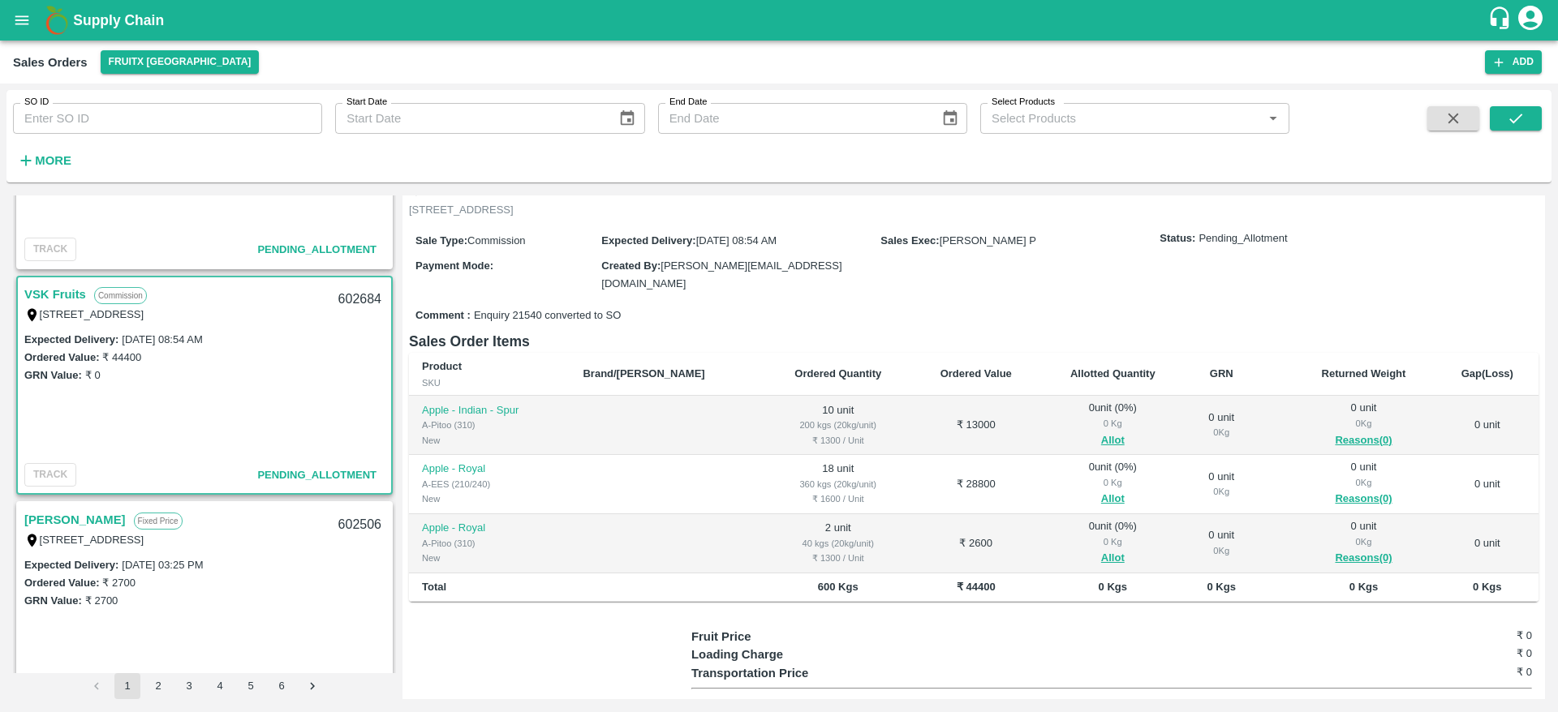
scroll to position [367, 0]
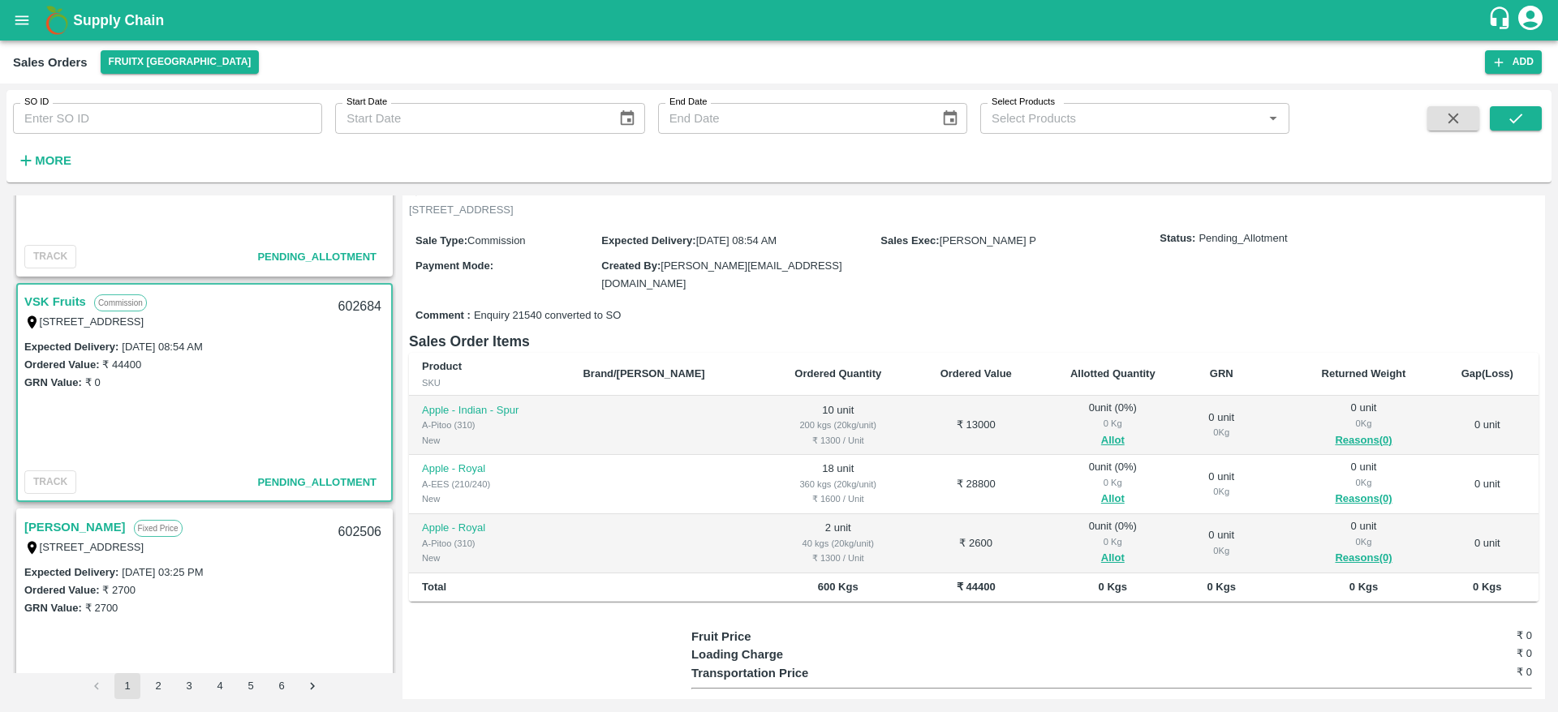
click at [67, 310] on link "VSK Fruits" at bounding box center [55, 301] width 62 height 21
click at [65, 306] on link "VSK Fruits" at bounding box center [55, 301] width 62 height 21
click at [1101, 441] on button "Allot" at bounding box center [1113, 441] width 24 height 19
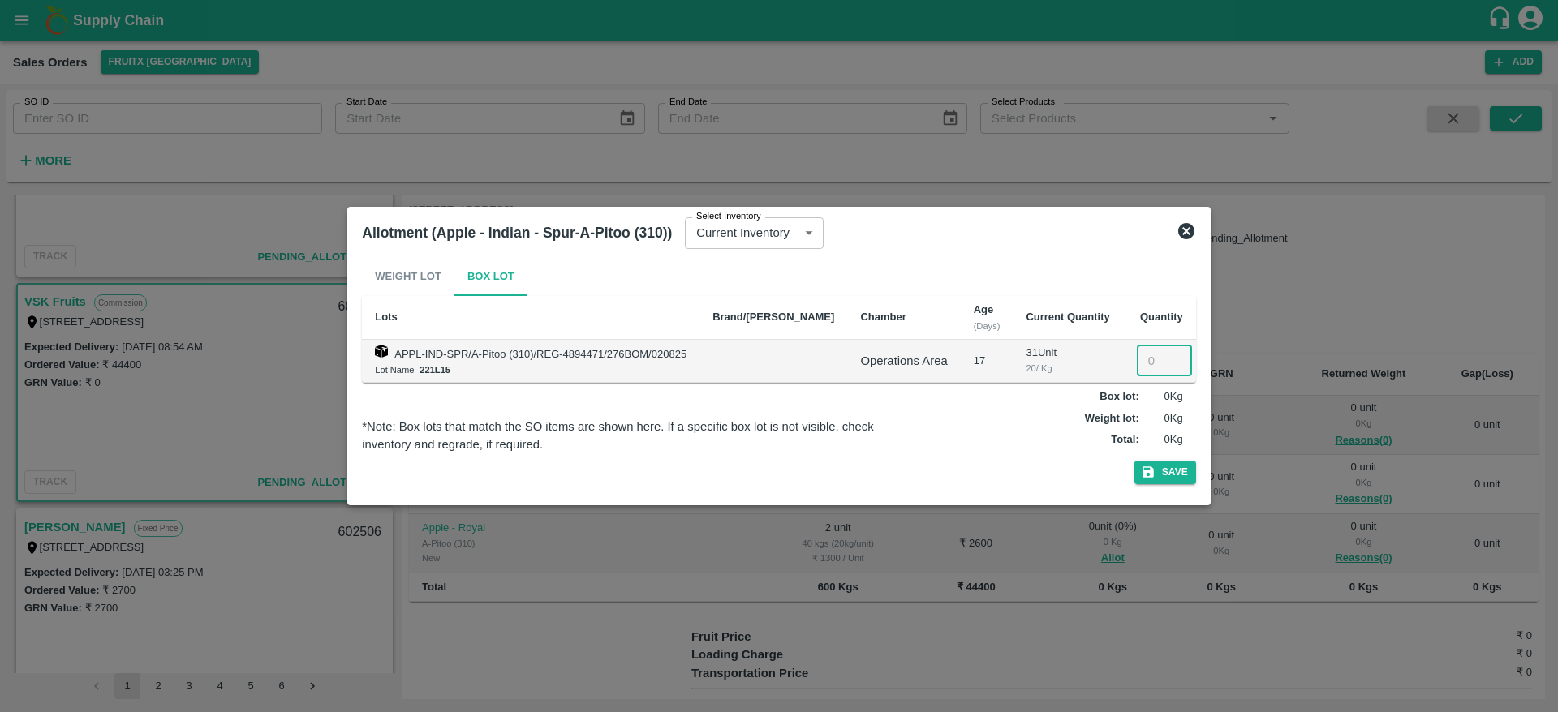
click at [1144, 362] on input "number" at bounding box center [1164, 361] width 55 height 31
type input "10"
click at [1171, 480] on button "Save" at bounding box center [1165, 473] width 62 height 24
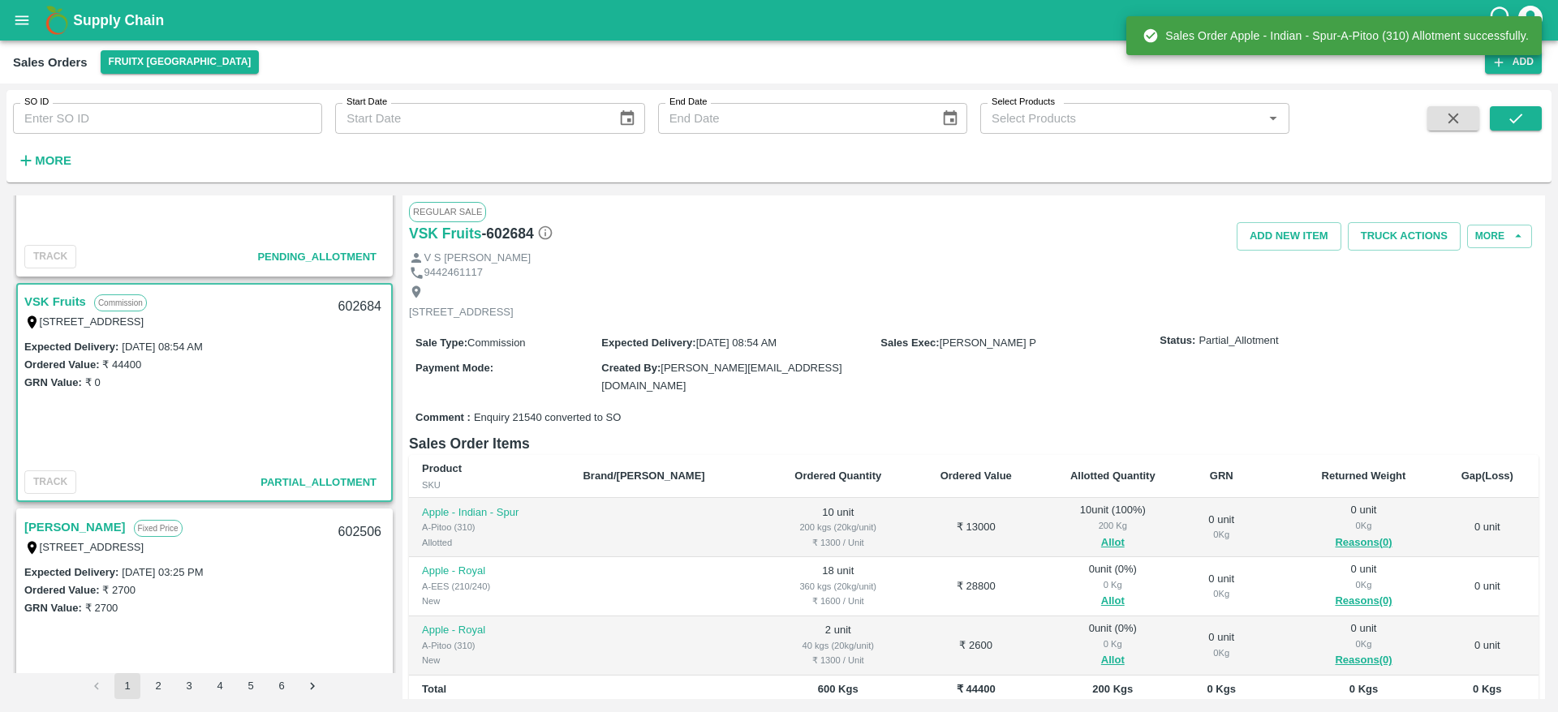
scroll to position [188, 0]
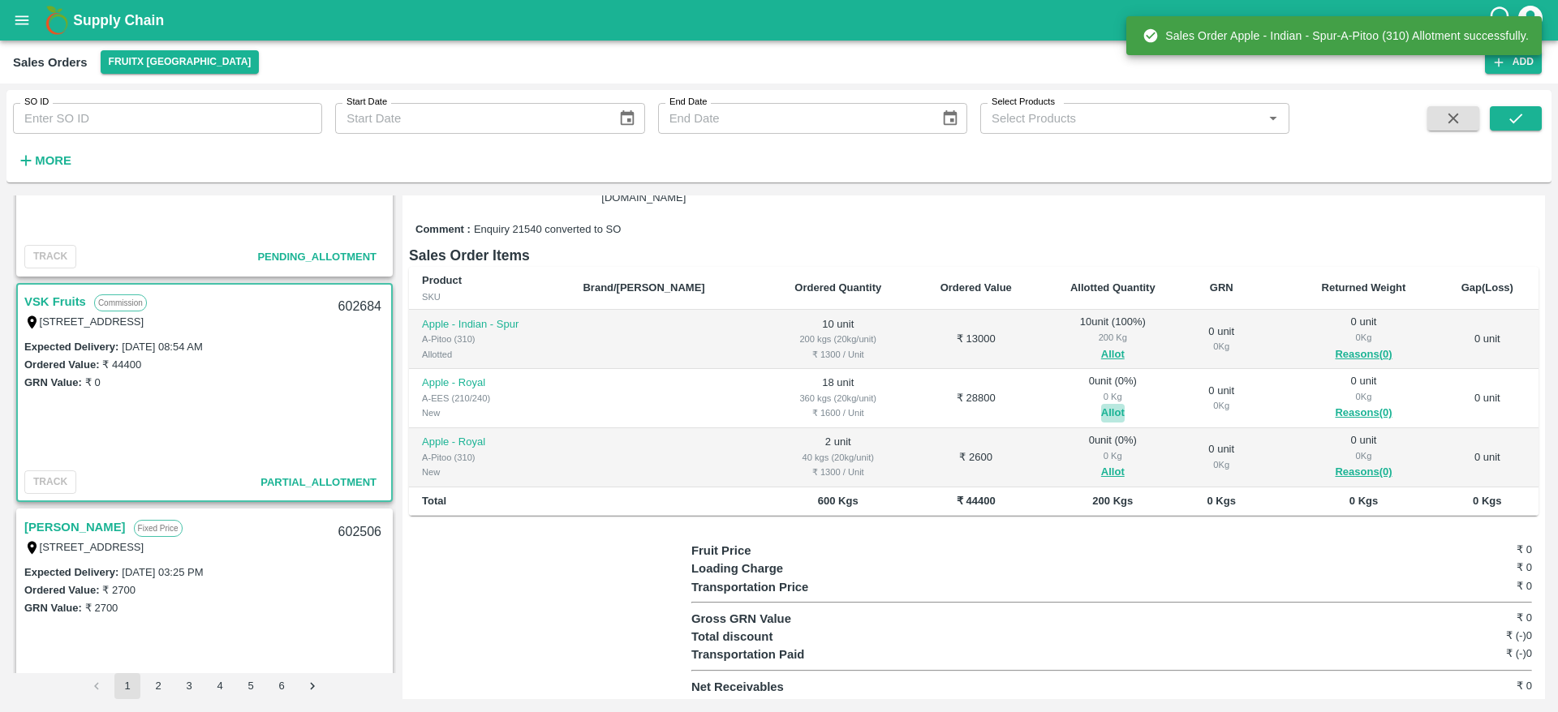
click at [1101, 407] on button "Allot" at bounding box center [1113, 413] width 24 height 19
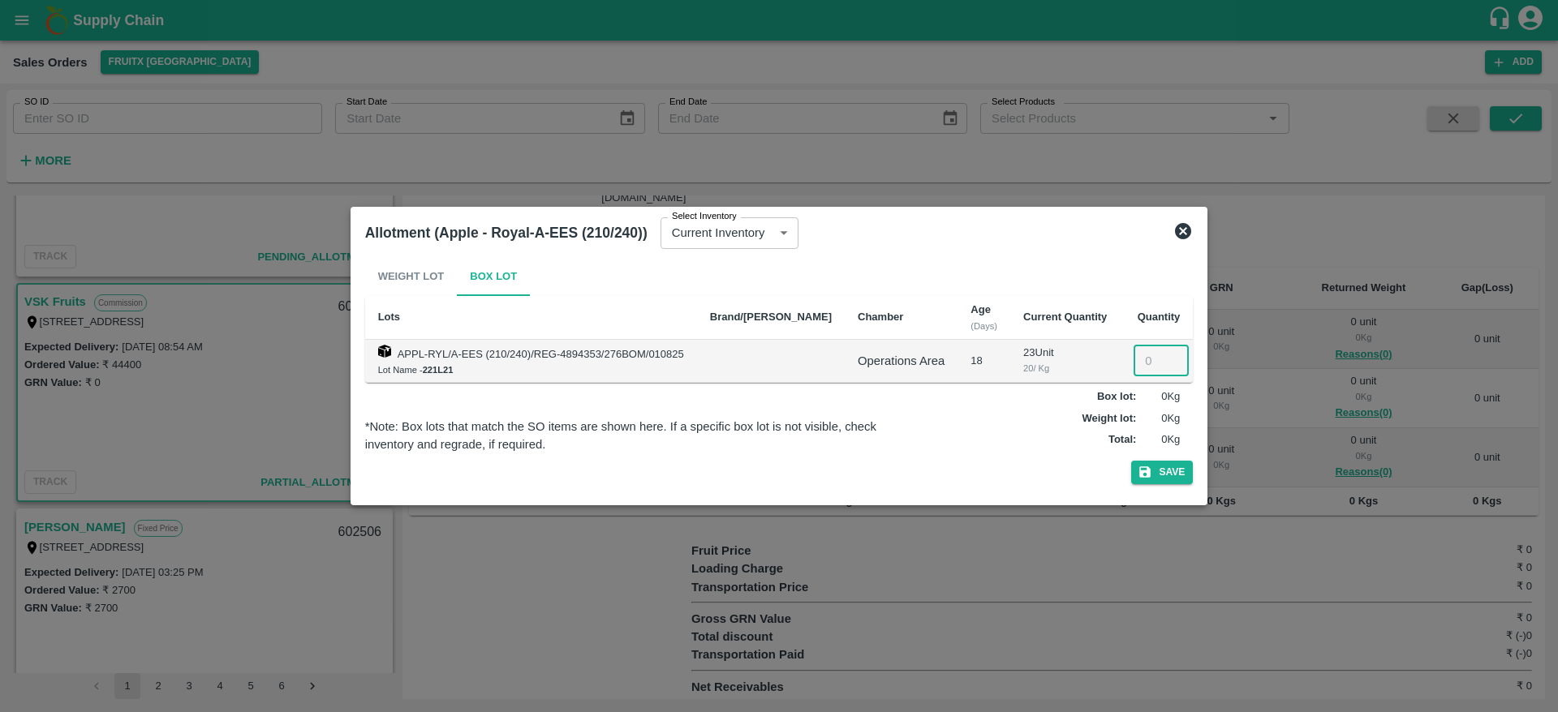
click at [1140, 359] on input "number" at bounding box center [1161, 361] width 55 height 31
type input "18"
click at [1154, 480] on button "Save" at bounding box center [1162, 473] width 62 height 24
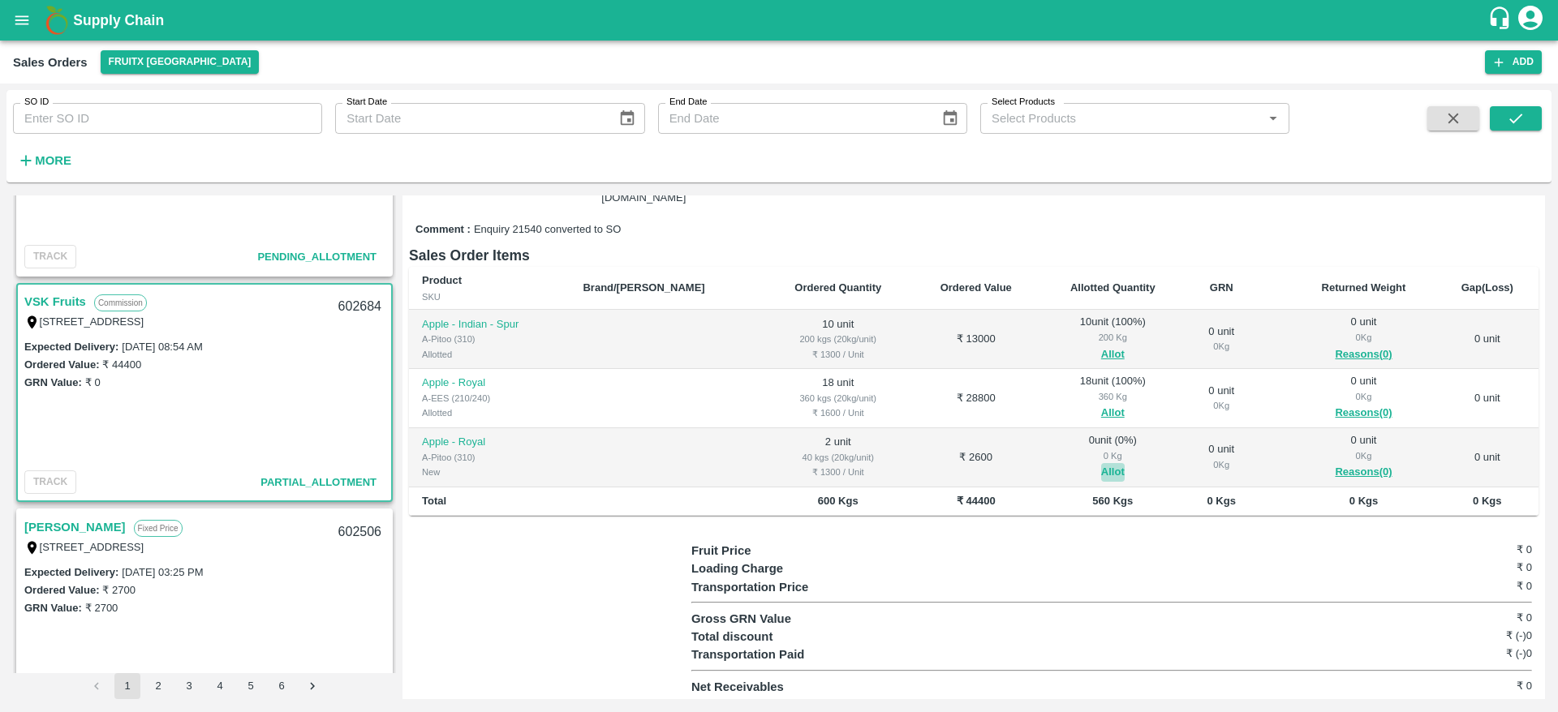
click at [1101, 469] on button "Allot" at bounding box center [1113, 472] width 24 height 19
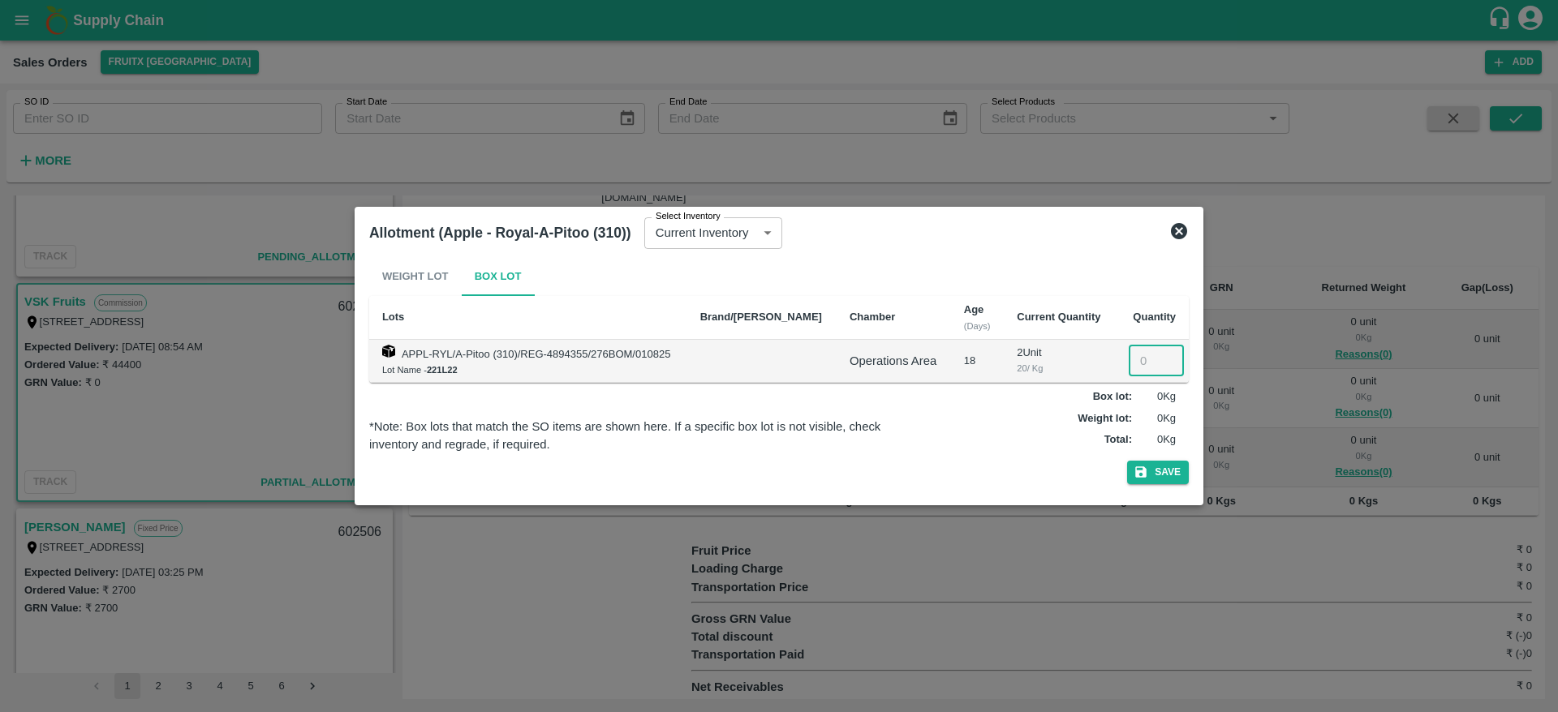
click at [1140, 358] on input "number" at bounding box center [1156, 361] width 55 height 31
type input "2"
click at [1173, 476] on button "Save" at bounding box center [1158, 473] width 62 height 24
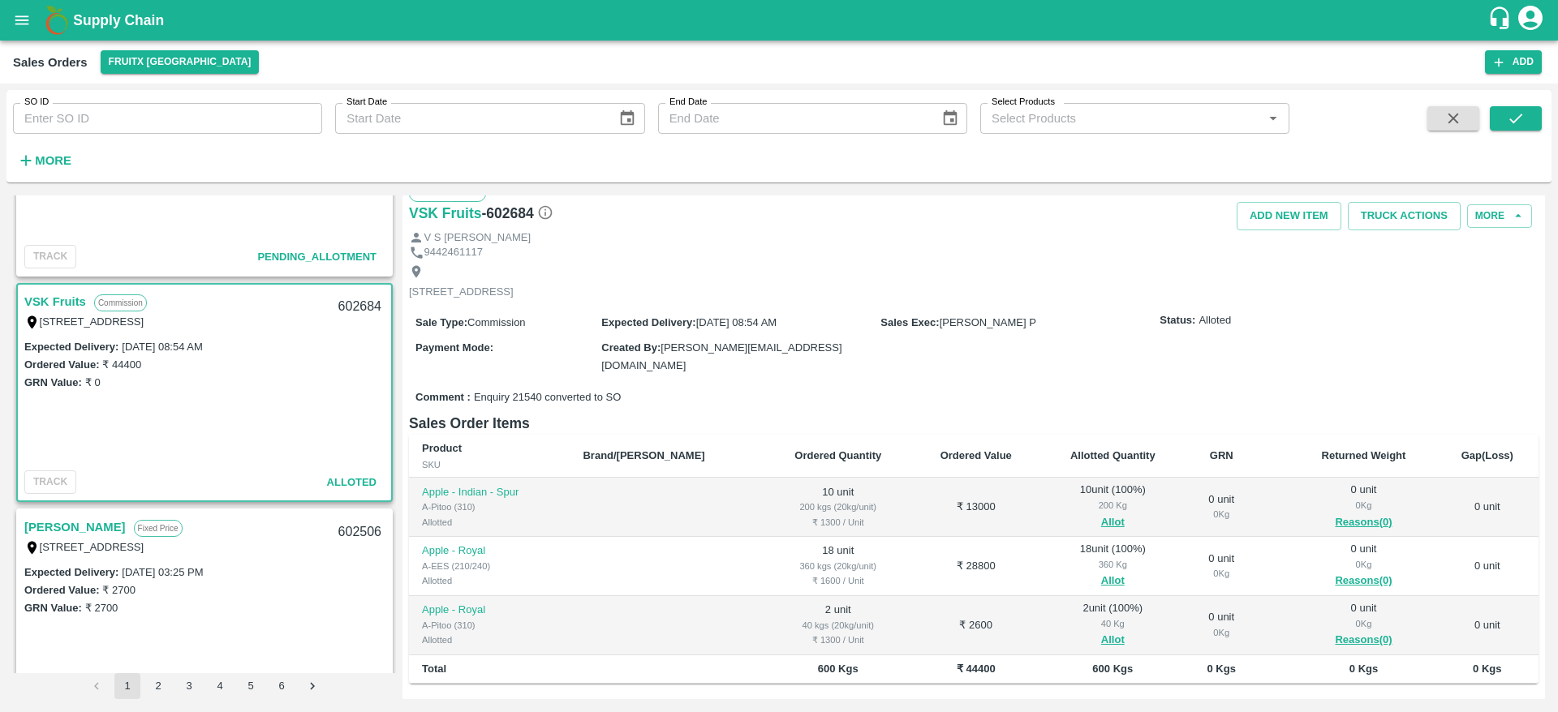
scroll to position [10, 0]
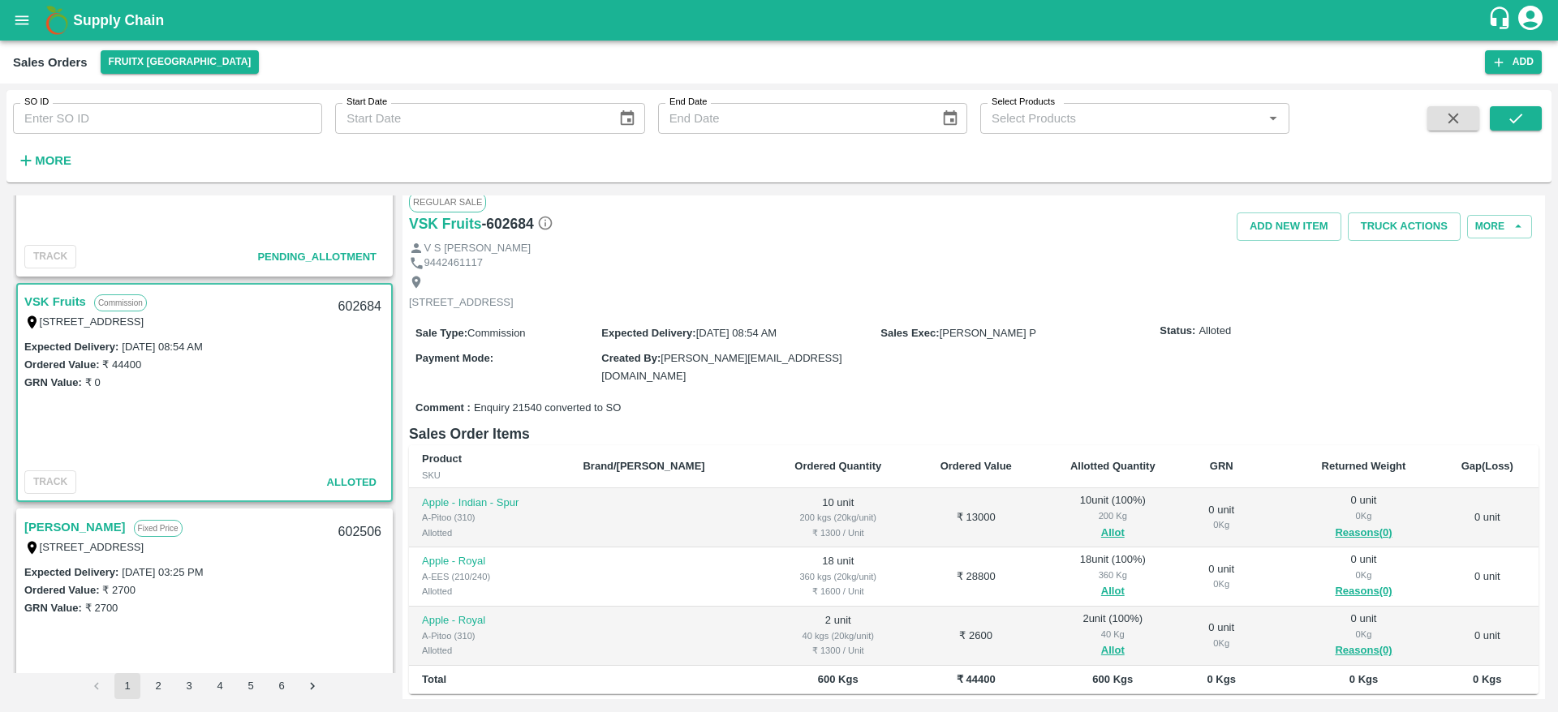
click at [56, 303] on link "VSK Fruits" at bounding box center [55, 301] width 62 height 21
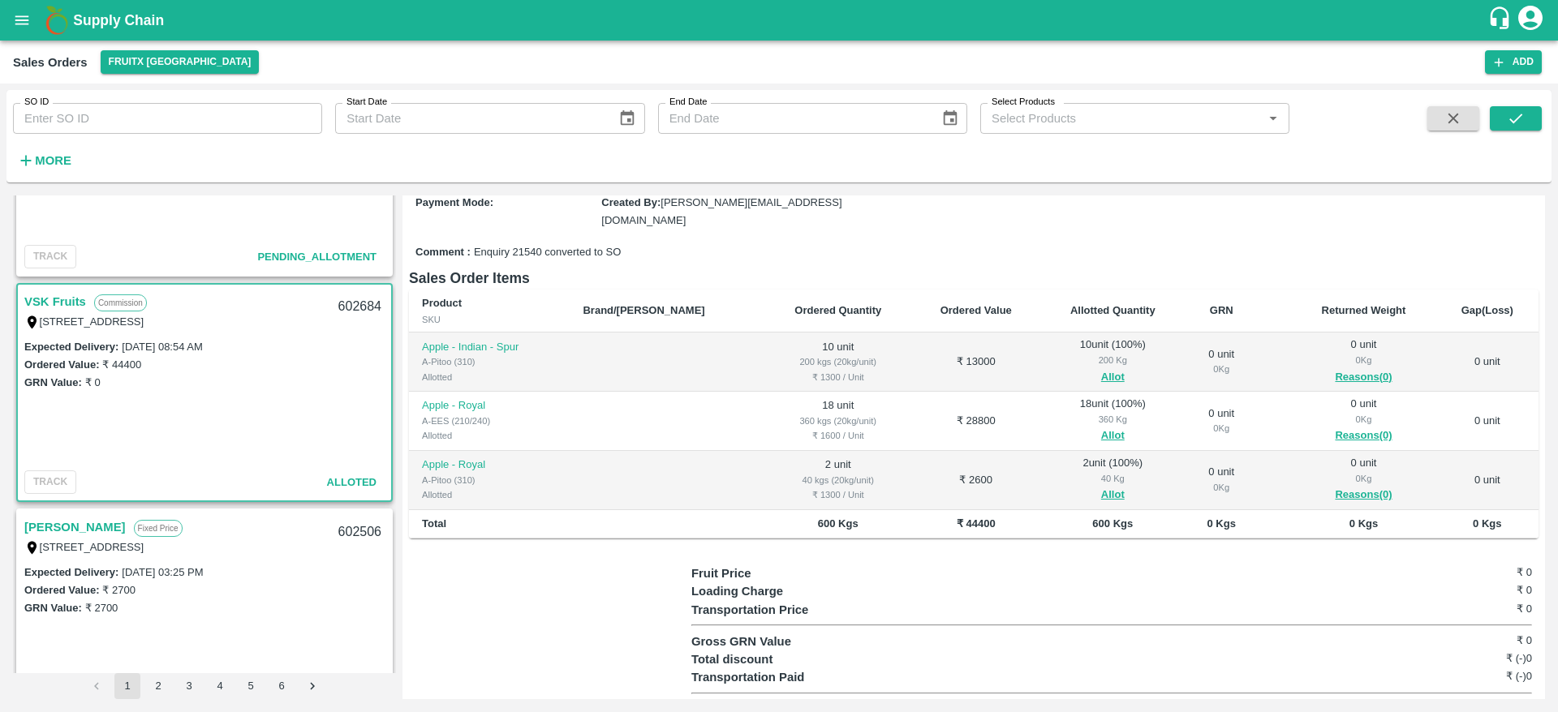
scroll to position [0, 0]
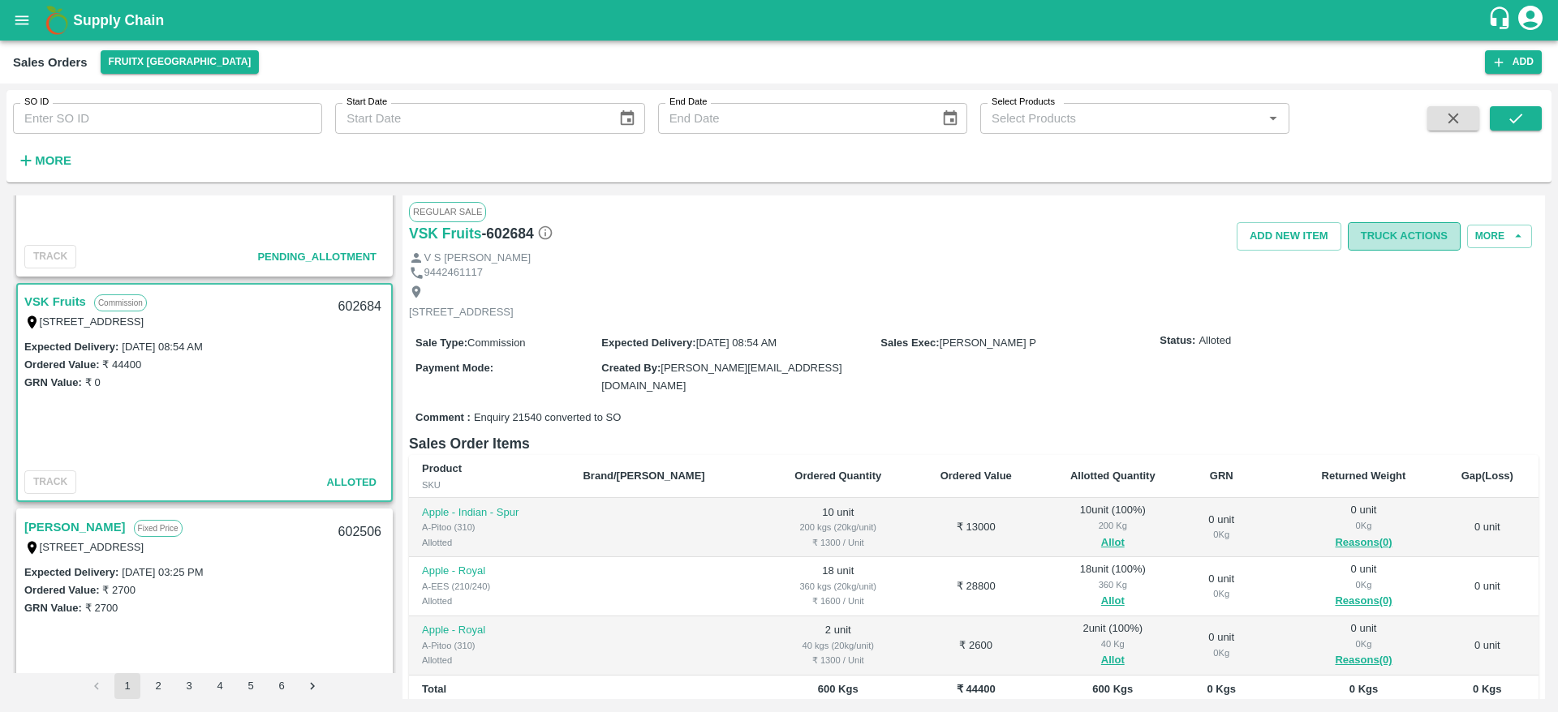
click at [1403, 239] on button "Truck Actions" at bounding box center [1404, 236] width 113 height 28
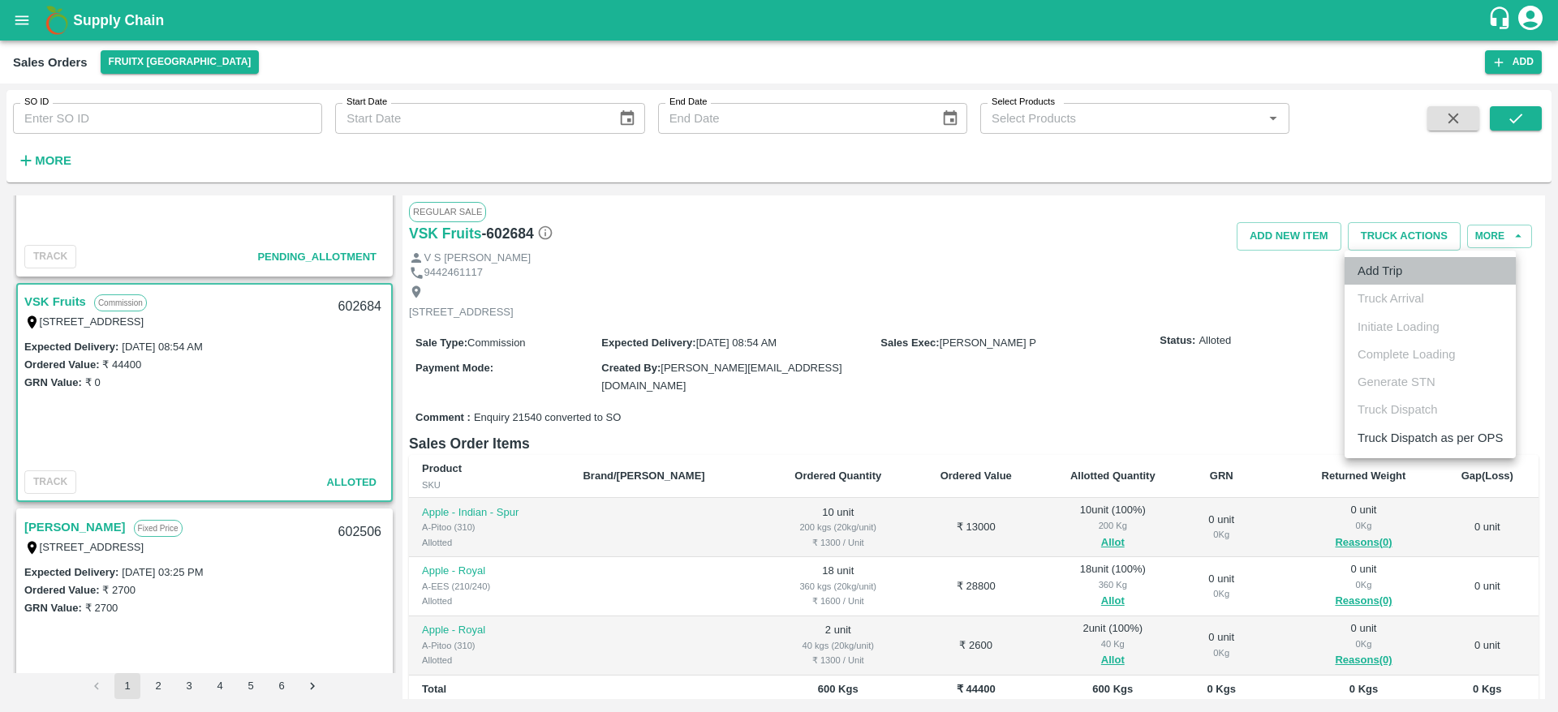
click at [1387, 277] on li "Add Trip" at bounding box center [1429, 271] width 171 height 28
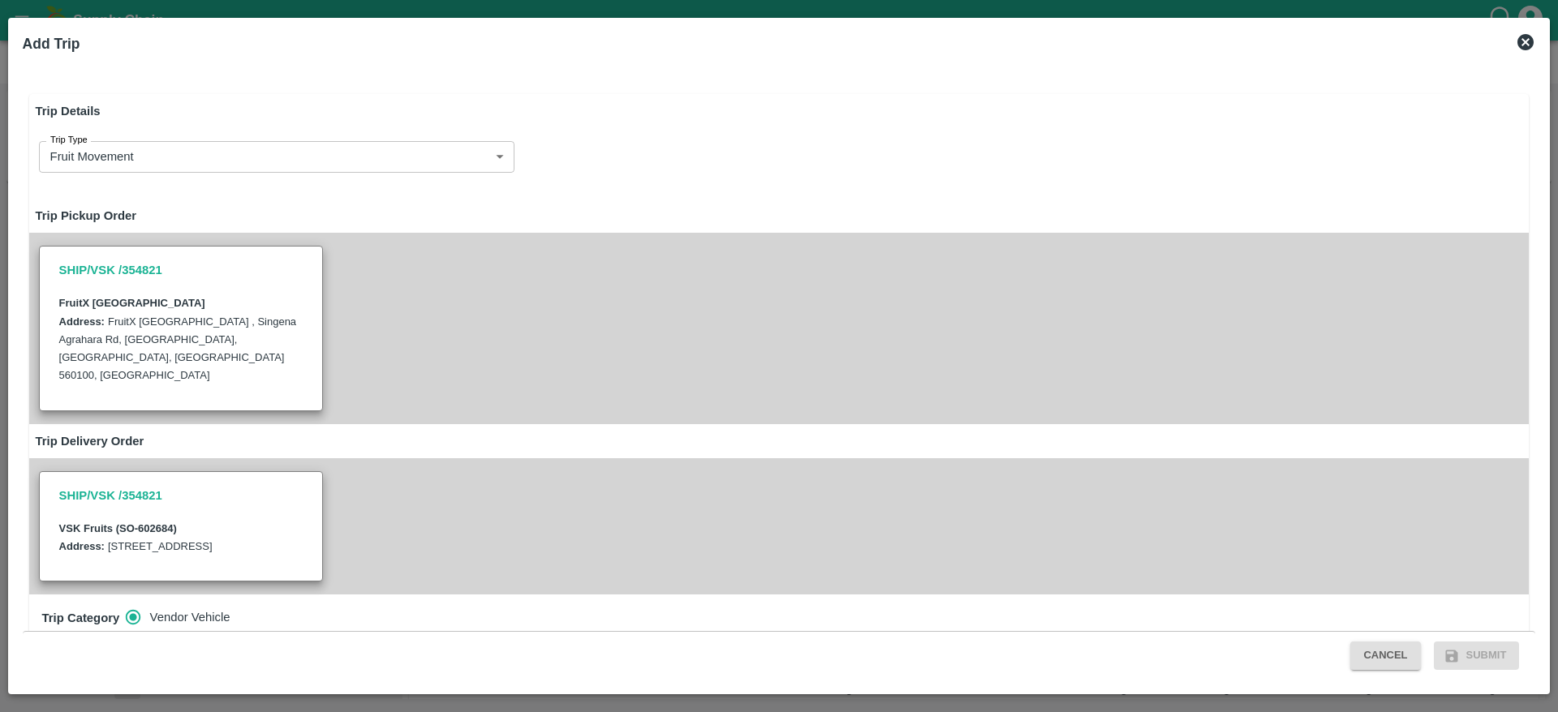
scroll to position [465, 0]
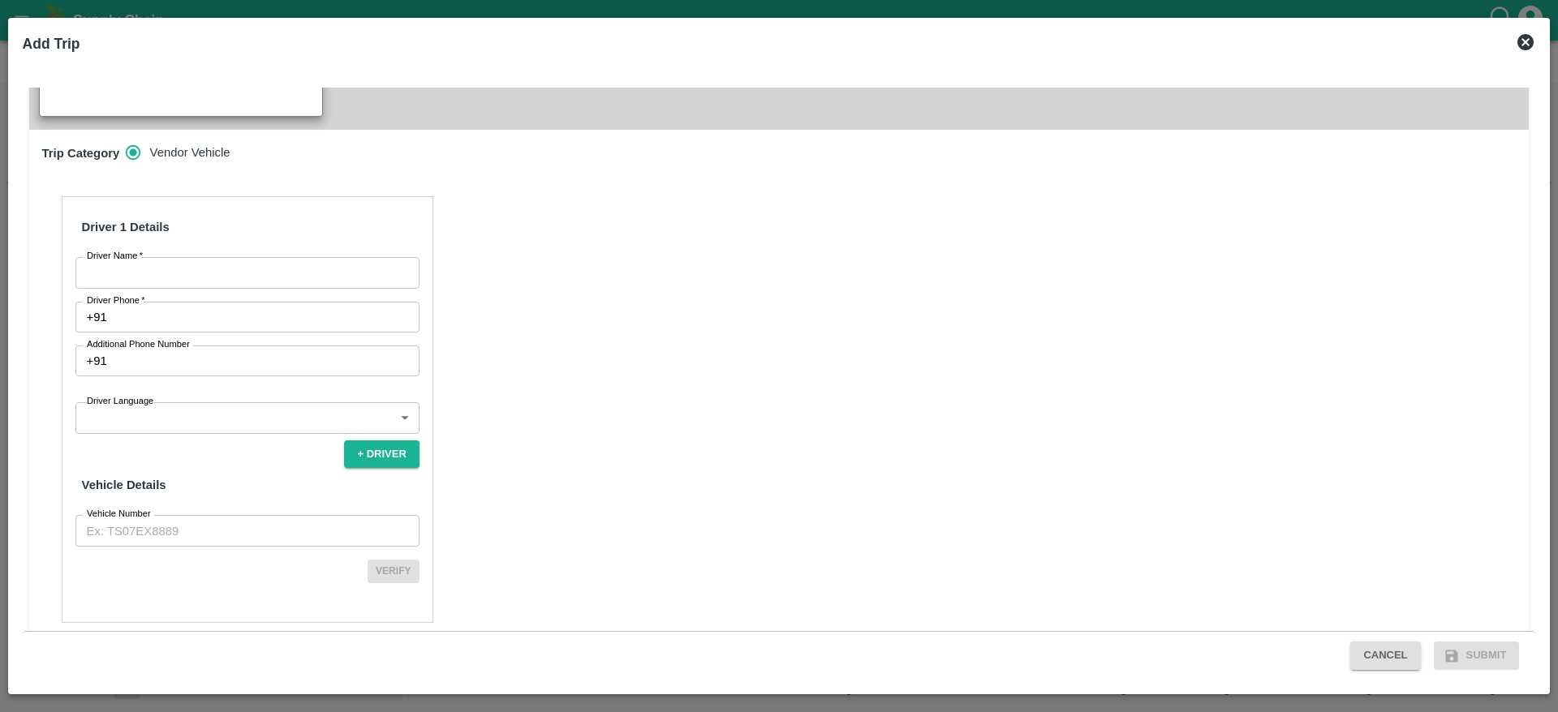
drag, startPoint x: 176, startPoint y: 230, endPoint x: 180, endPoint y: 269, distance: 39.2
click at [180, 269] on div "Driver 1 Details Driver Name   * Driver Name Driver Phone   * +91 Driver Phone …" at bounding box center [248, 409] width 372 height 427
click at [180, 269] on input "Driver Name   *" at bounding box center [247, 272] width 344 height 31
type input "IS Kareem"
drag, startPoint x: 232, startPoint y: 318, endPoint x: 231, endPoint y: 285, distance: 33.3
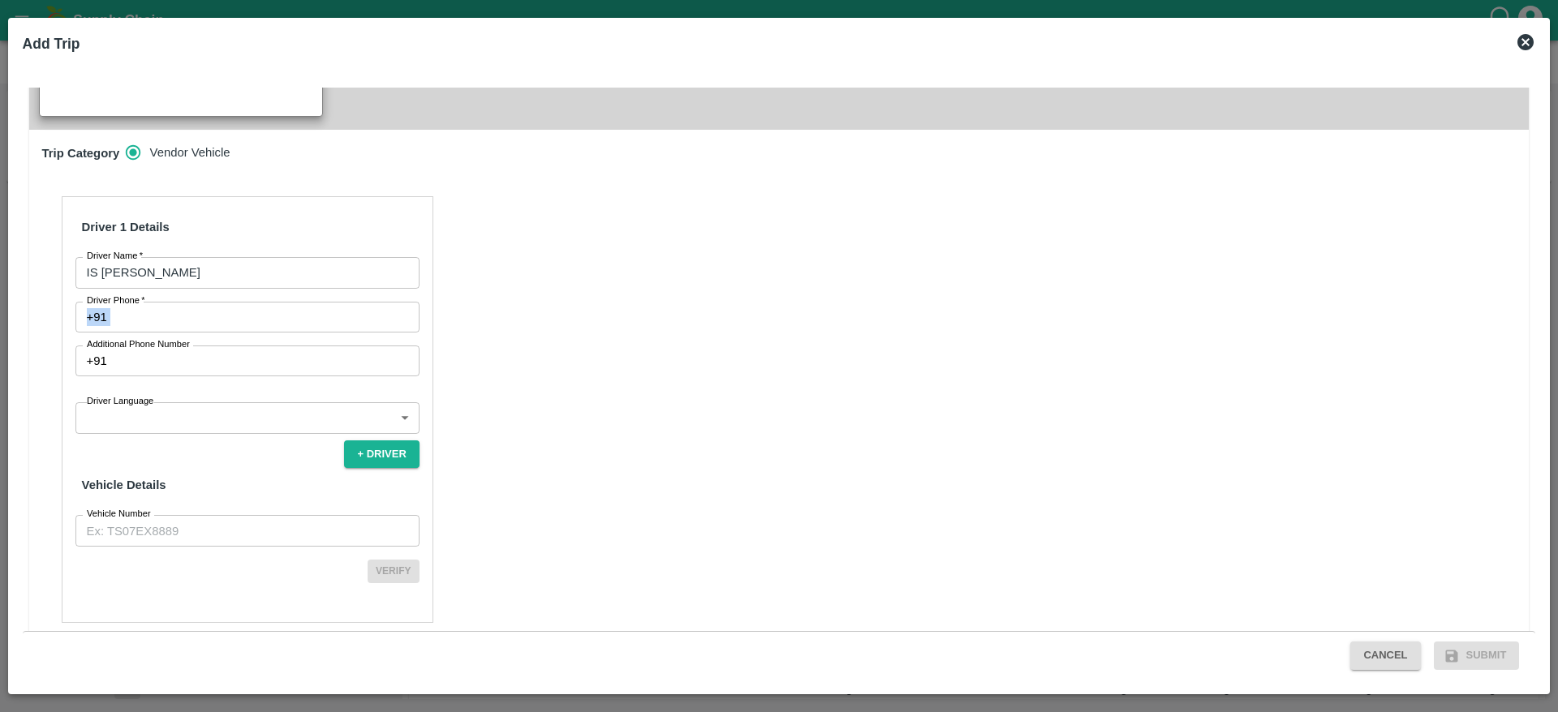
click at [231, 285] on div "Driver 1 Details Driver Name   * IS Kareem Driver Name Driver Phone   * +91 Dri…" at bounding box center [248, 409] width 372 height 427
click at [231, 302] on input "Driver Phone   *" at bounding box center [267, 317] width 306 height 31
click at [221, 302] on input "Driver Phone   *" at bounding box center [267, 317] width 306 height 31
type input "6385216838"
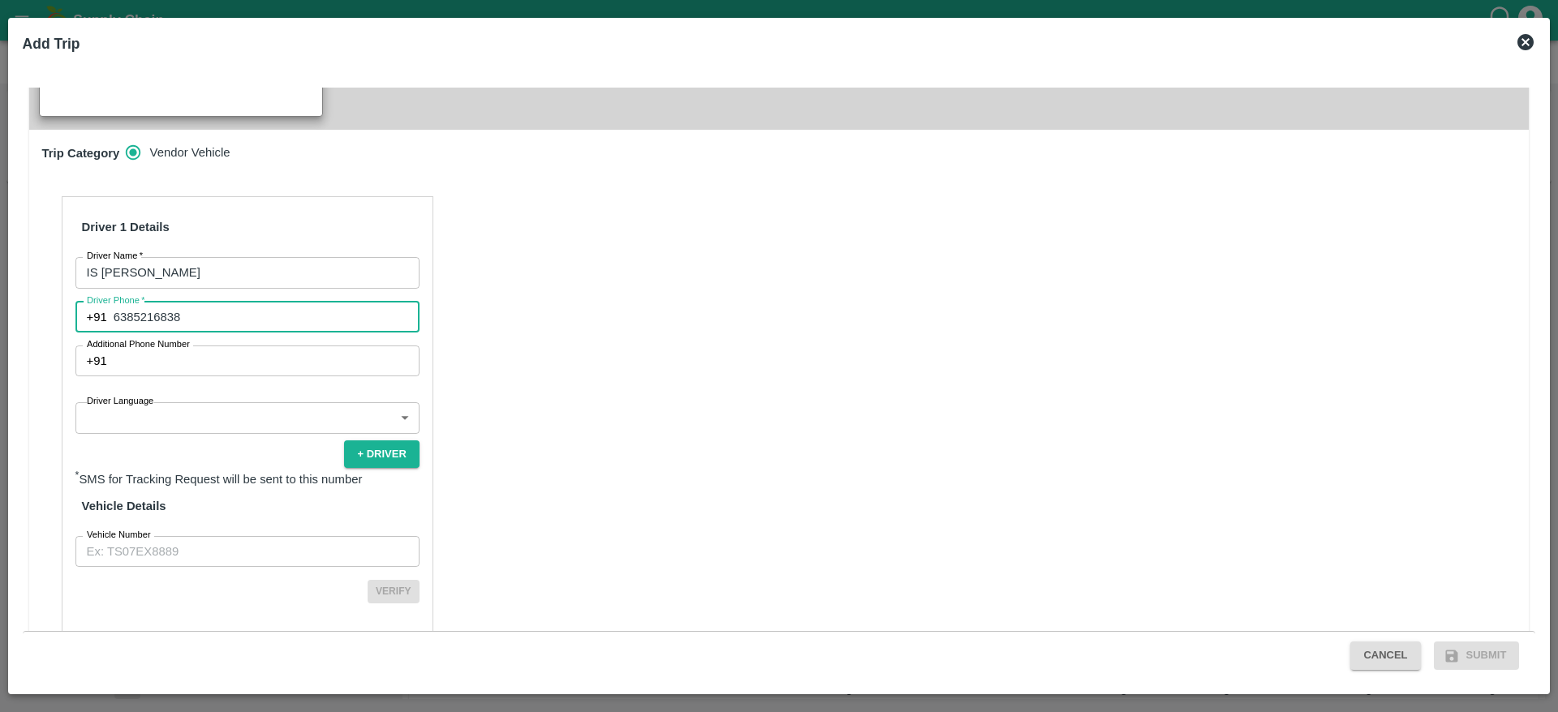
click at [226, 391] on body "Supply Chain Sales Orders FruitX Bangalore Add SO ID SO ID Start Date Start Dat…" at bounding box center [779, 356] width 1558 height 712
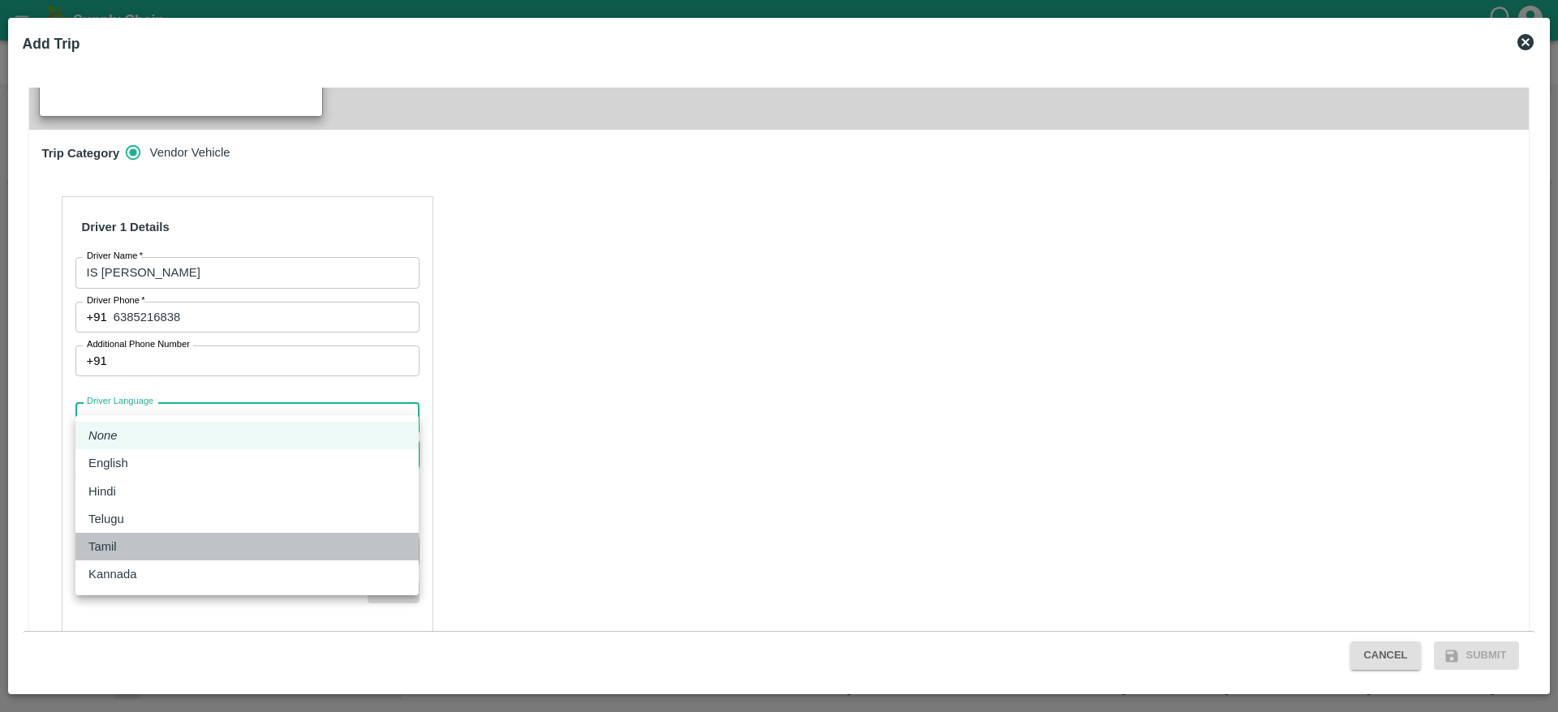
click at [194, 544] on div "Tamil" at bounding box center [246, 547] width 317 height 18
type input "ta"
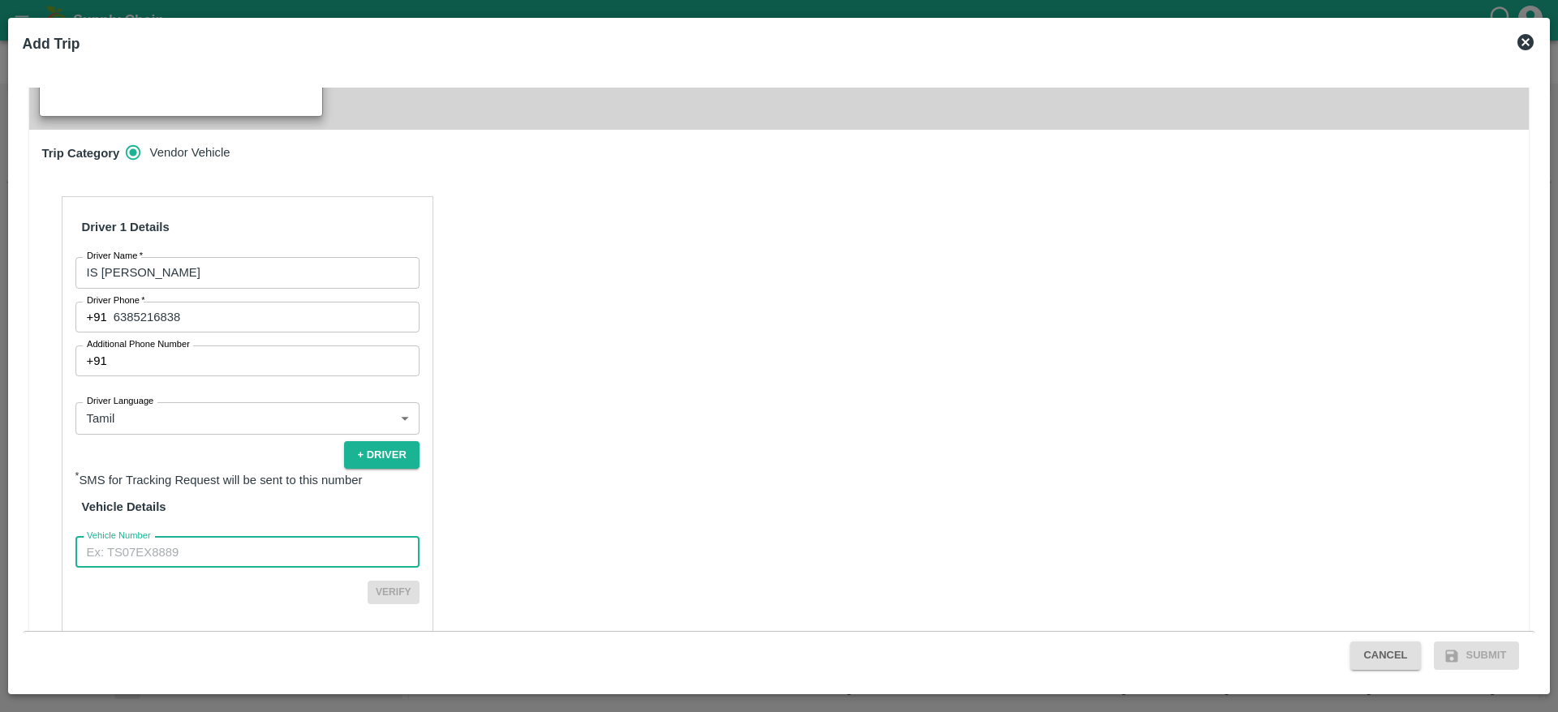
click at [203, 537] on input "Vehicle Number" at bounding box center [247, 552] width 344 height 31
type input "TN48AR5859"
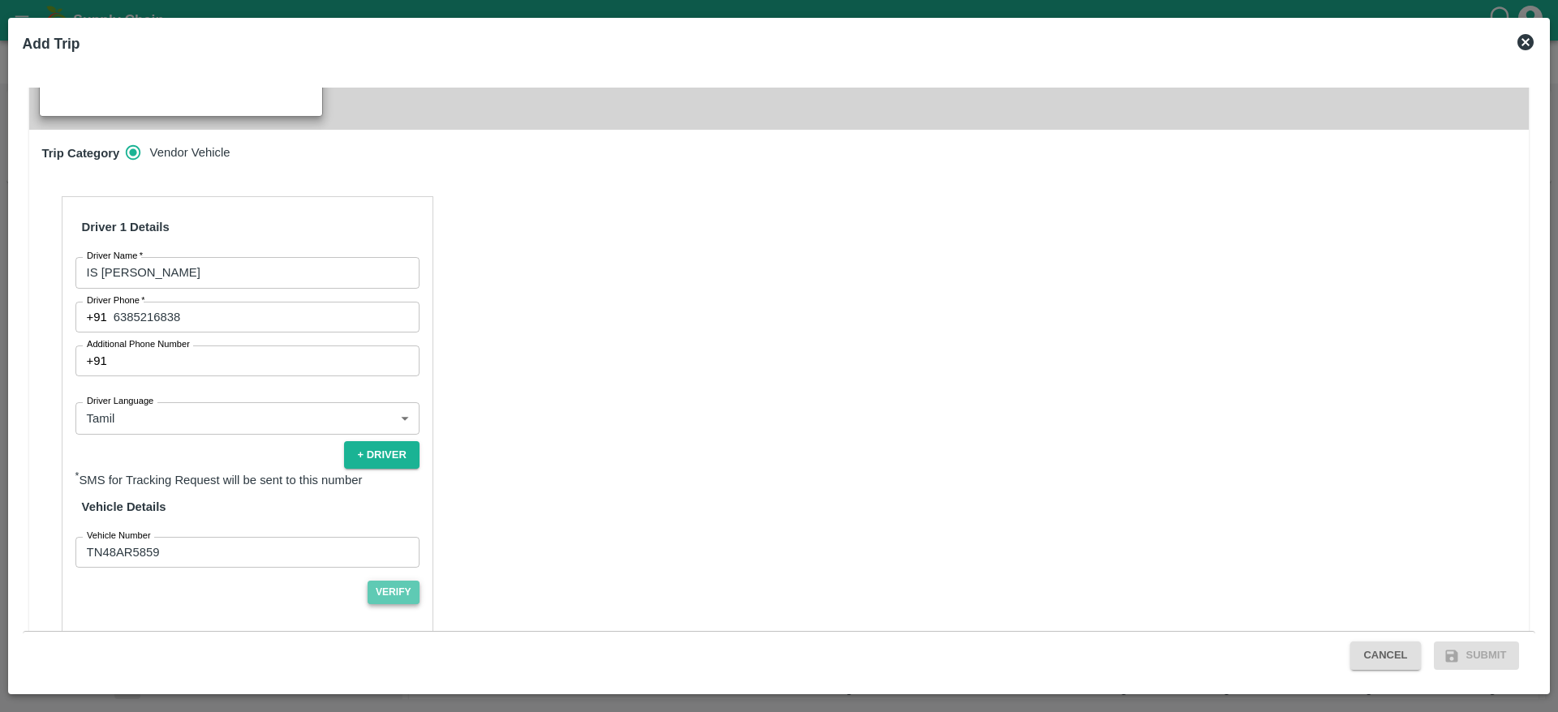
click at [388, 581] on button "Verify" at bounding box center [394, 593] width 52 height 24
click at [1468, 652] on button "Submit" at bounding box center [1477, 656] width 86 height 28
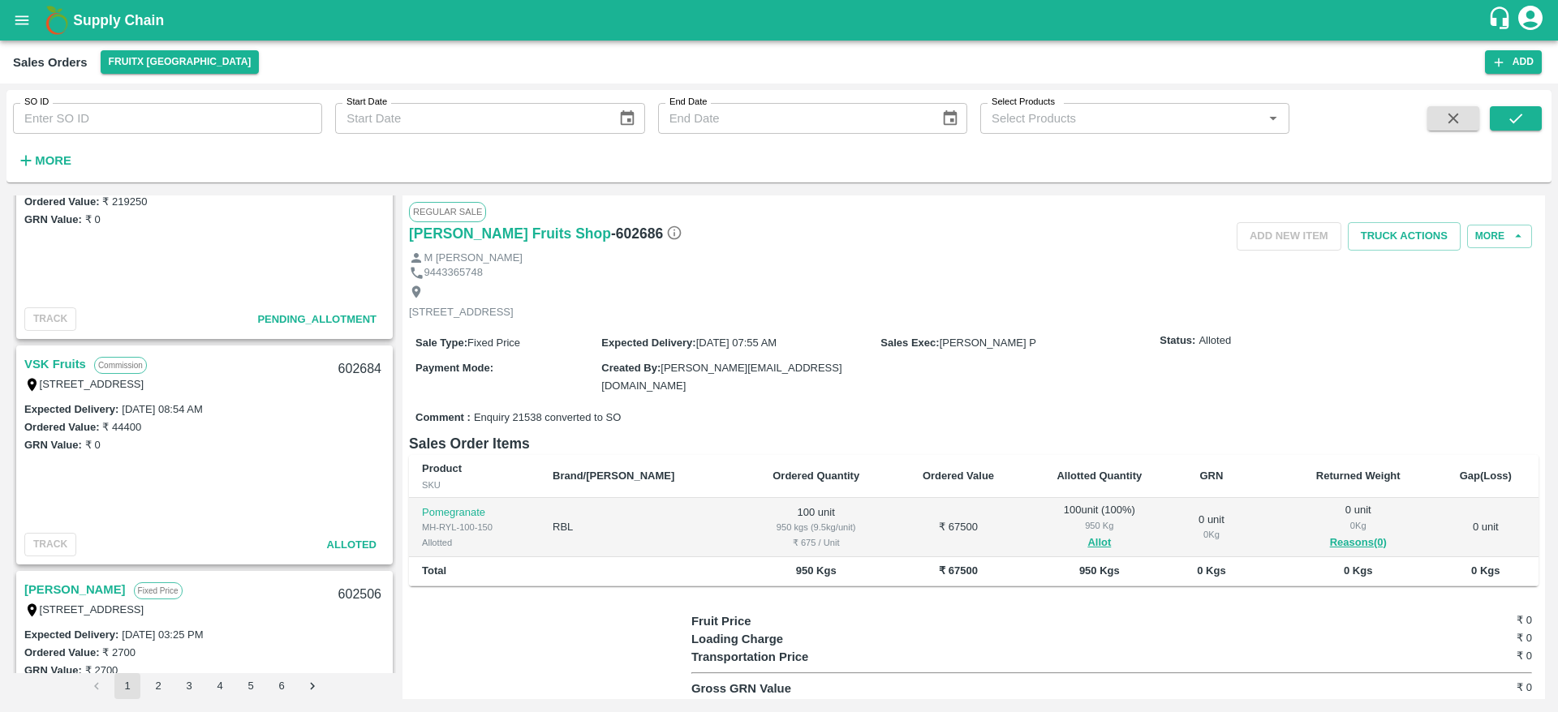
scroll to position [318, 0]
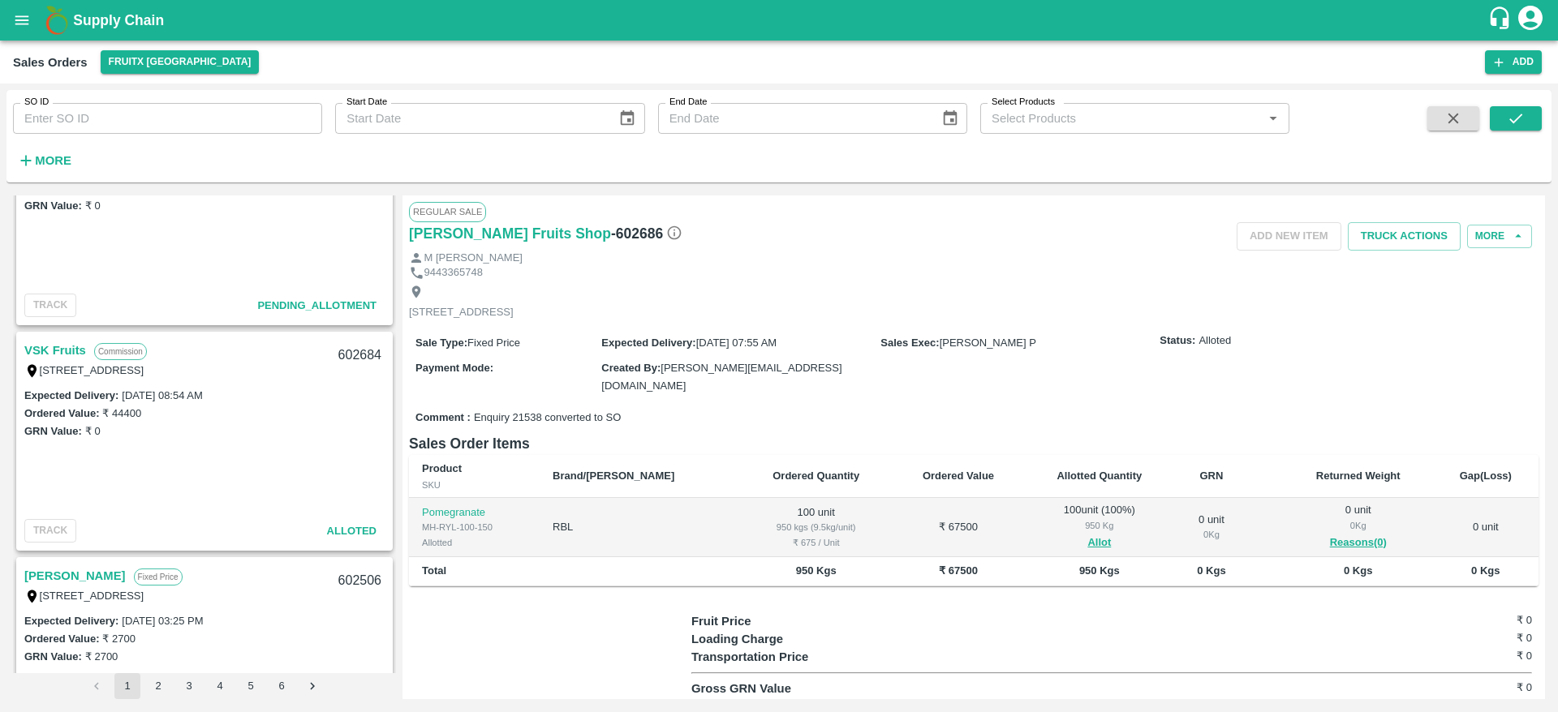
click at [62, 349] on link "VSK Fruits" at bounding box center [55, 350] width 62 height 21
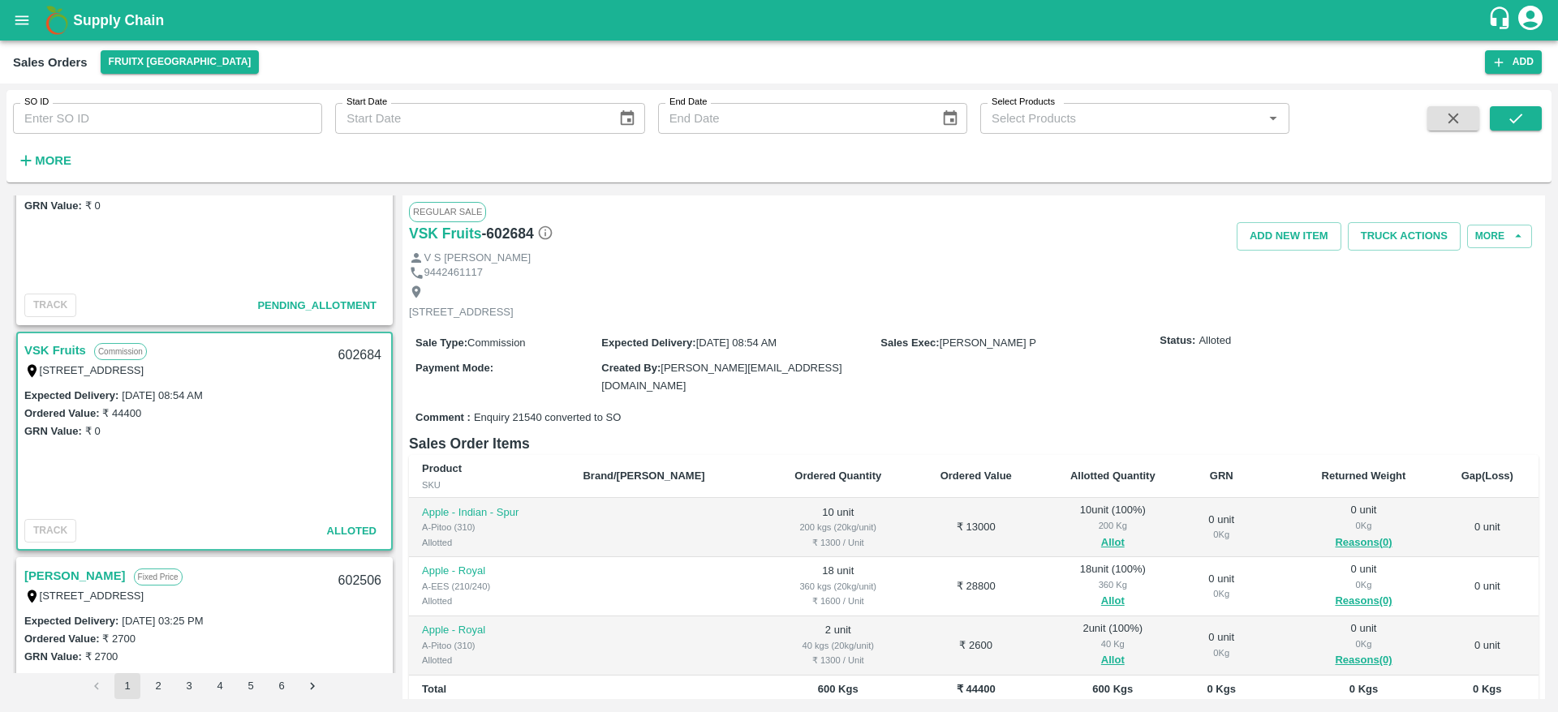
click at [67, 346] on link "VSK Fruits" at bounding box center [55, 350] width 62 height 21
click at [342, 355] on div "602684" at bounding box center [360, 356] width 62 height 38
copy div "602684"
click at [1406, 227] on button "Truck Actions" at bounding box center [1404, 236] width 113 height 28
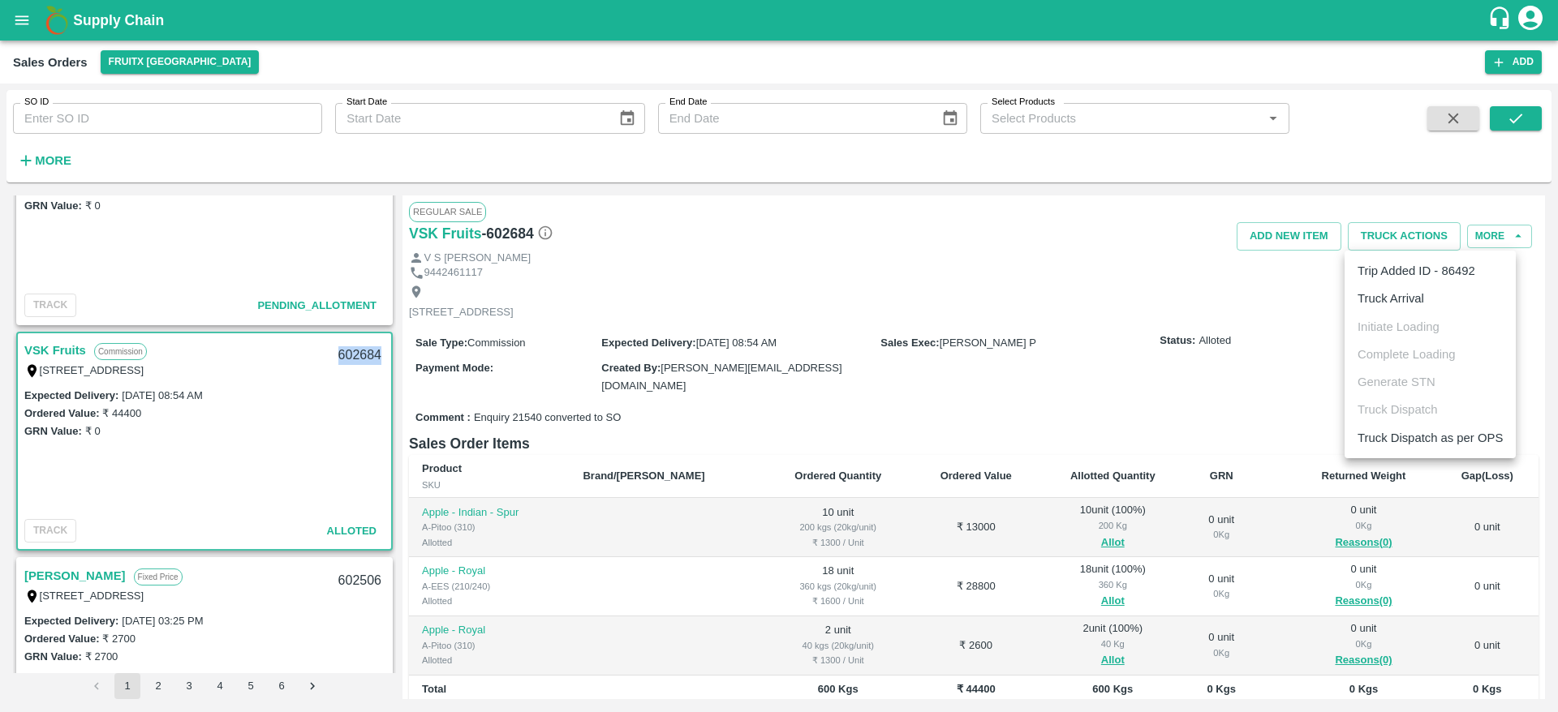
click at [1401, 286] on li "Truck Arrival" at bounding box center [1429, 299] width 171 height 28
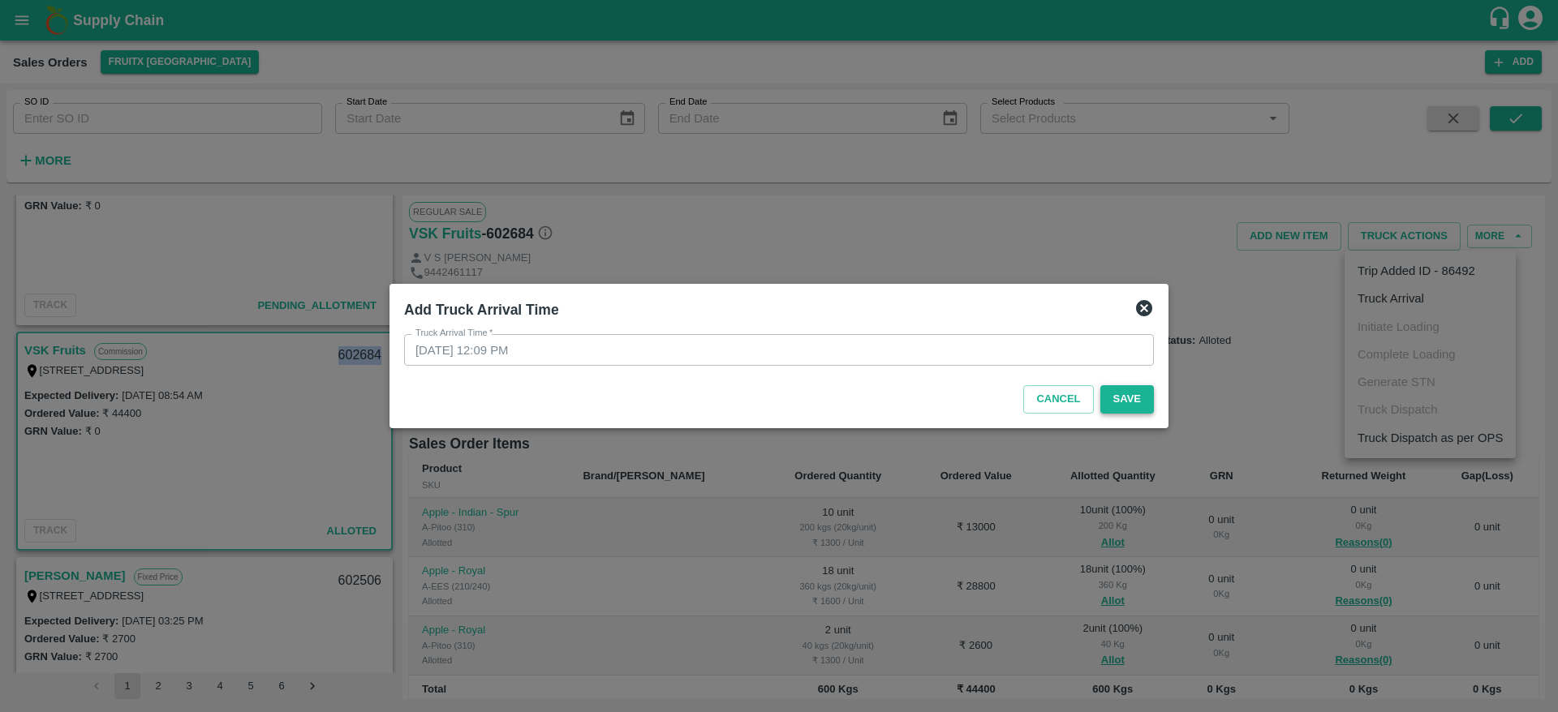
click at [1125, 395] on button "Save" at bounding box center [1127, 399] width 54 height 28
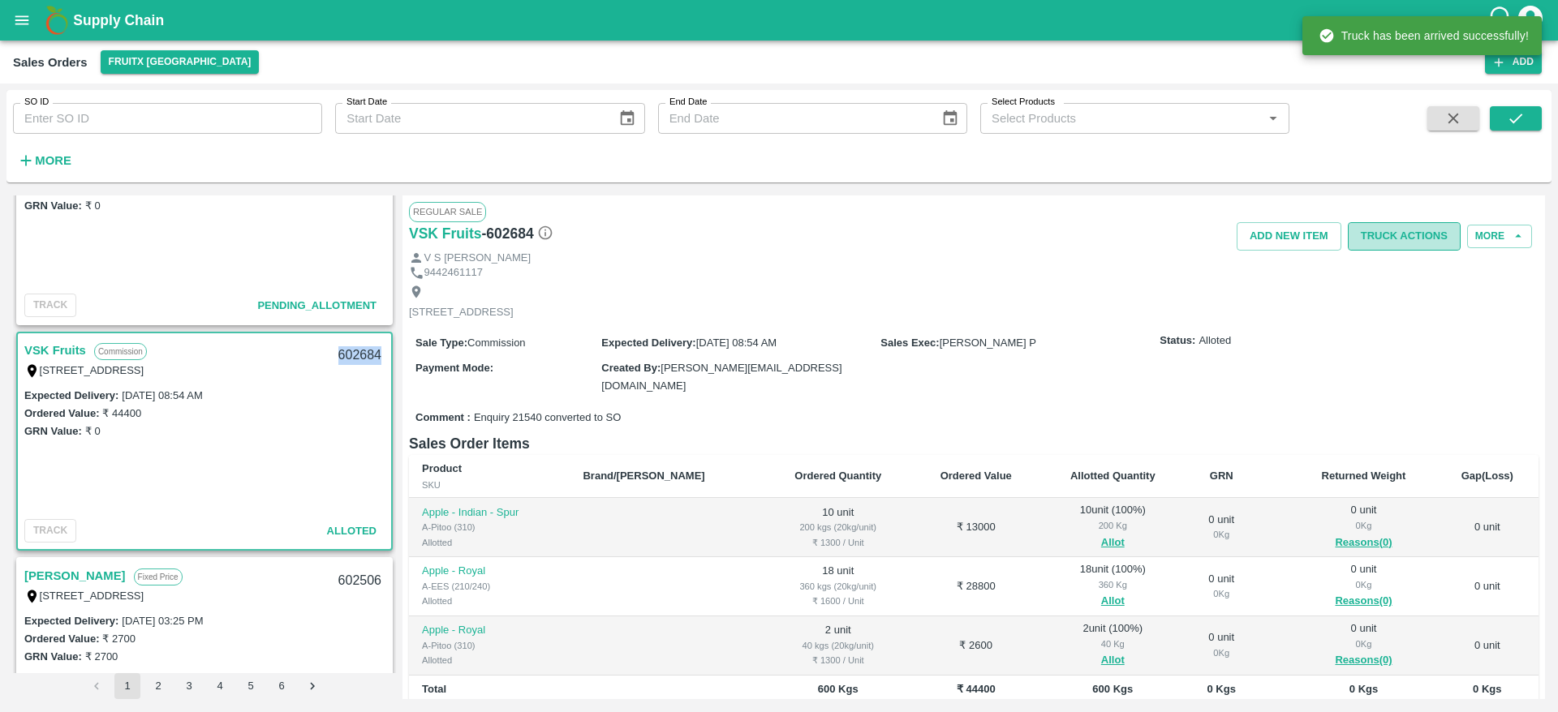
click at [1400, 228] on button "Truck Actions" at bounding box center [1404, 236] width 113 height 28
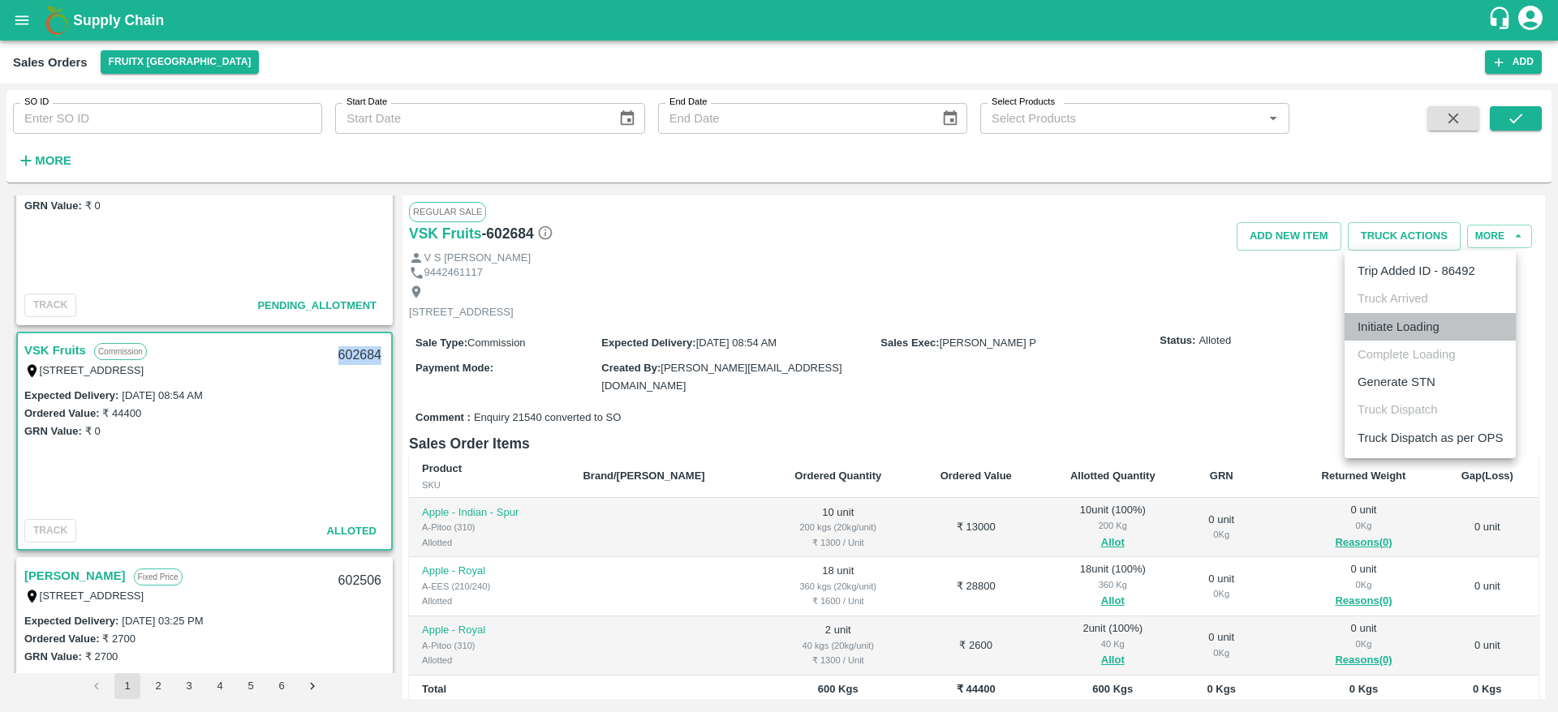
click at [1400, 338] on li "Initiate Loading" at bounding box center [1429, 327] width 171 height 28
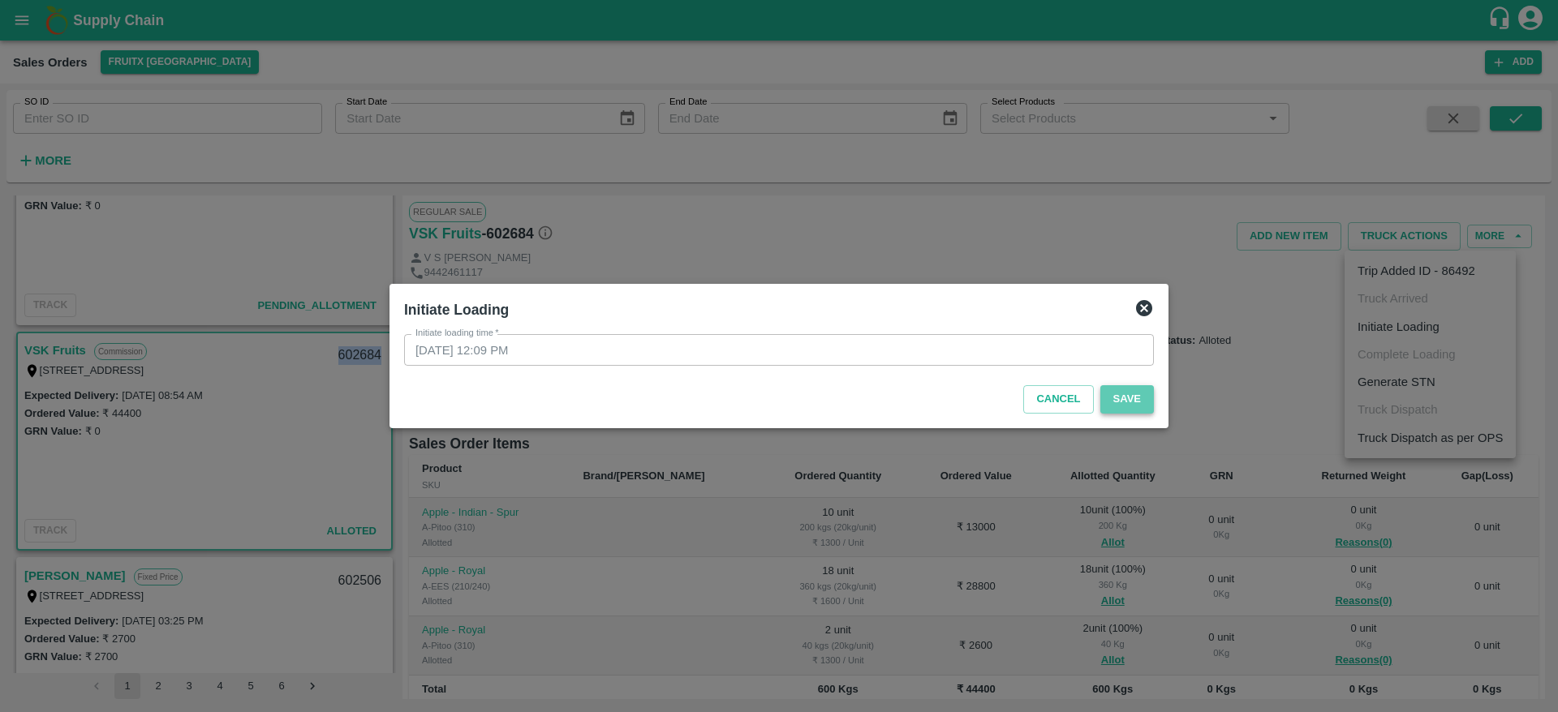
click at [1127, 393] on button "Save" at bounding box center [1127, 399] width 54 height 28
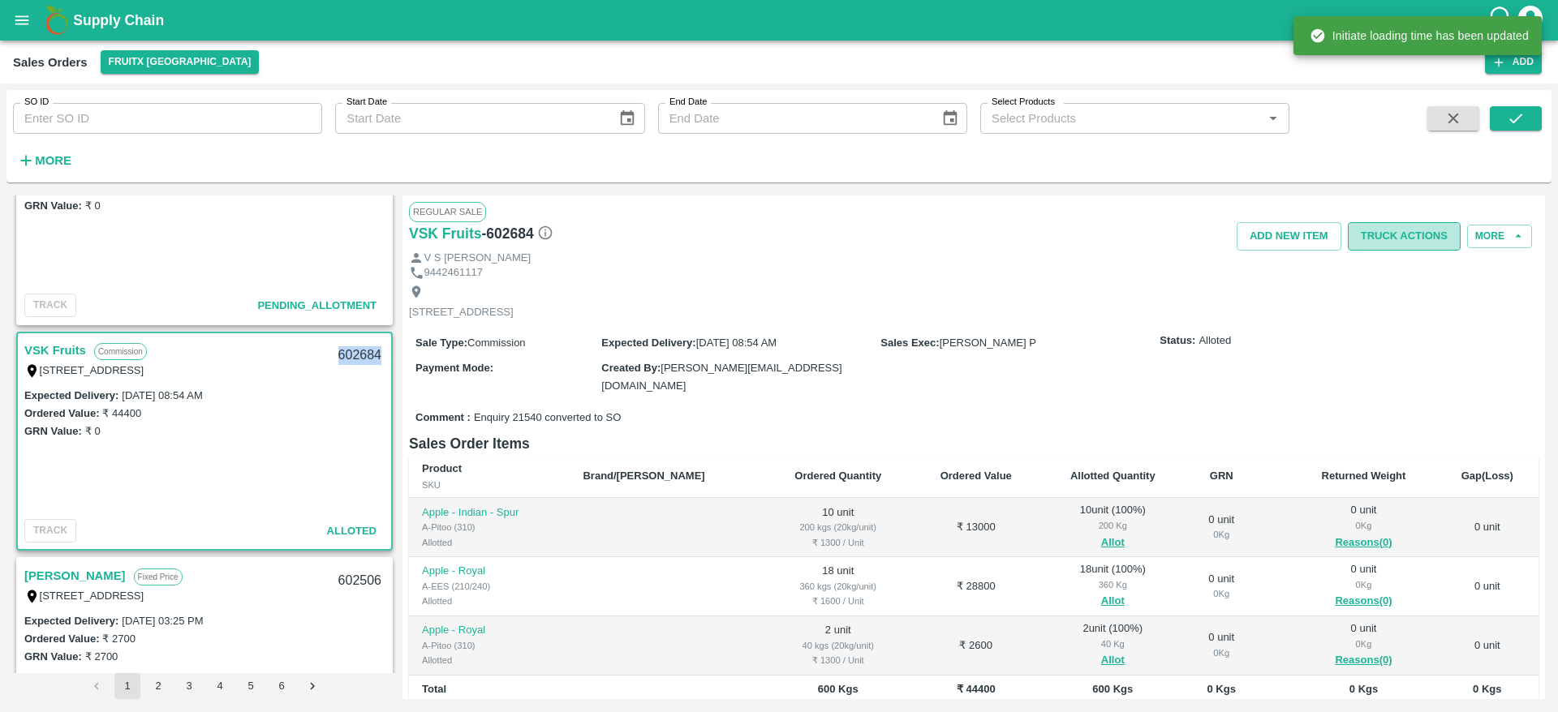
click at [1393, 234] on button "Truck Actions" at bounding box center [1404, 236] width 113 height 28
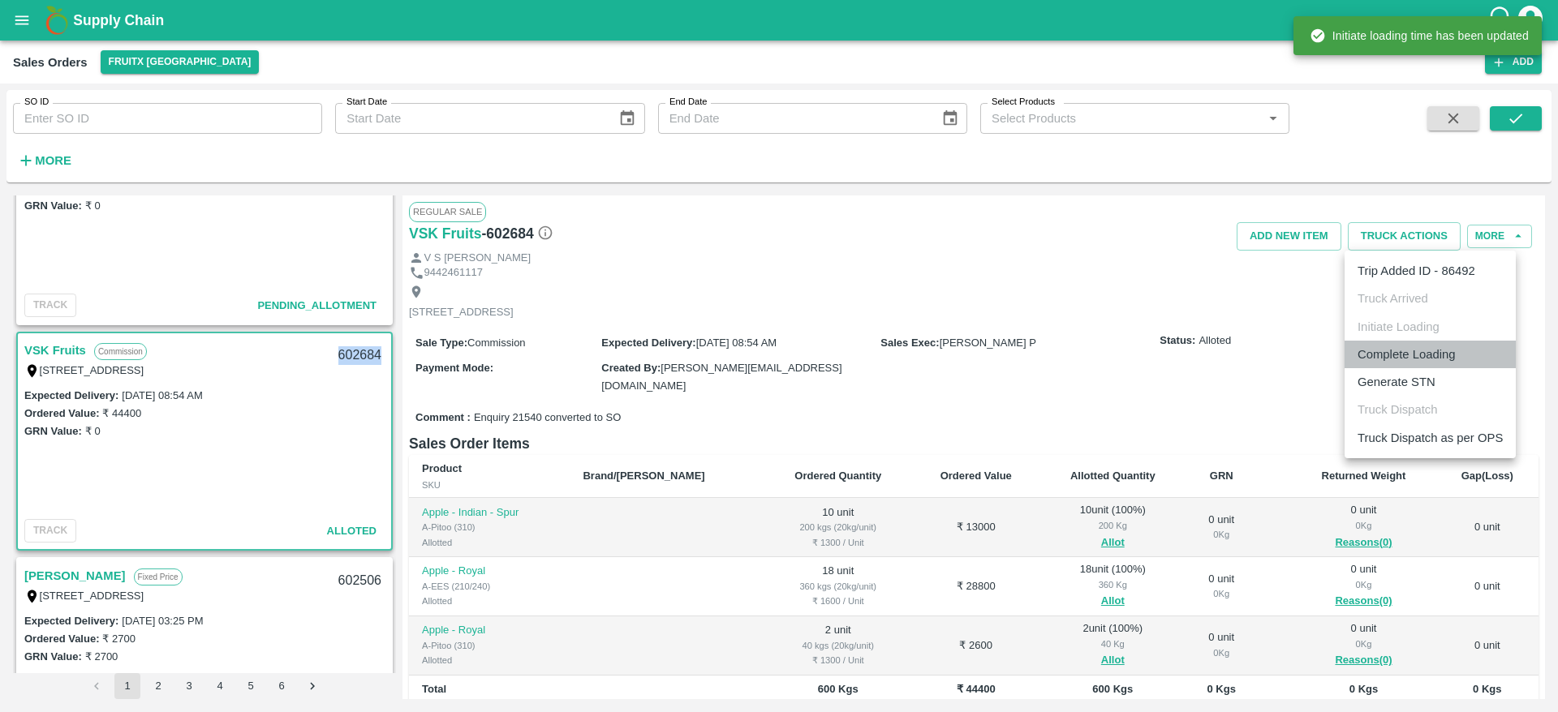
click at [1375, 349] on li "Complete Loading" at bounding box center [1429, 355] width 171 height 28
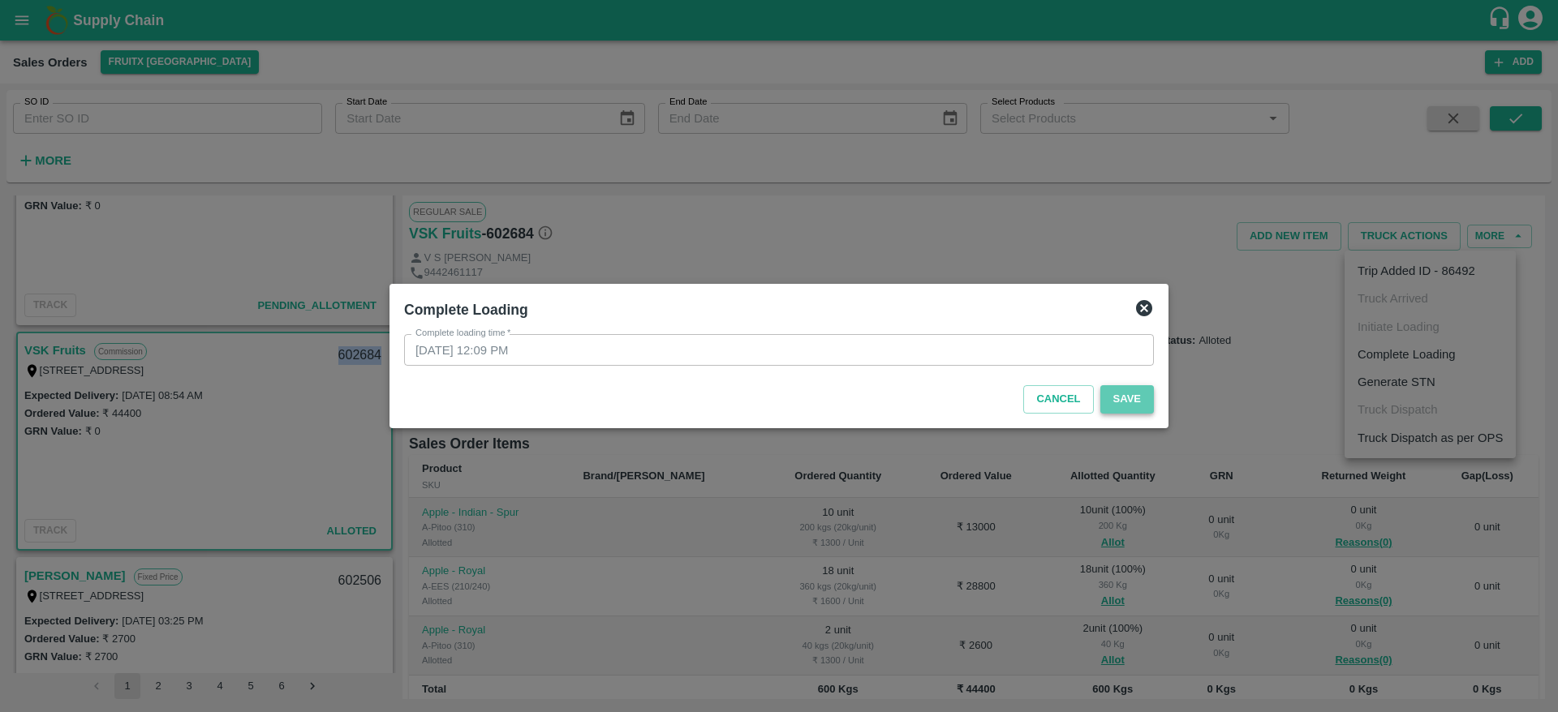
click at [1132, 394] on button "Save" at bounding box center [1127, 399] width 54 height 28
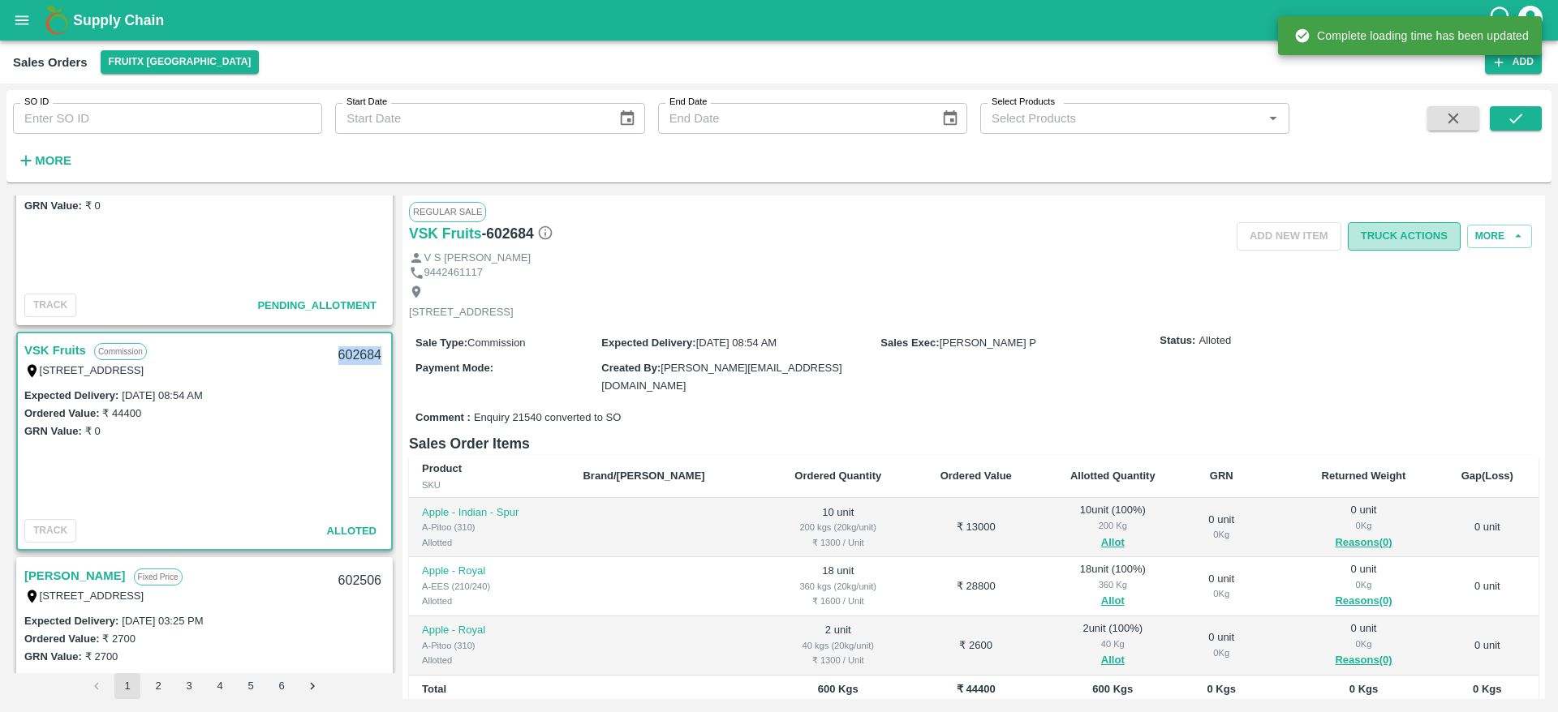
click at [1386, 241] on button "Truck Actions" at bounding box center [1404, 236] width 113 height 28
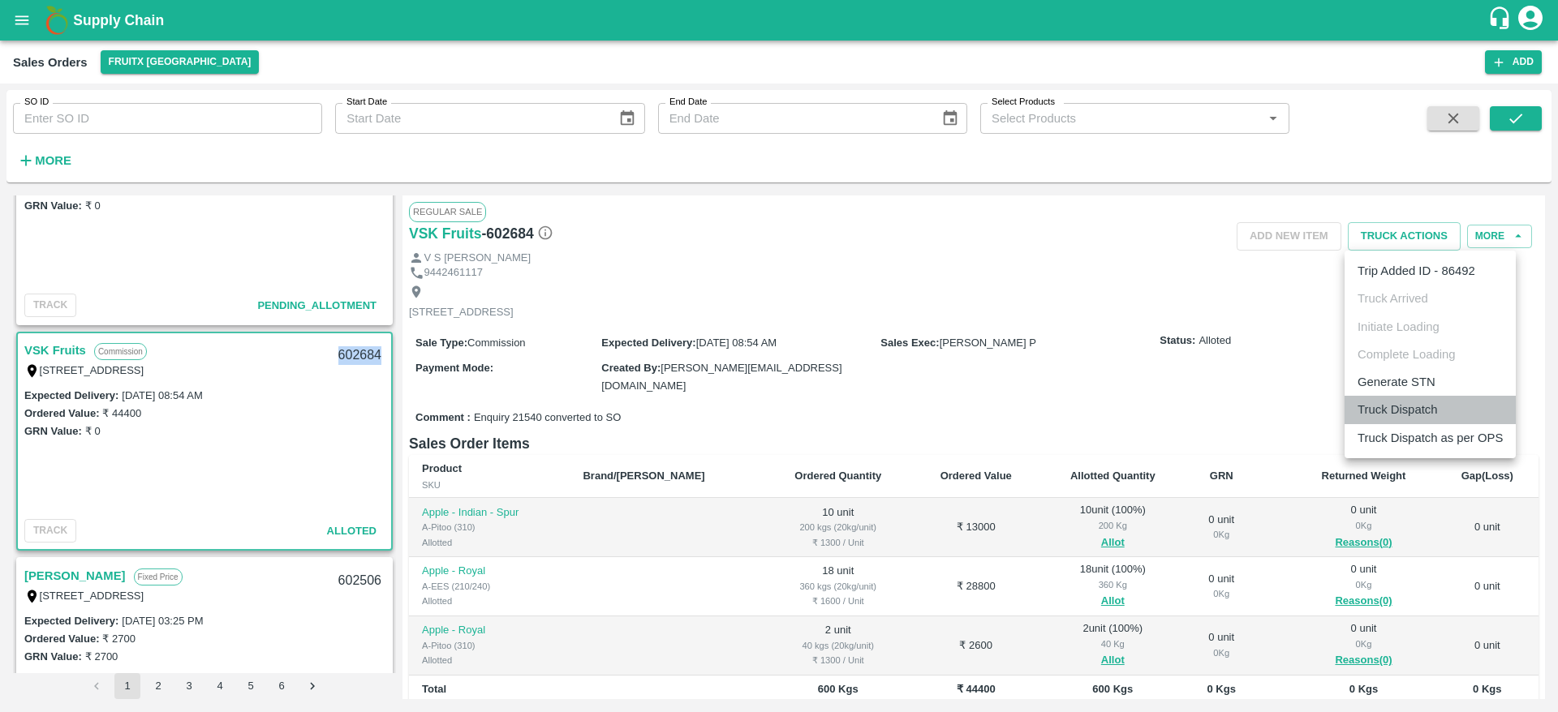
click at [1399, 400] on li "Truck Dispatch" at bounding box center [1429, 410] width 171 height 28
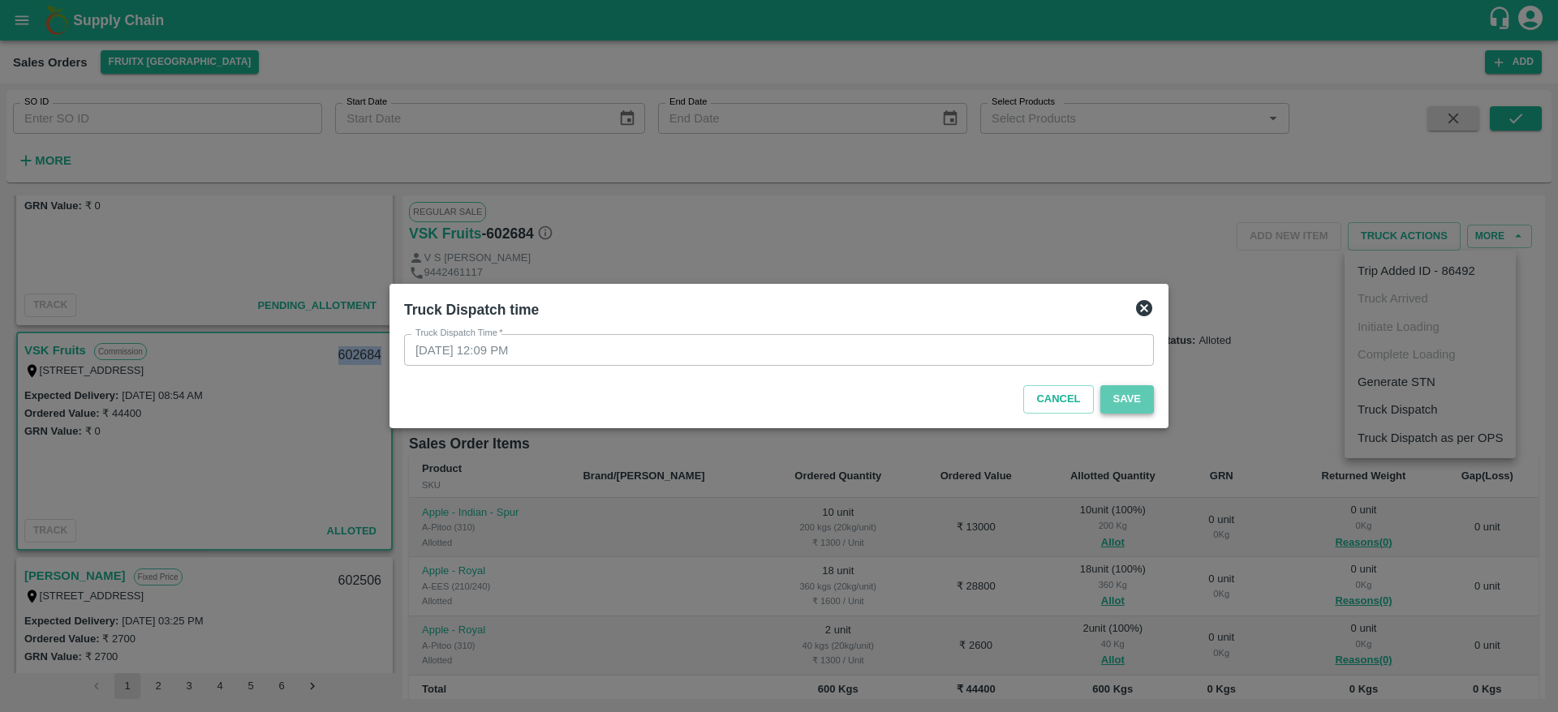
click at [1125, 406] on button "Save" at bounding box center [1127, 399] width 54 height 28
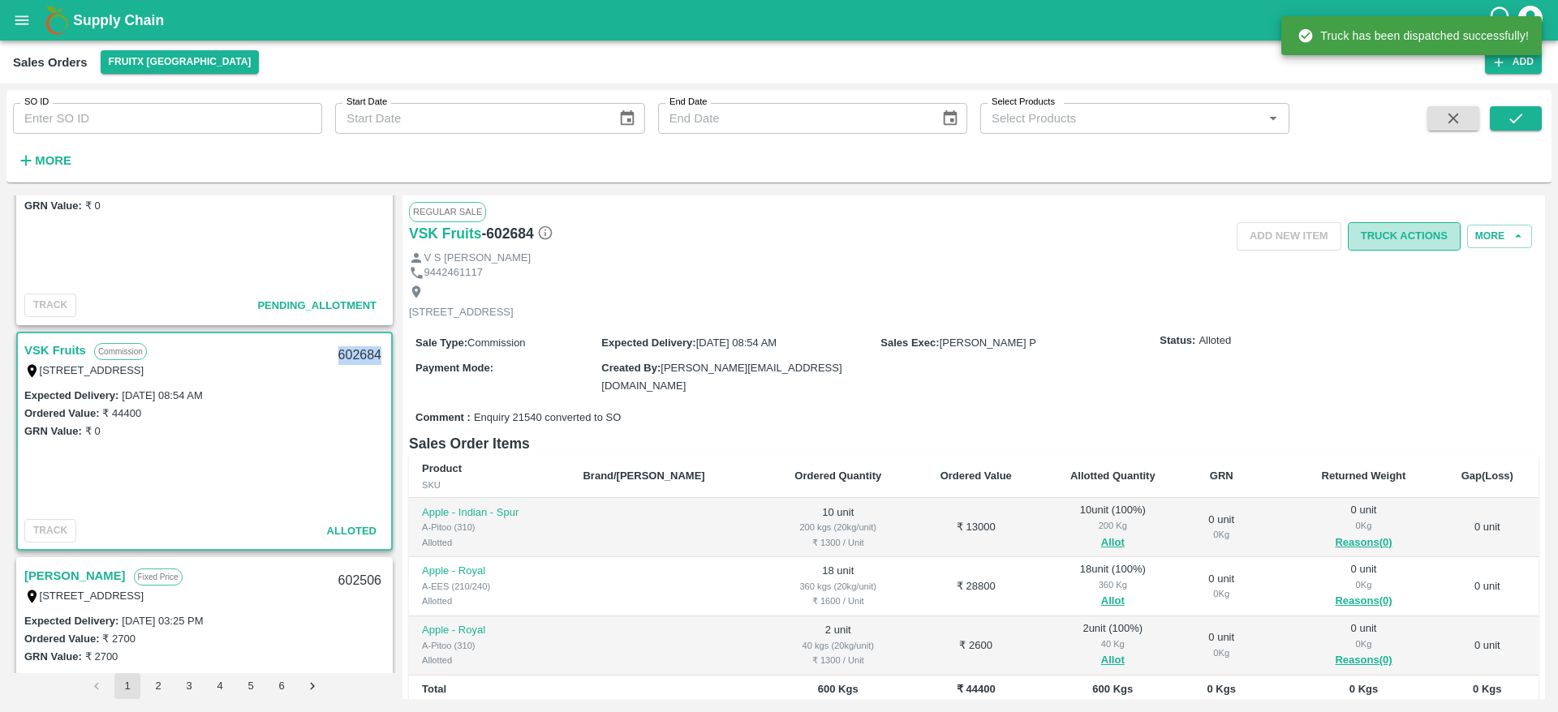
click at [1423, 239] on button "Truck Actions" at bounding box center [1404, 236] width 113 height 28
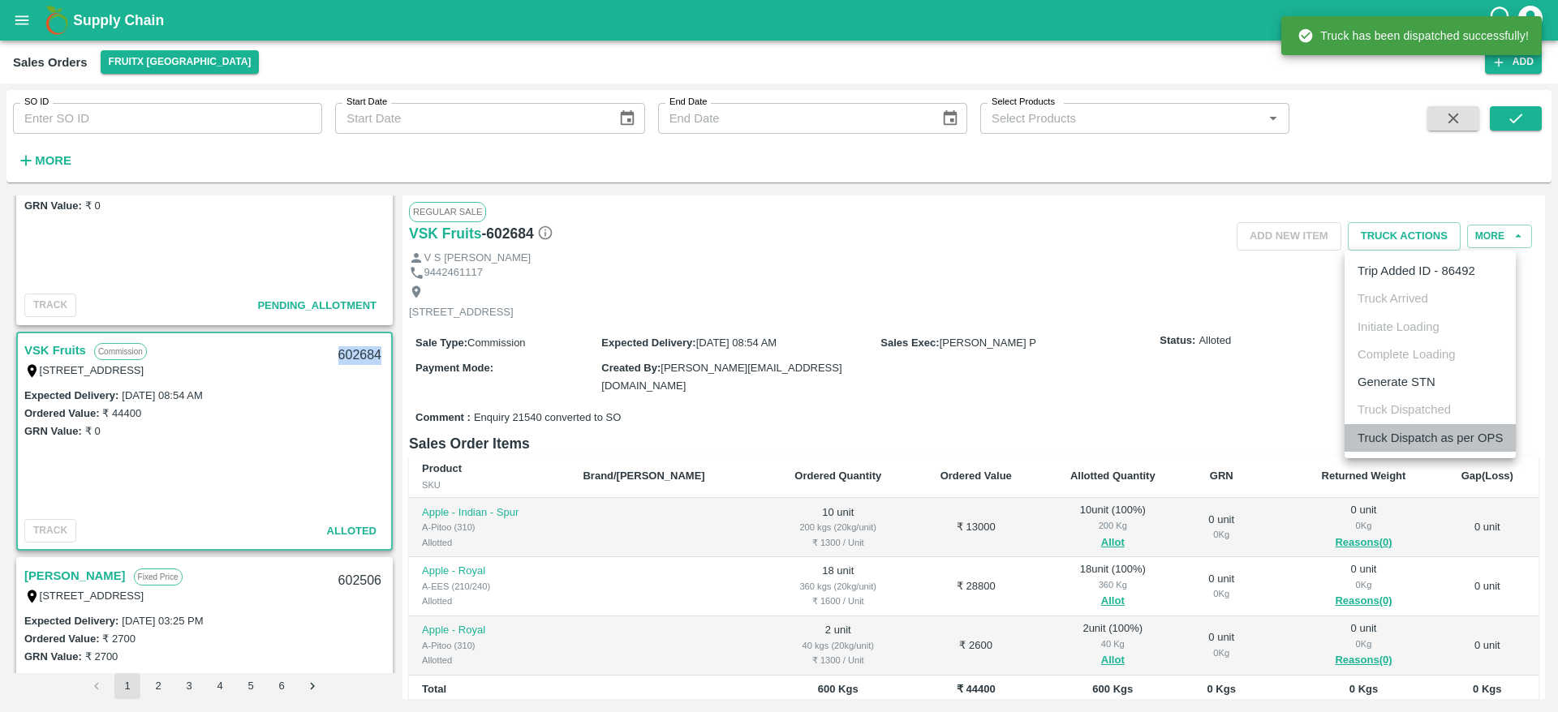
click at [1381, 431] on li "Truck Dispatch as per OPS" at bounding box center [1429, 438] width 171 height 28
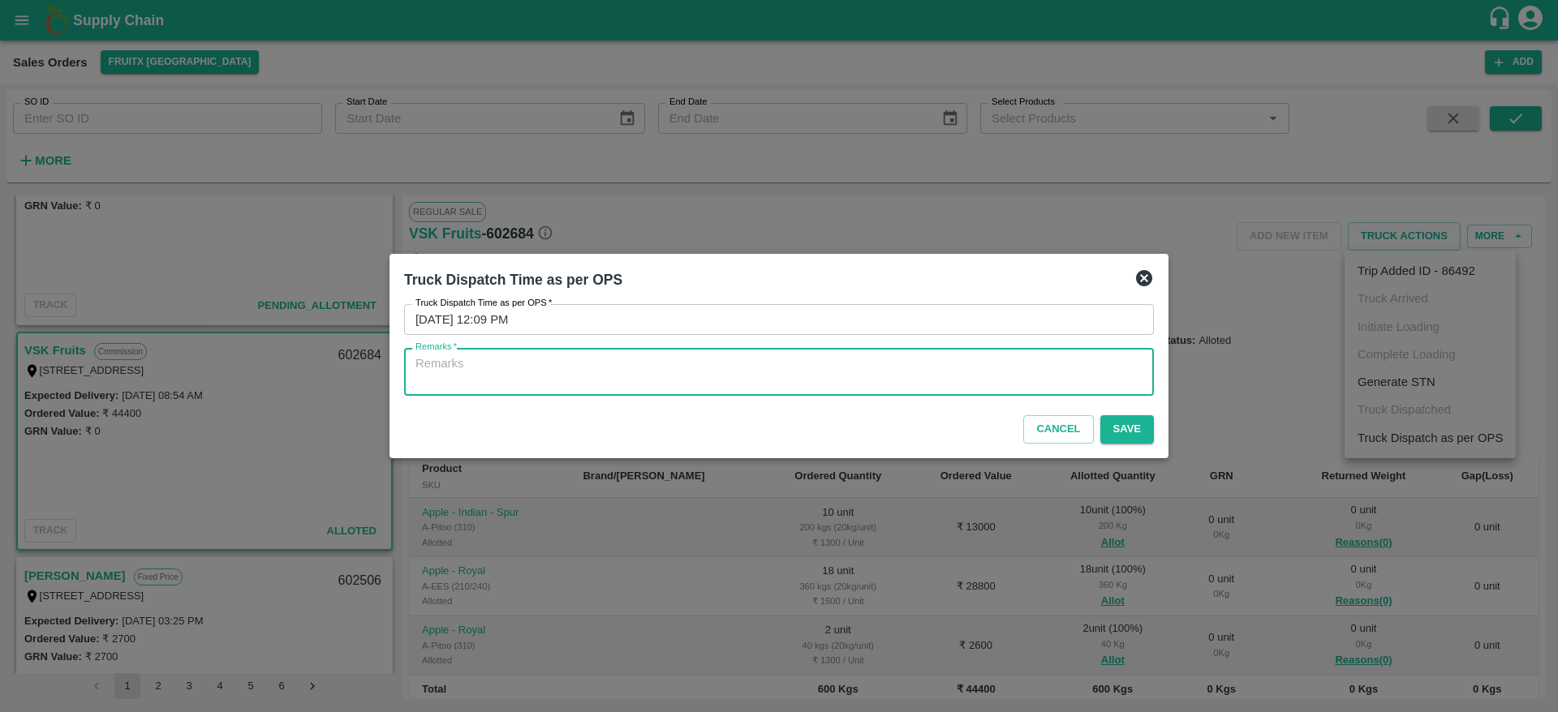
click at [953, 385] on textarea "Remarks   *" at bounding box center [778, 372] width 727 height 34
type textarea "OTD"
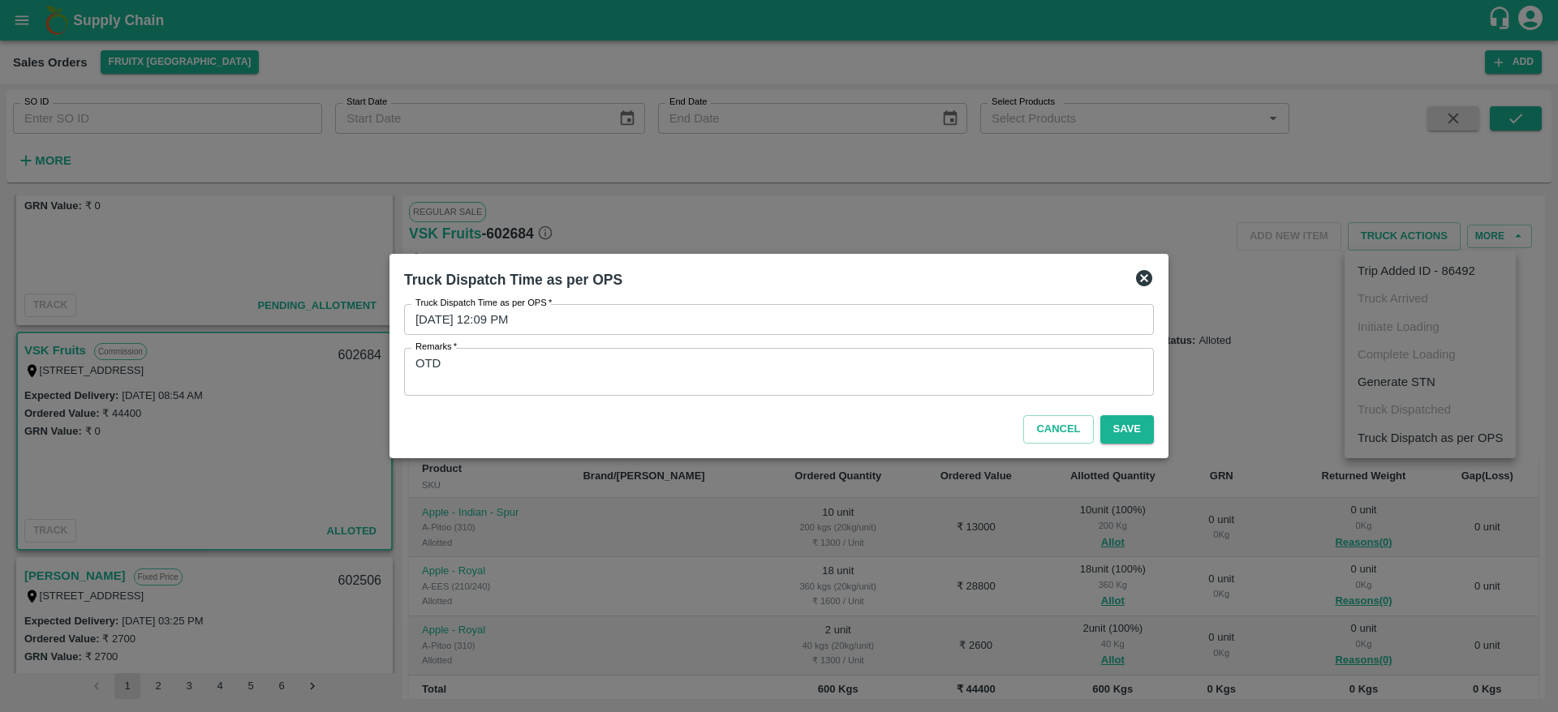
click at [1129, 445] on div "Cancel Save" at bounding box center [779, 426] width 763 height 48
click at [1128, 428] on button "Save" at bounding box center [1127, 429] width 54 height 28
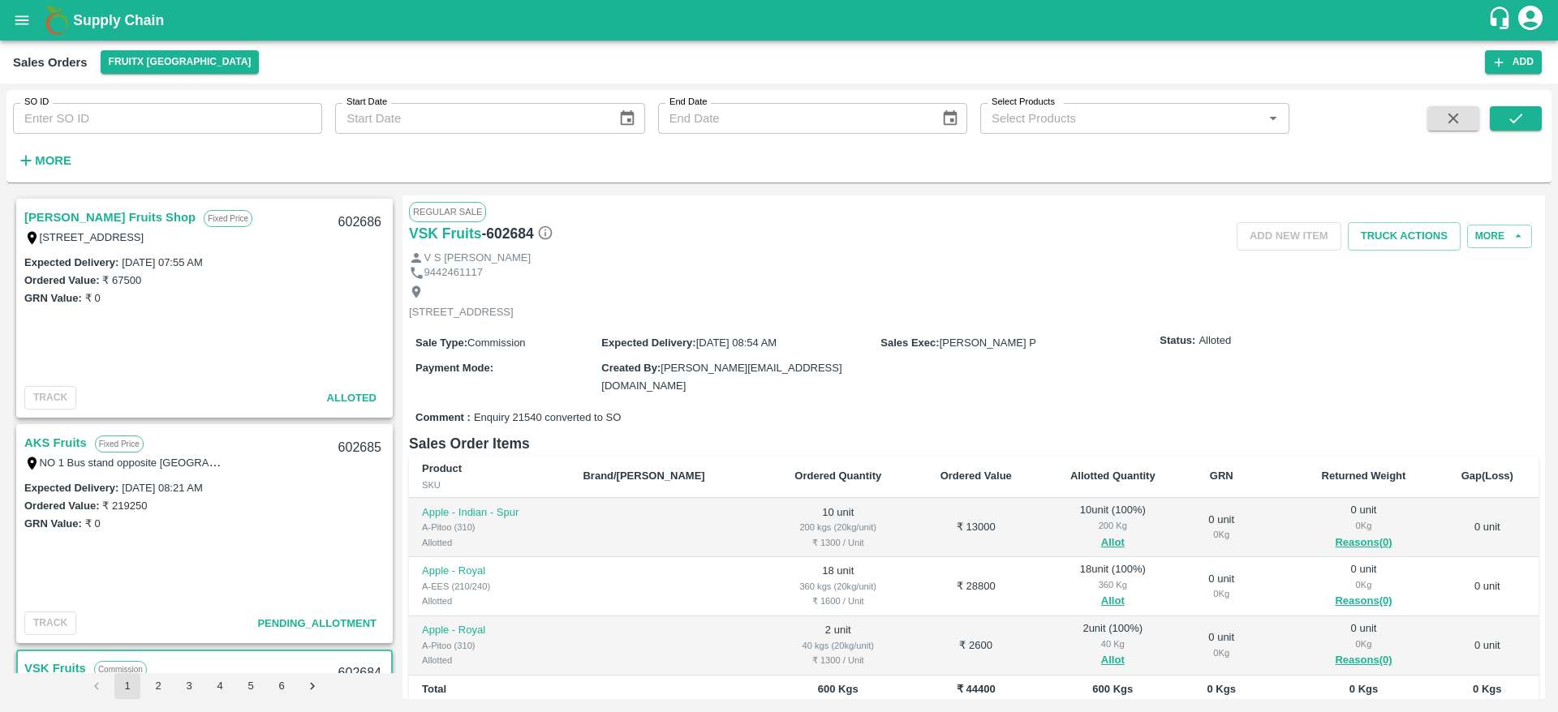
click at [61, 662] on link "VSK Fruits" at bounding box center [55, 668] width 62 height 21
click at [60, 665] on link "VSK Fruits" at bounding box center [55, 668] width 62 height 21
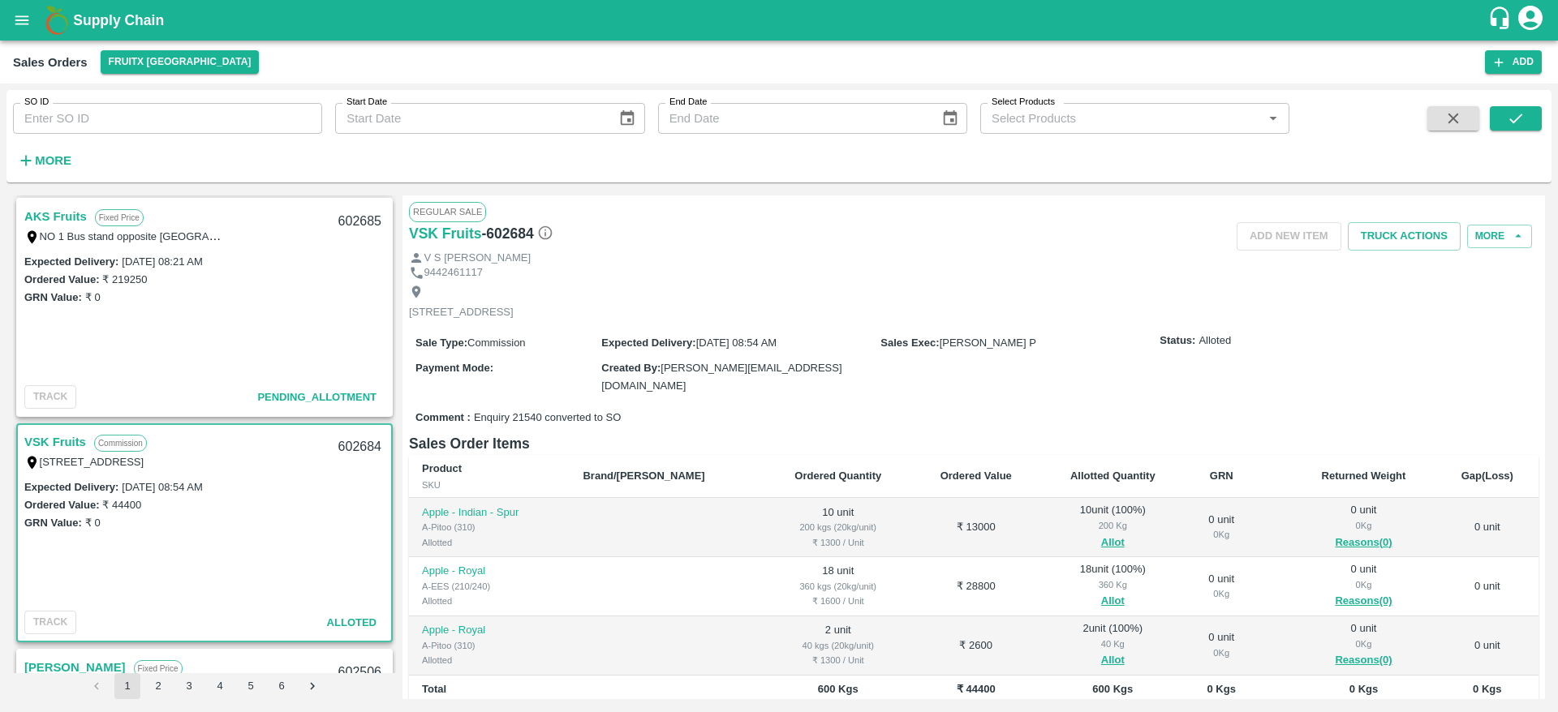
scroll to position [235, 0]
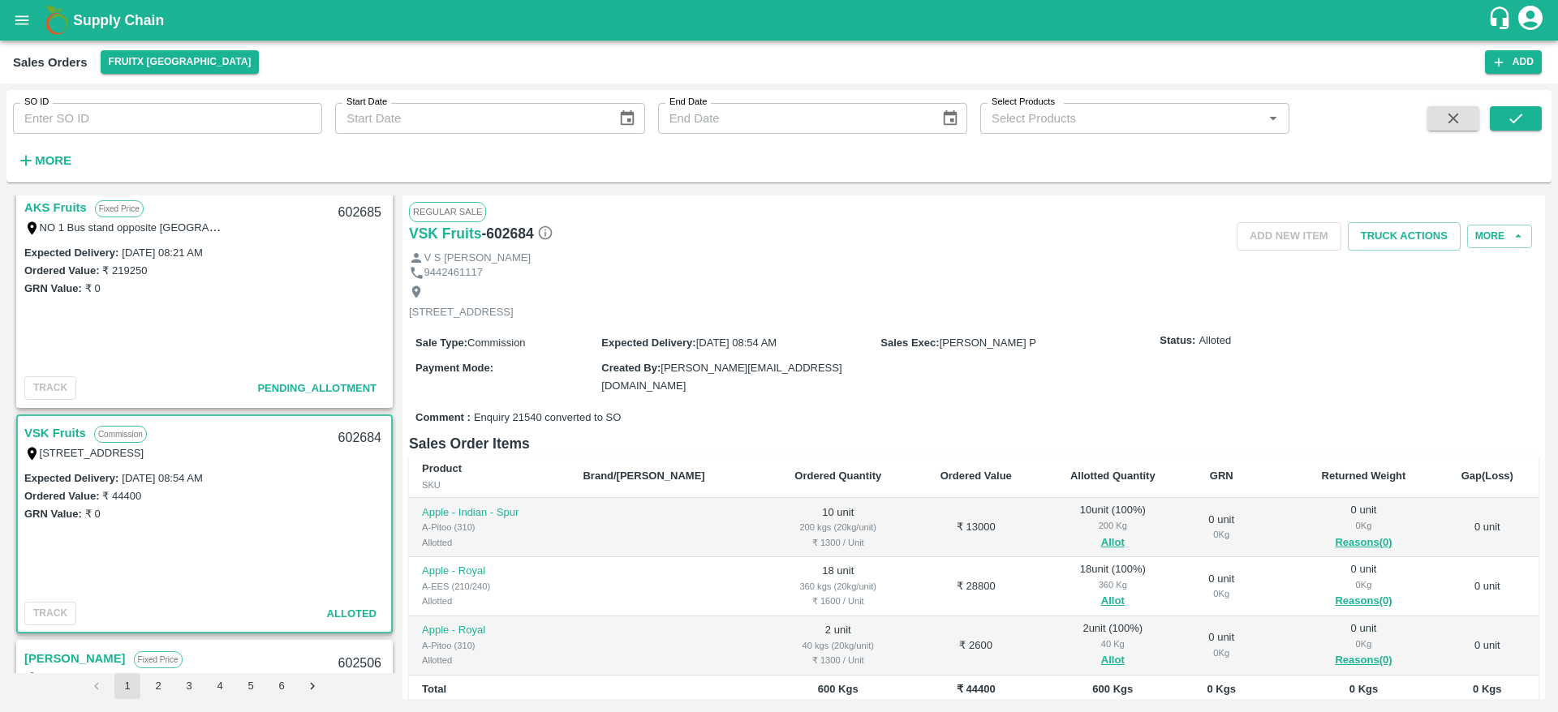
click at [54, 430] on link "VSK Fruits" at bounding box center [55, 433] width 62 height 21
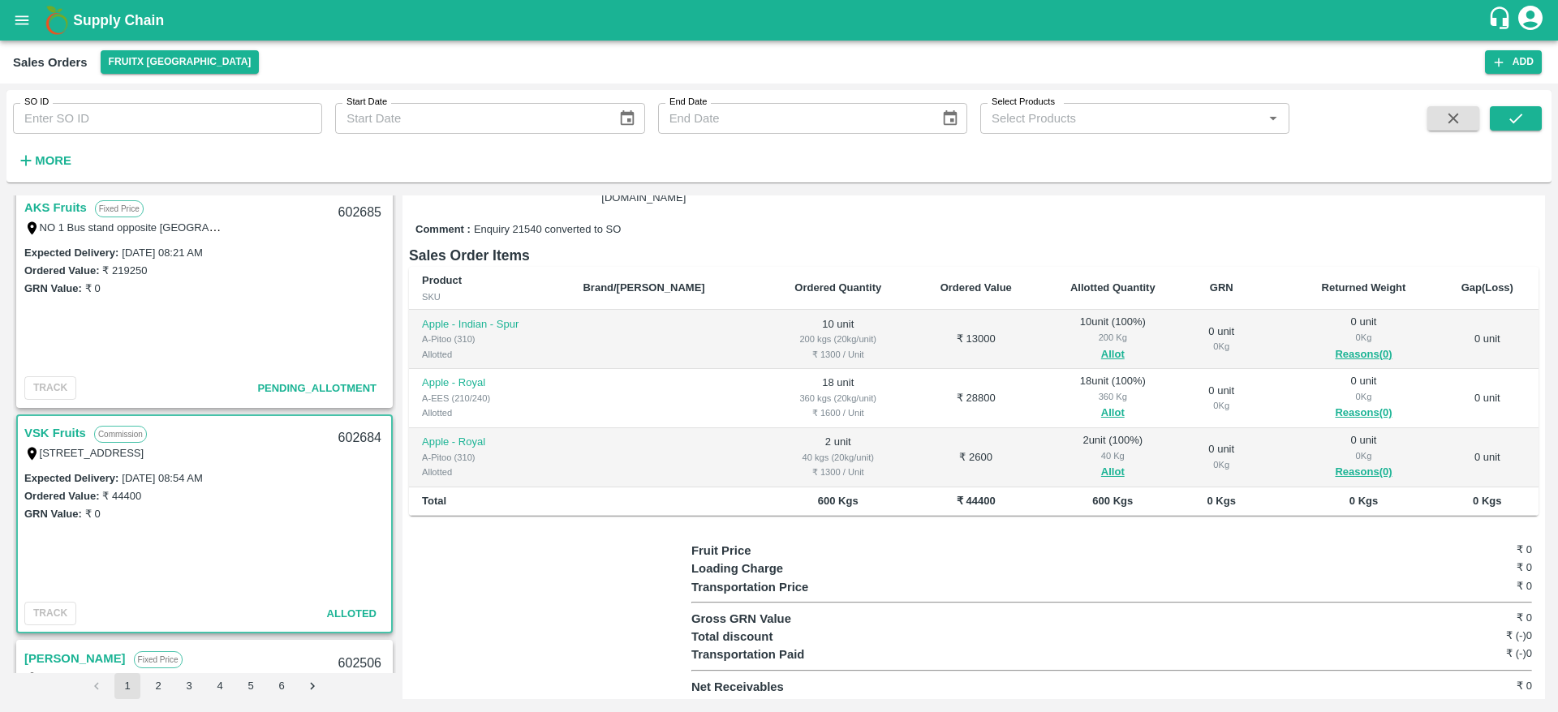
scroll to position [0, 0]
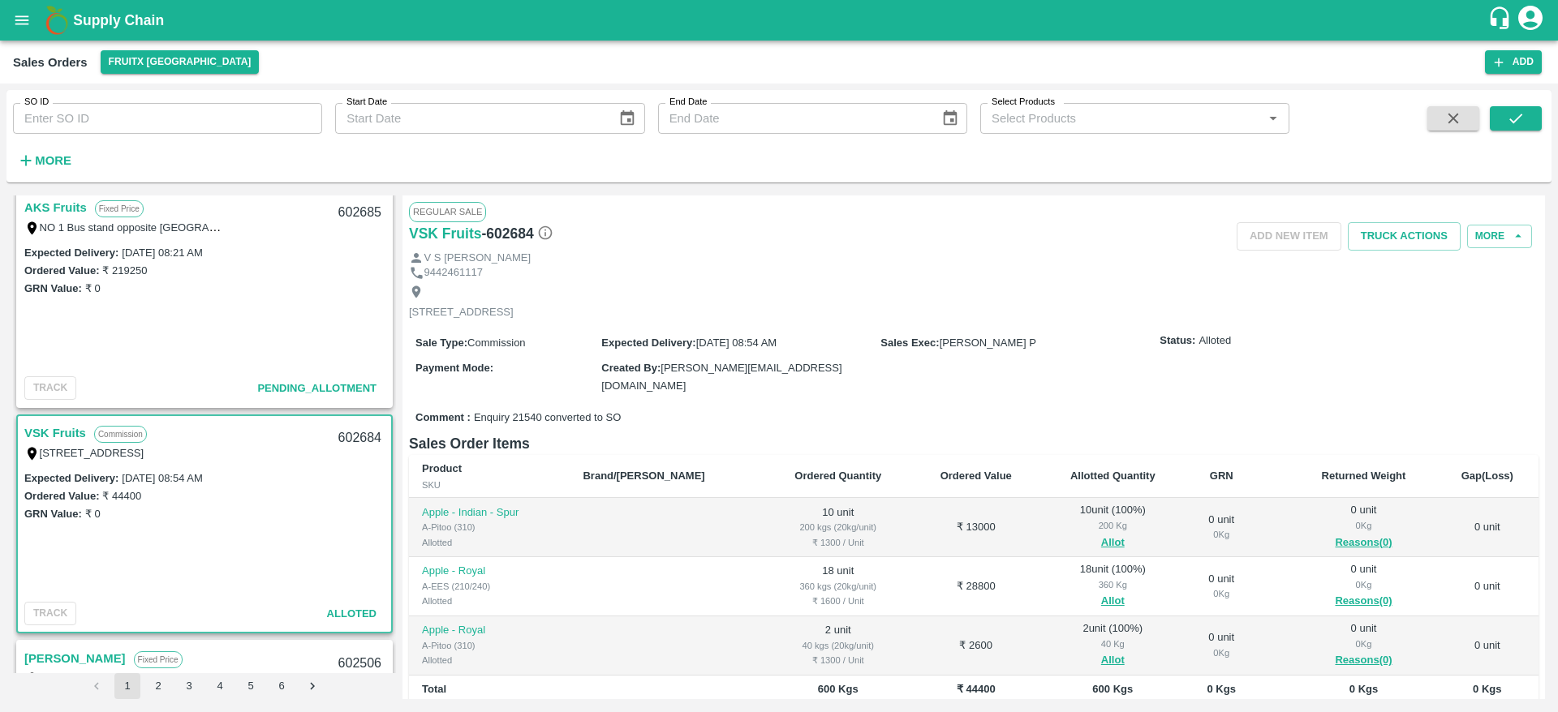
click at [1383, 221] on div "Regular Sale" at bounding box center [973, 211] width 1129 height 19
click at [1383, 234] on button "Truck Actions" at bounding box center [1404, 236] width 113 height 28
click at [965, 299] on div at bounding box center [779, 356] width 1558 height 712
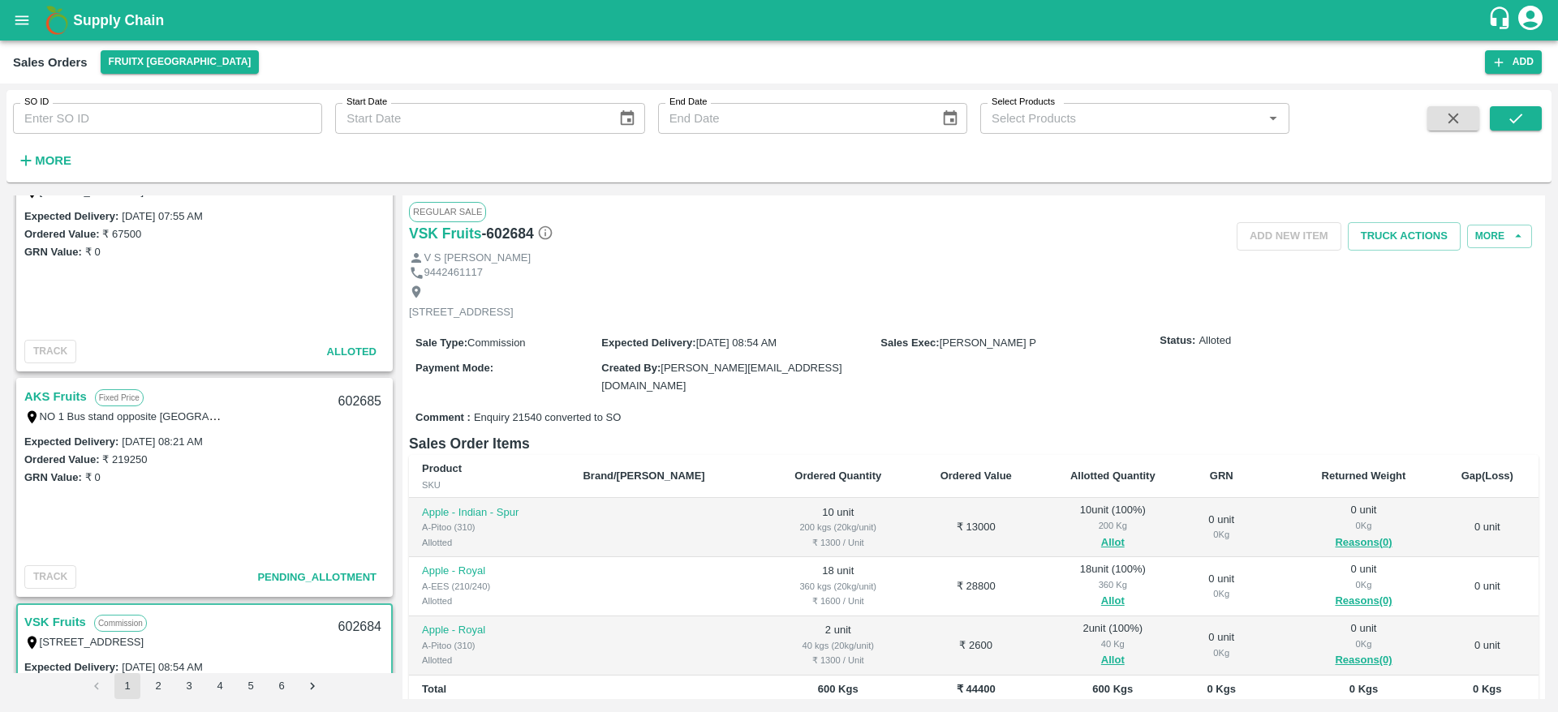
scroll to position [19, 0]
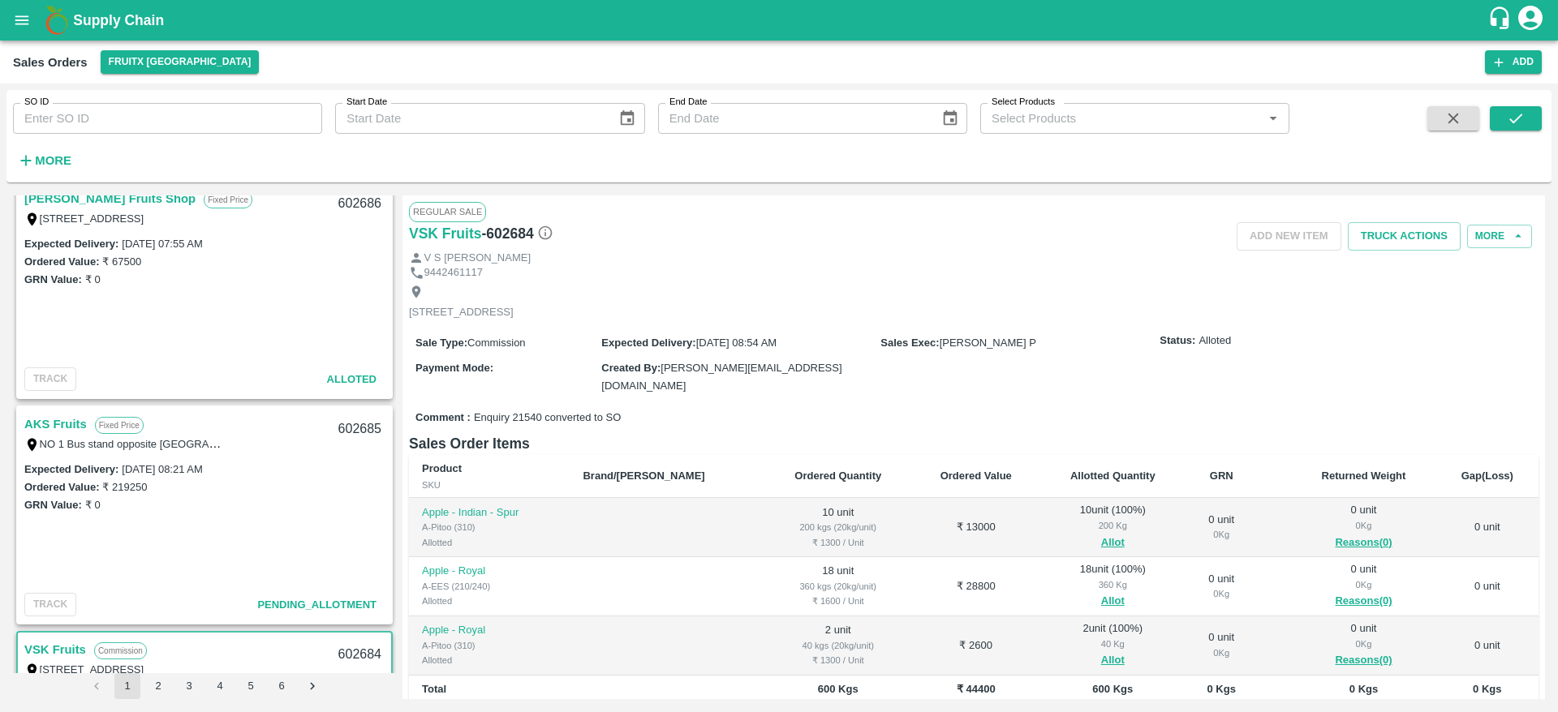
click at [53, 431] on link "AKS Fruits" at bounding box center [55, 424] width 62 height 21
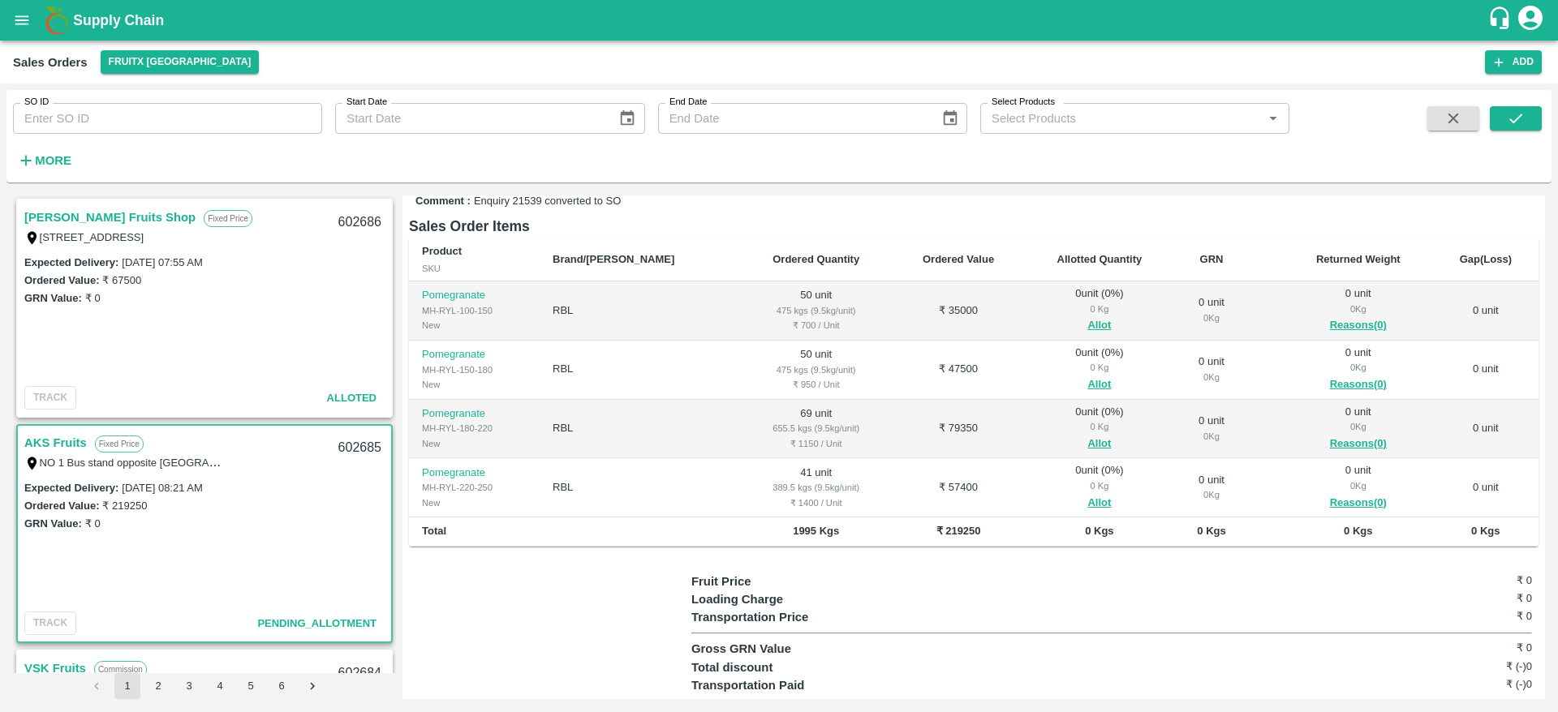
click at [114, 215] on link "Syed Ibrahim Fruits Shop" at bounding box center [109, 217] width 171 height 21
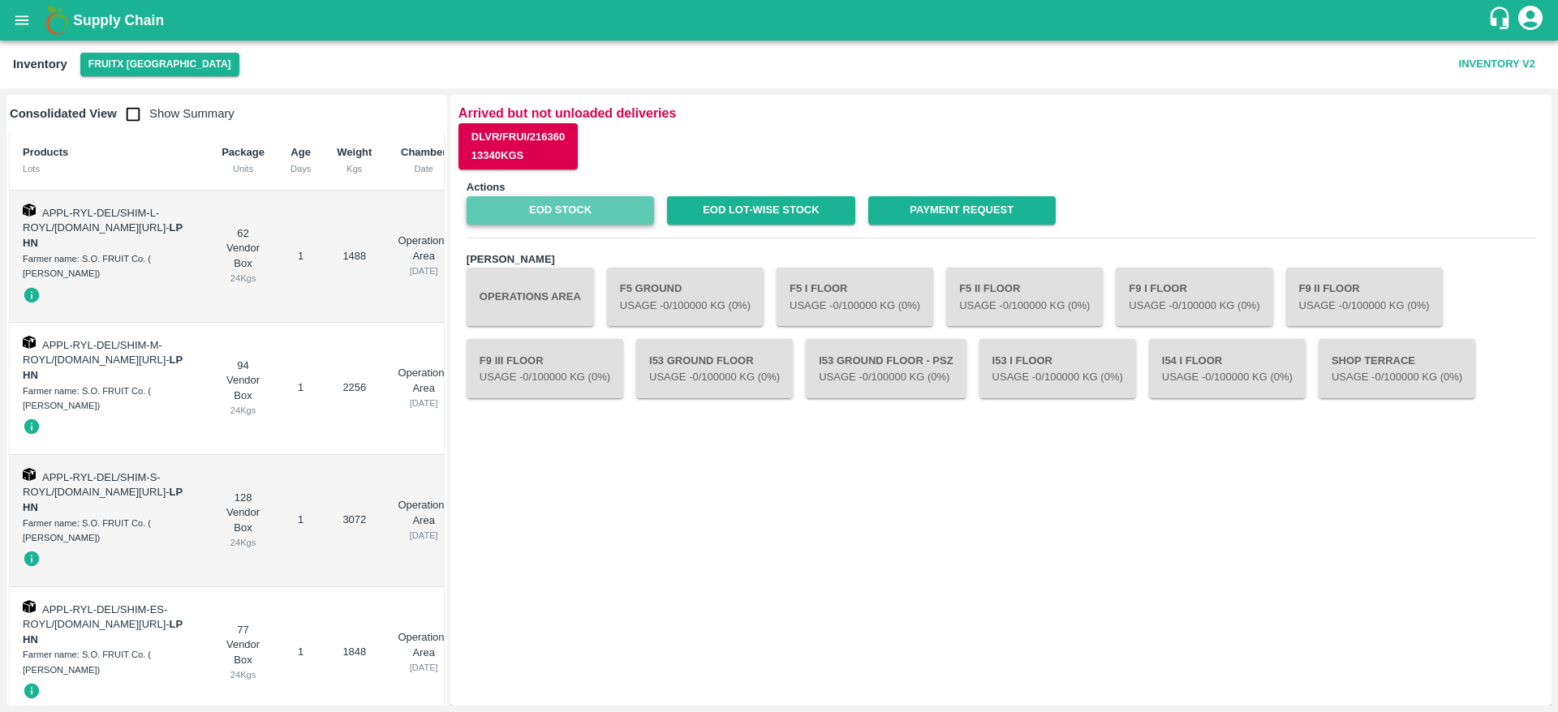
click at [579, 207] on link "EOD Stock" at bounding box center [560, 210] width 187 height 28
